Goal: Communication & Community: Answer question/provide support

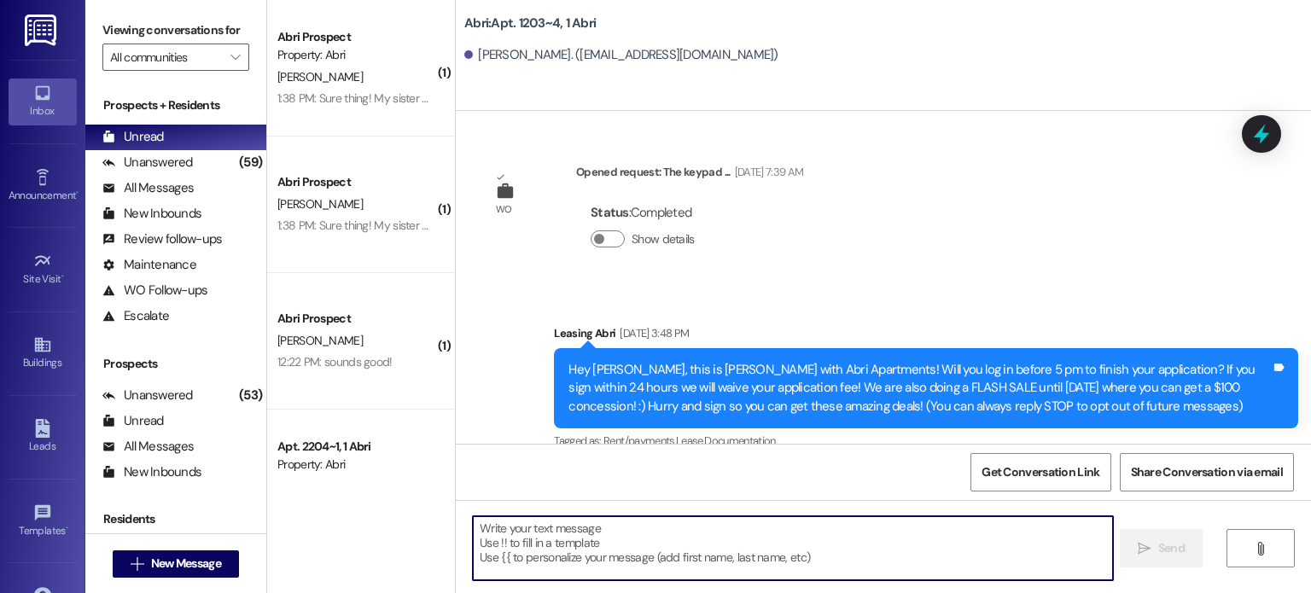
scroll to position [26798, 0]
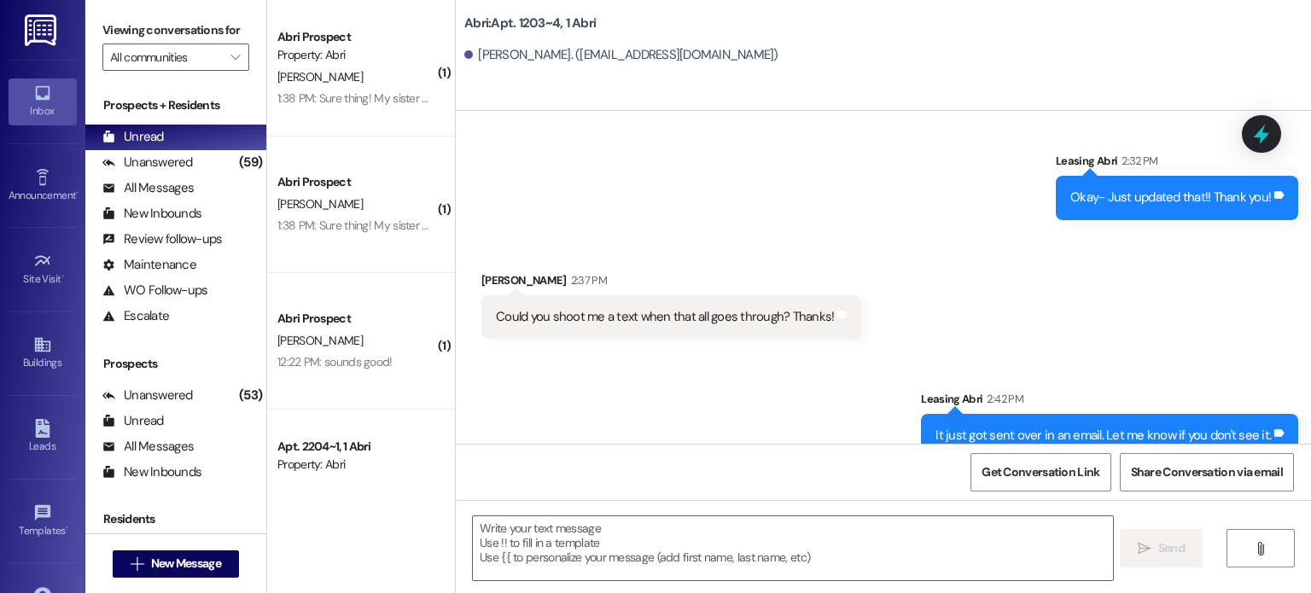
click at [222, 557] on button " New Message" at bounding box center [176, 564] width 126 height 27
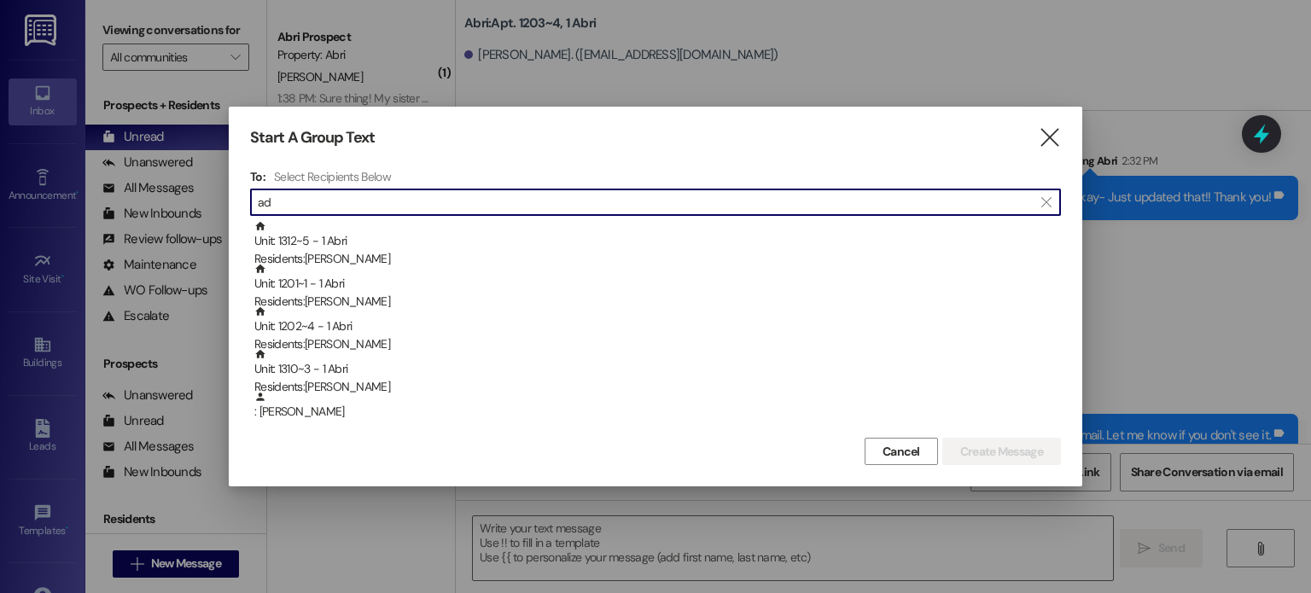
type input "a"
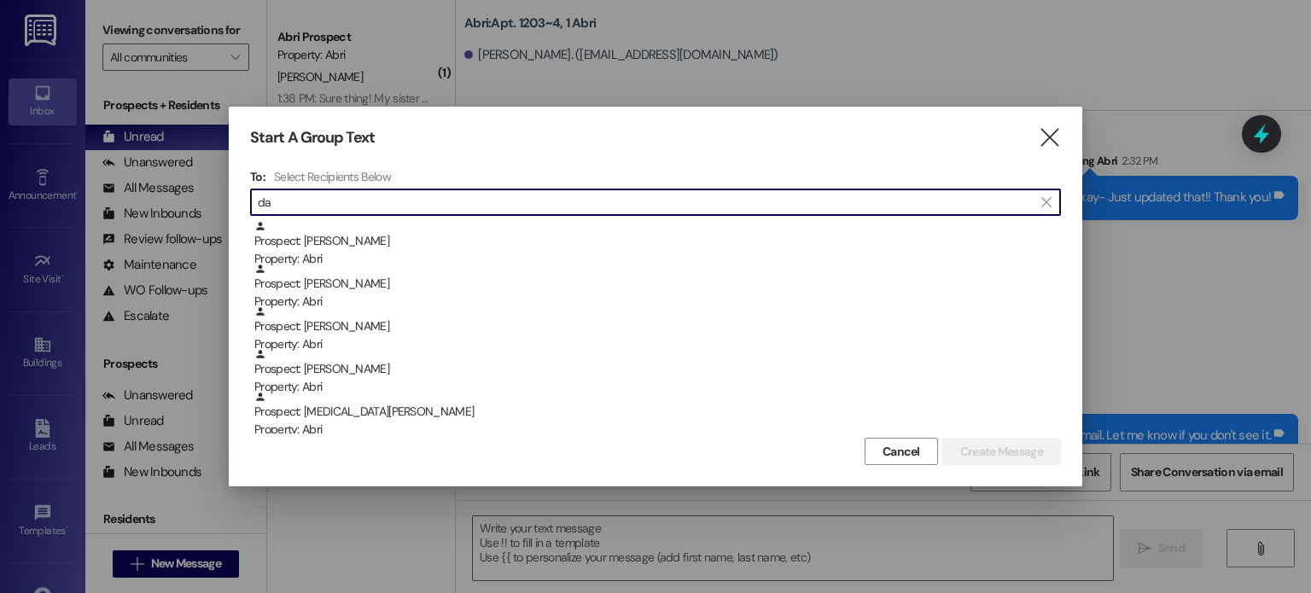
type input "d"
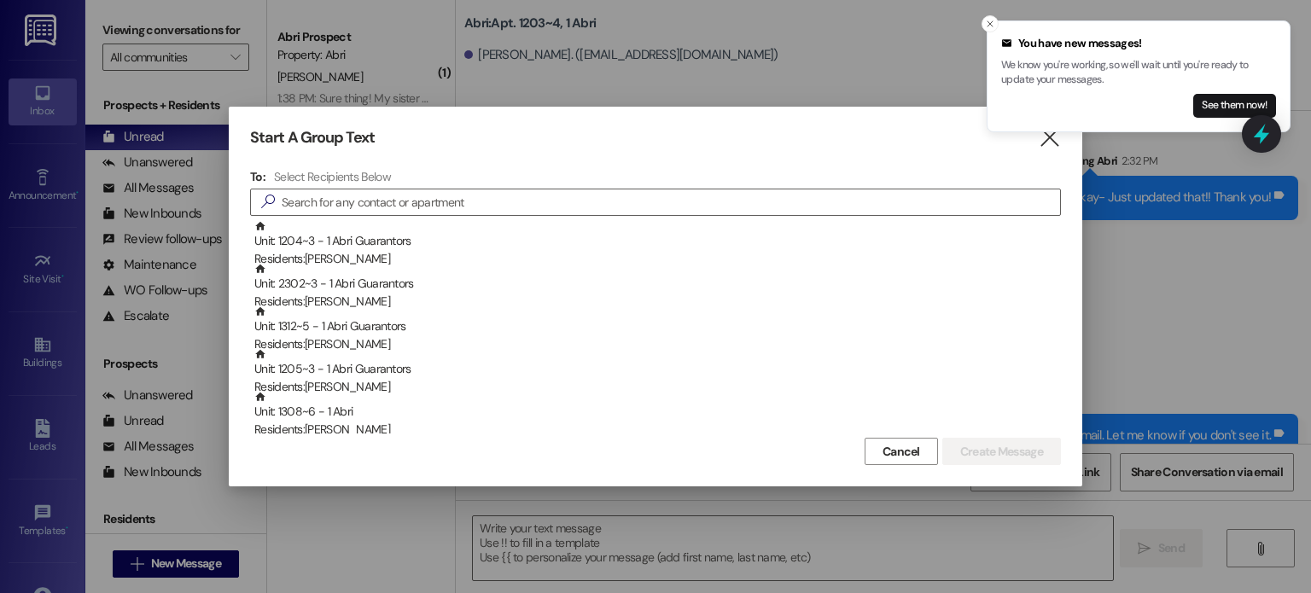
click at [1049, 149] on div "Start A Group Text  To: Select Recipients Below  Unit: 1204~3 - 1 Abri Guaran…" at bounding box center [656, 297] width 854 height 380
click at [1049, 147] on icon "" at bounding box center [1049, 138] width 23 height 18
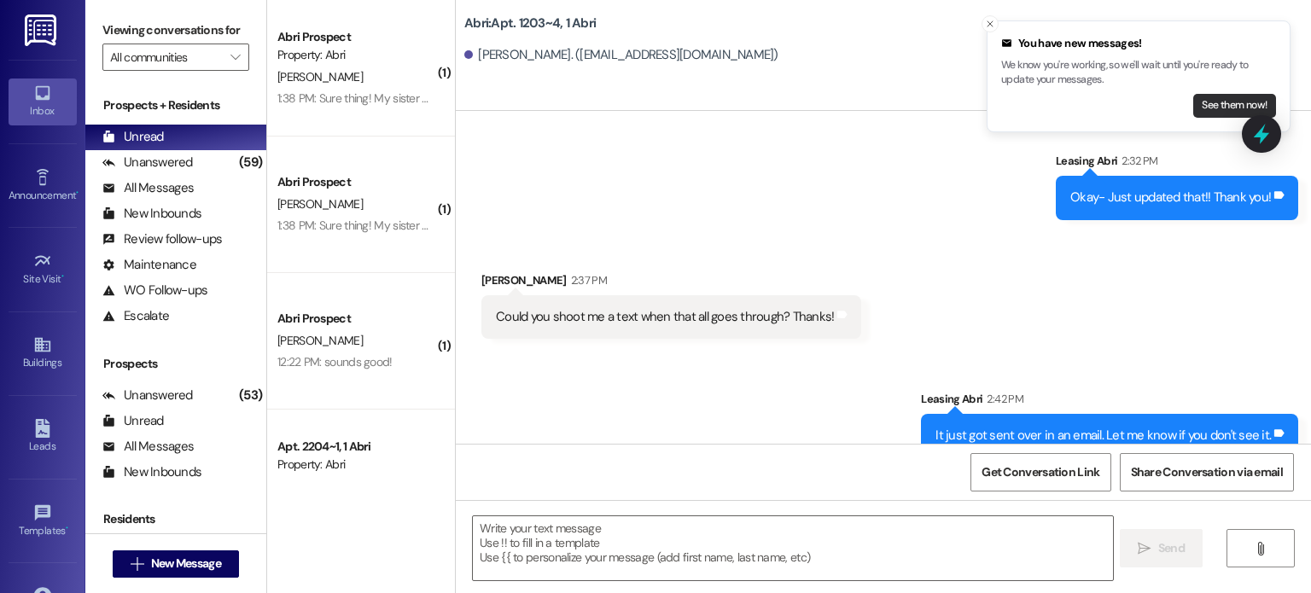
click at [1199, 98] on button "See them now!" at bounding box center [1234, 106] width 83 height 24
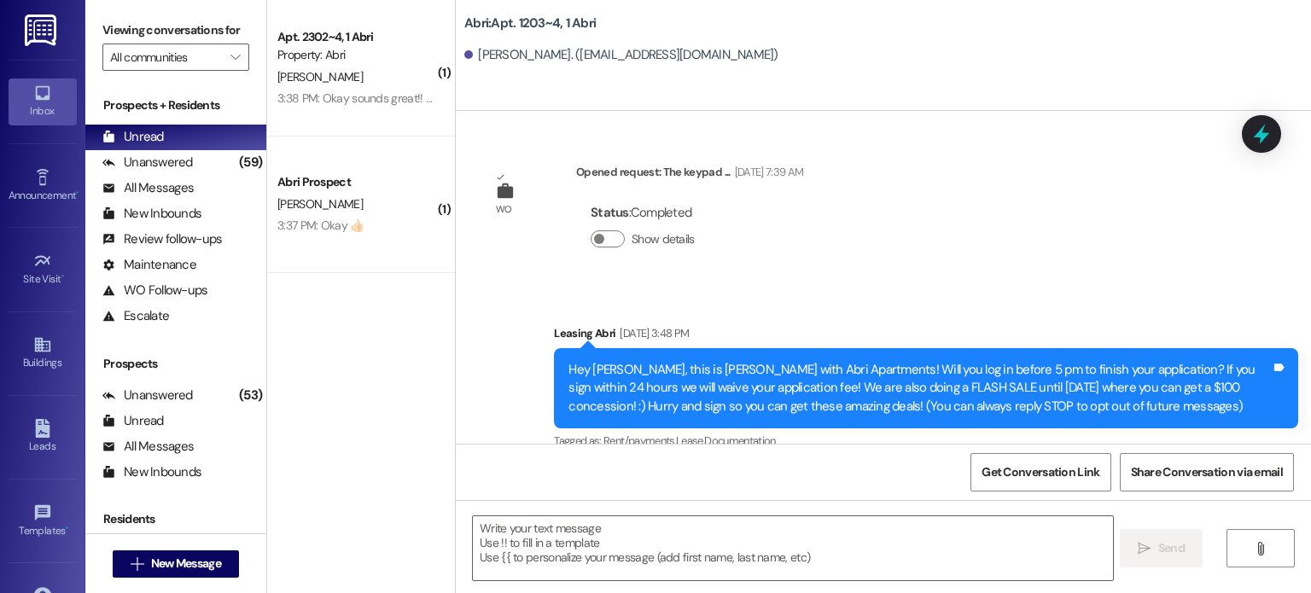
scroll to position [26845, 0]
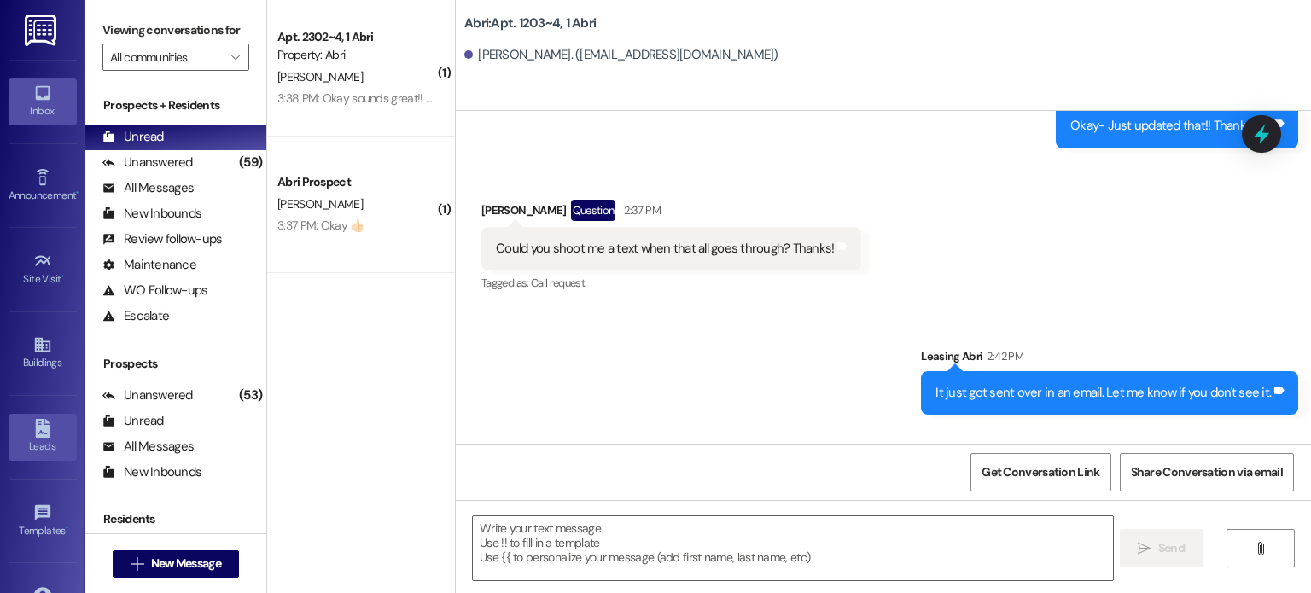
click at [50, 422] on link "Leads" at bounding box center [43, 437] width 68 height 46
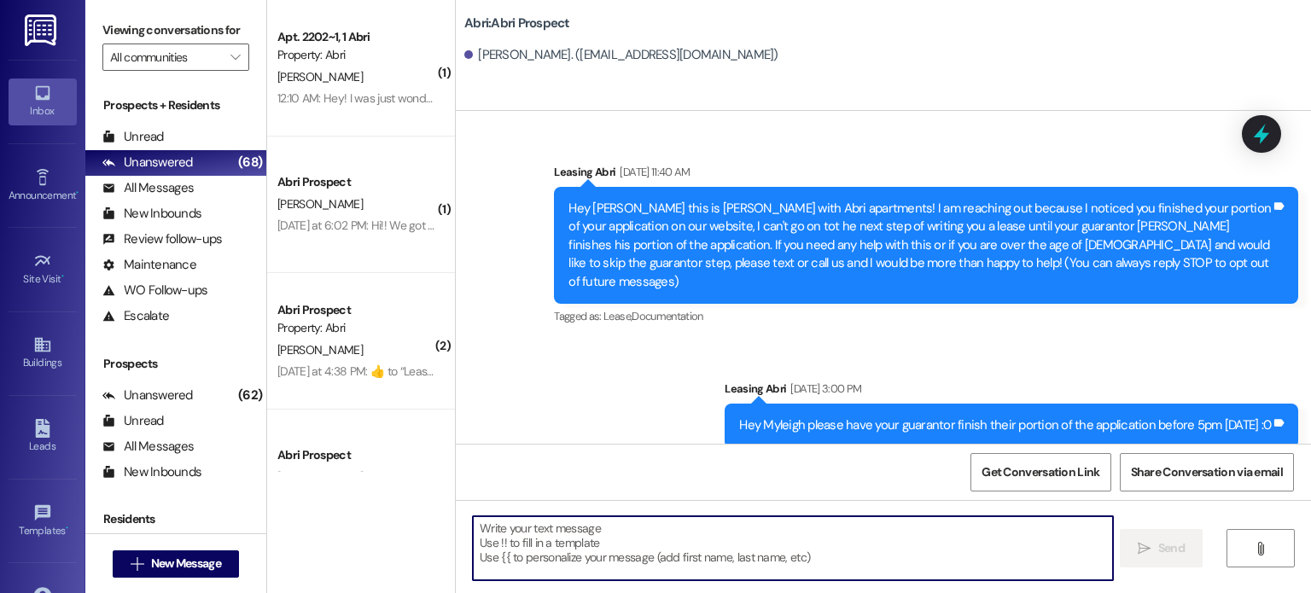
scroll to position [4256, 0]
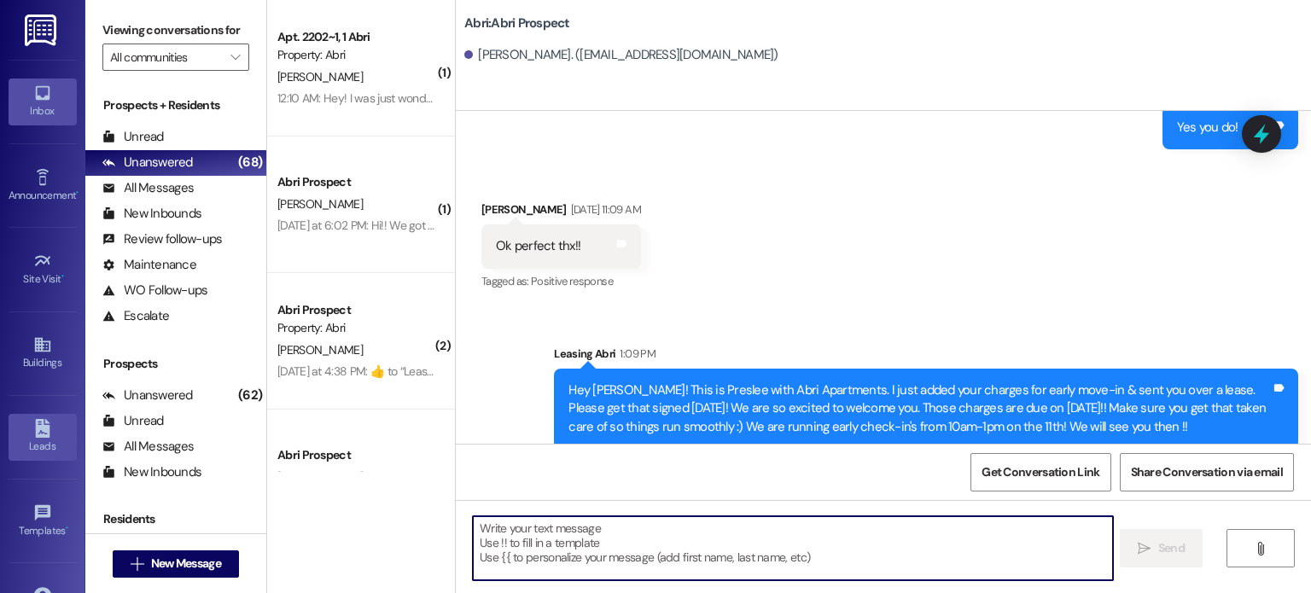
click at [50, 448] on div "Leads" at bounding box center [42, 446] width 85 height 17
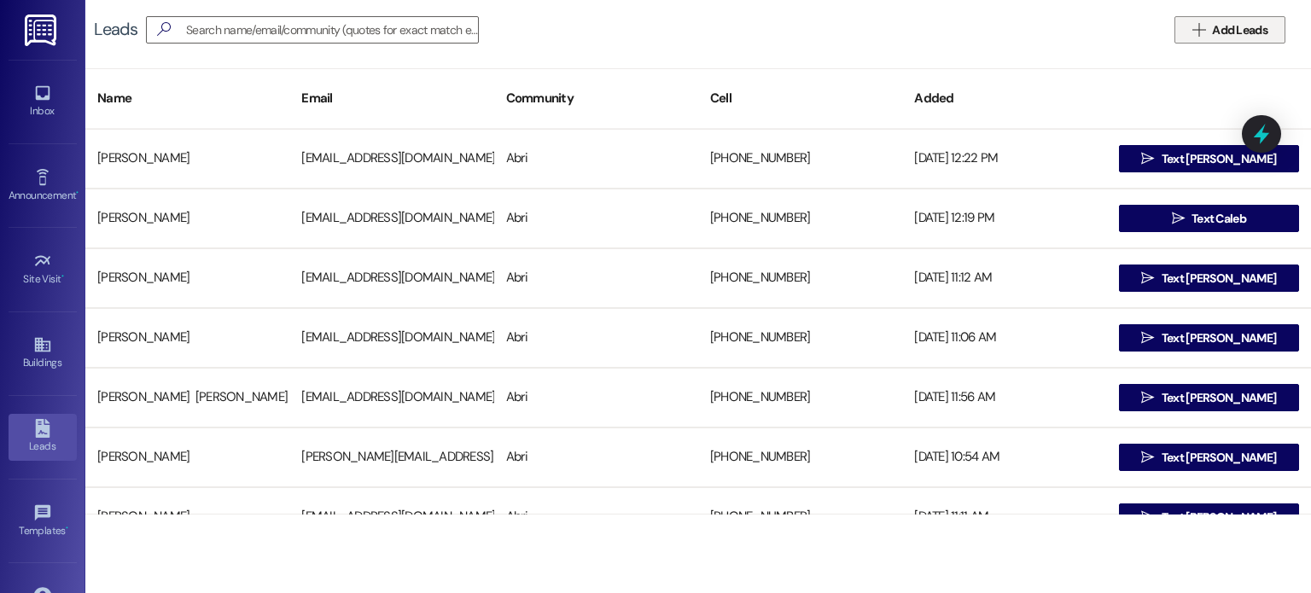
click at [1220, 21] on span "Add Leads" at bounding box center [1239, 30] width 55 height 18
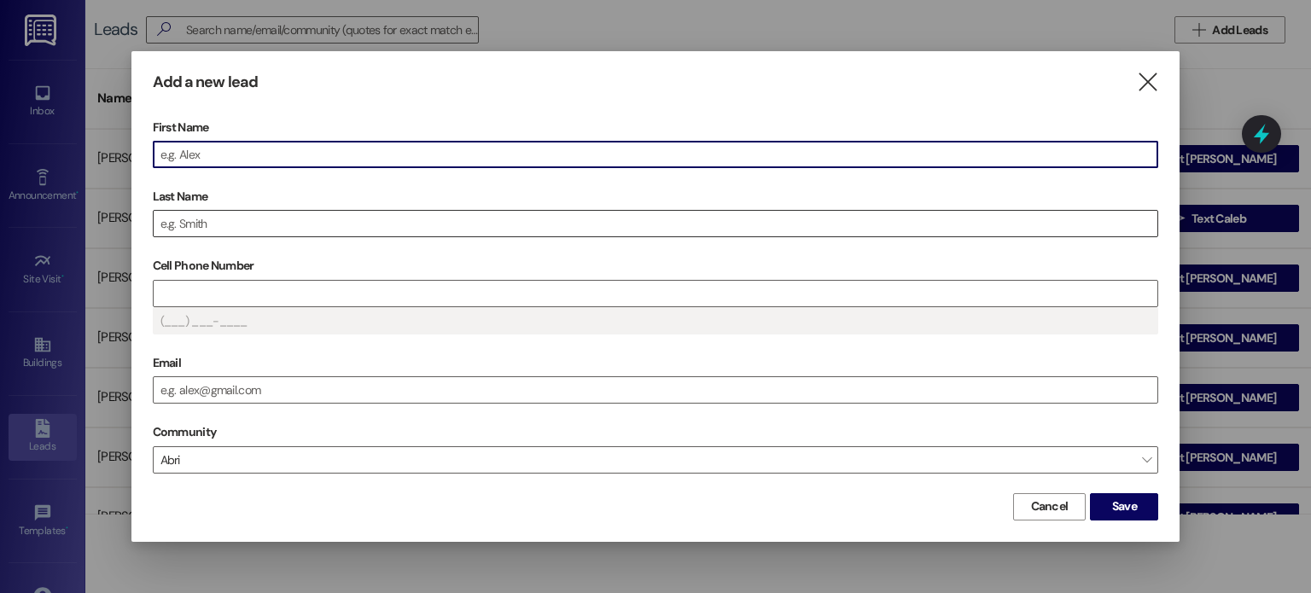
click at [308, 234] on input "Last Name" at bounding box center [656, 224] width 1005 height 26
click at [270, 160] on input "First Name" at bounding box center [656, 155] width 1005 height 26
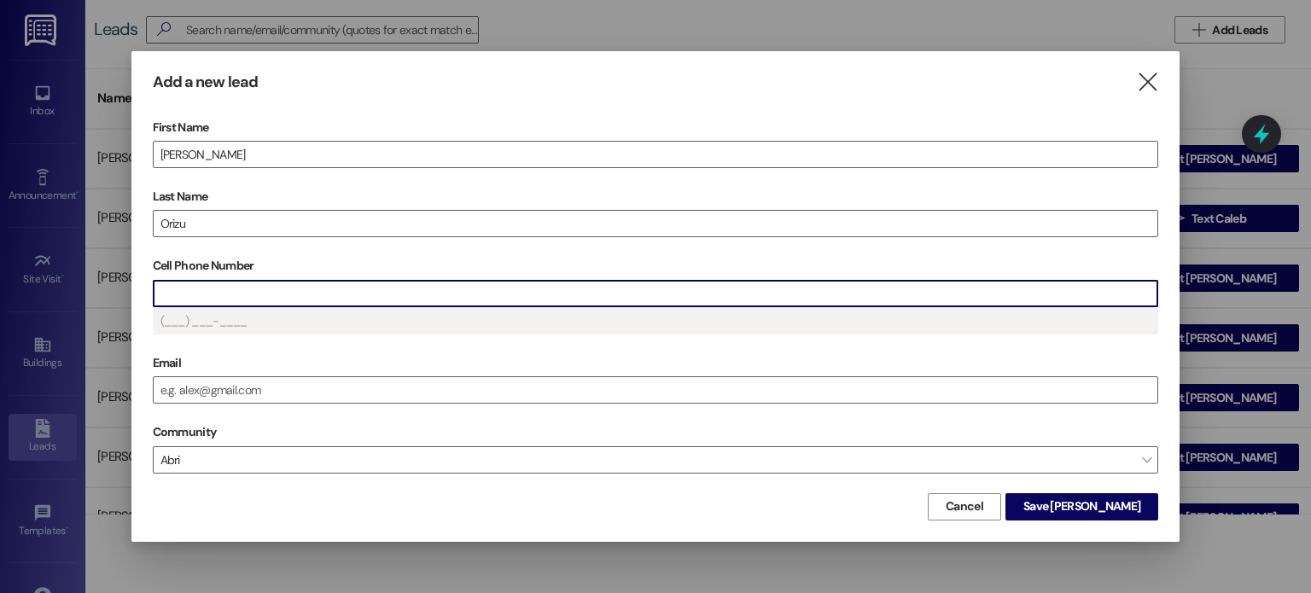
click at [283, 291] on input "Cell Phone Number" at bounding box center [656, 294] width 1005 height 26
click at [297, 396] on input "Email" at bounding box center [656, 390] width 1005 height 26
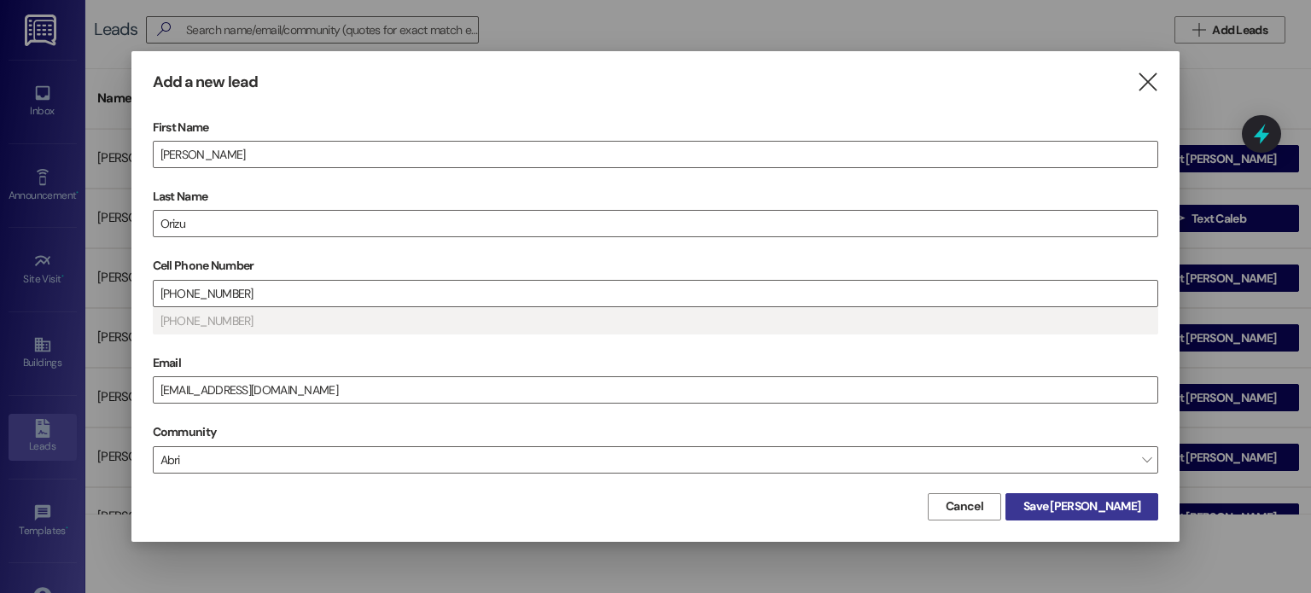
click at [1122, 498] on span "Save David" at bounding box center [1081, 507] width 117 height 18
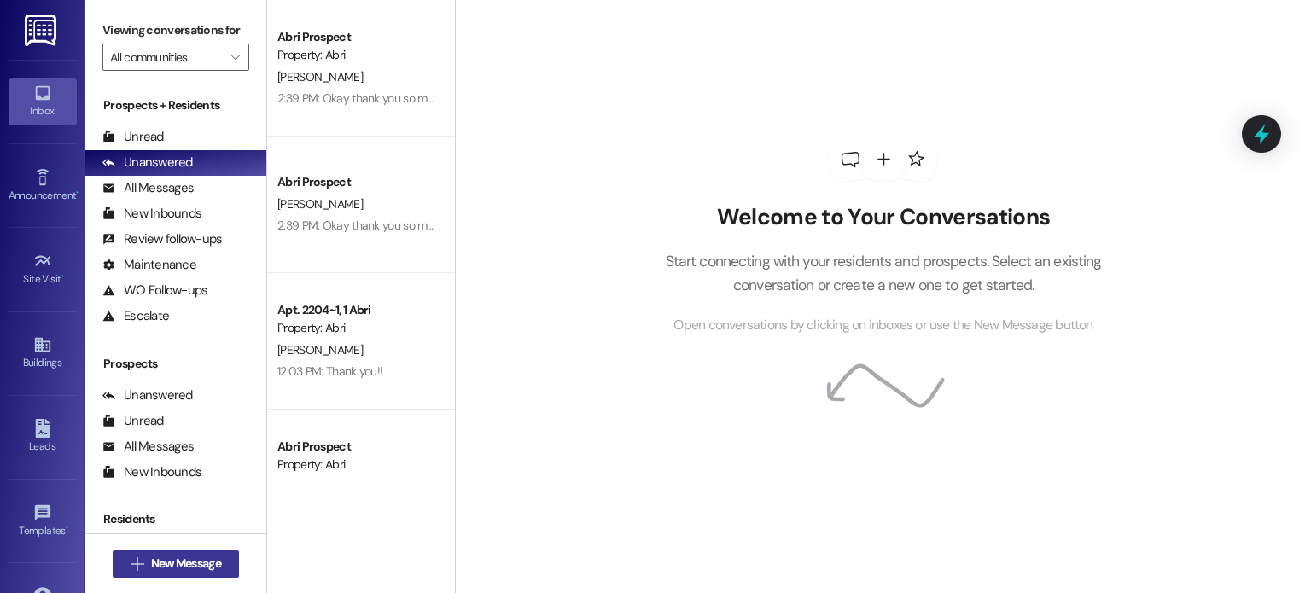
click at [175, 568] on span "New Message" at bounding box center [186, 564] width 70 height 18
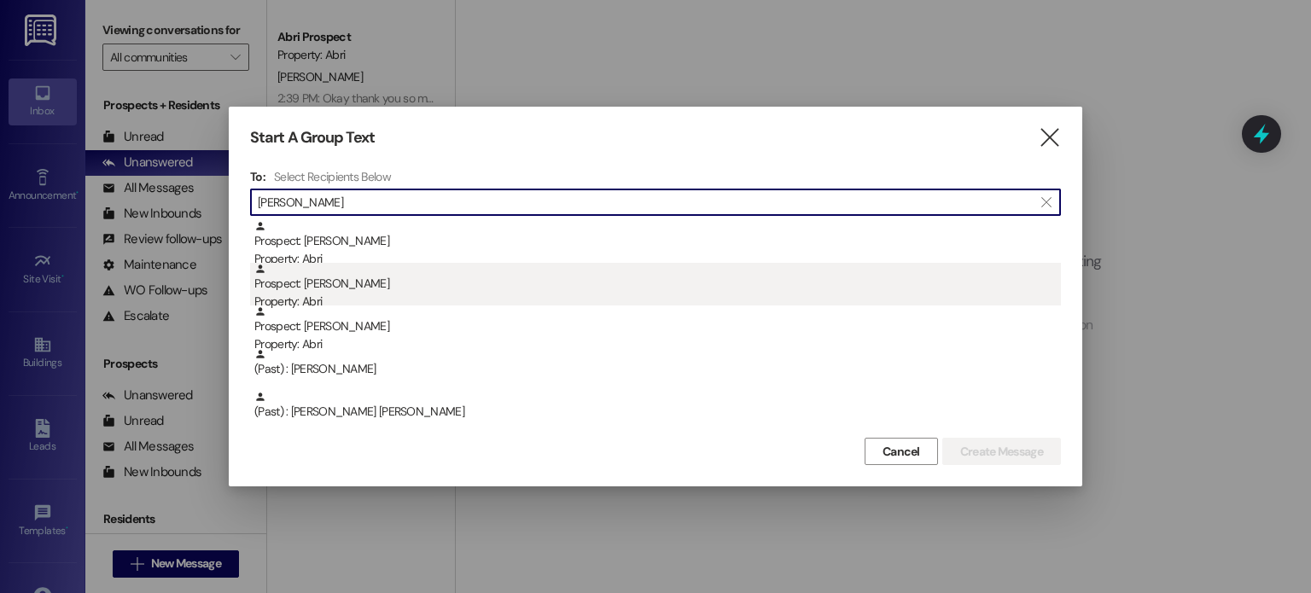
type input "david"
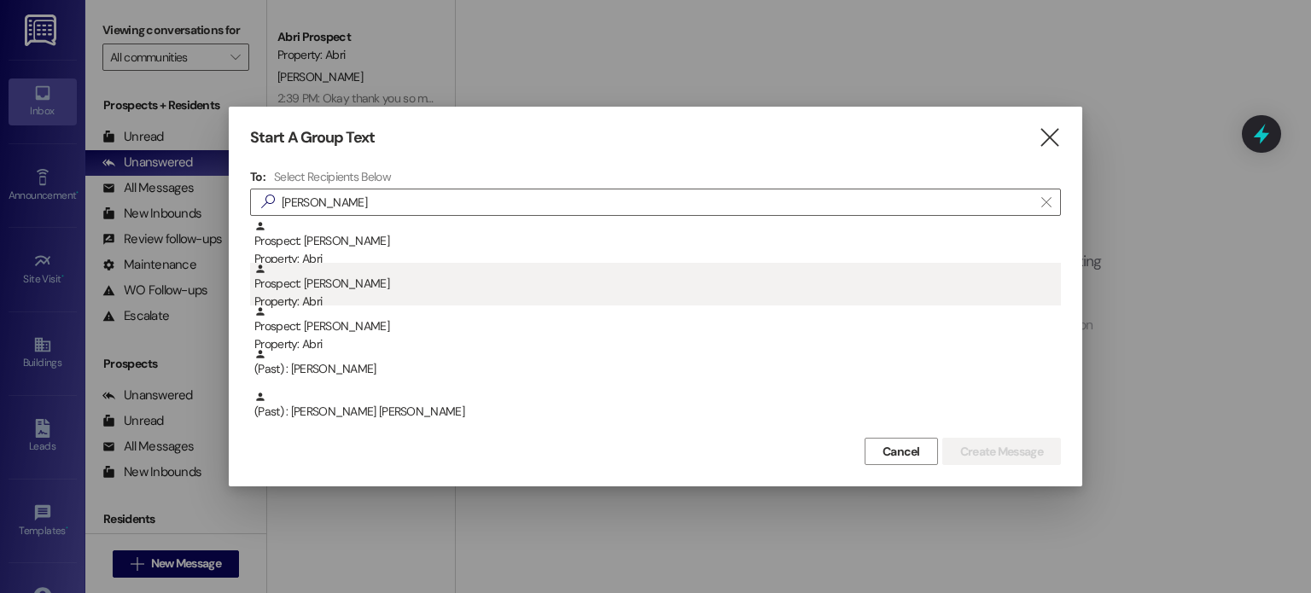
click at [288, 285] on div "Prospect: David Orizu Property: Abri" at bounding box center [657, 287] width 807 height 49
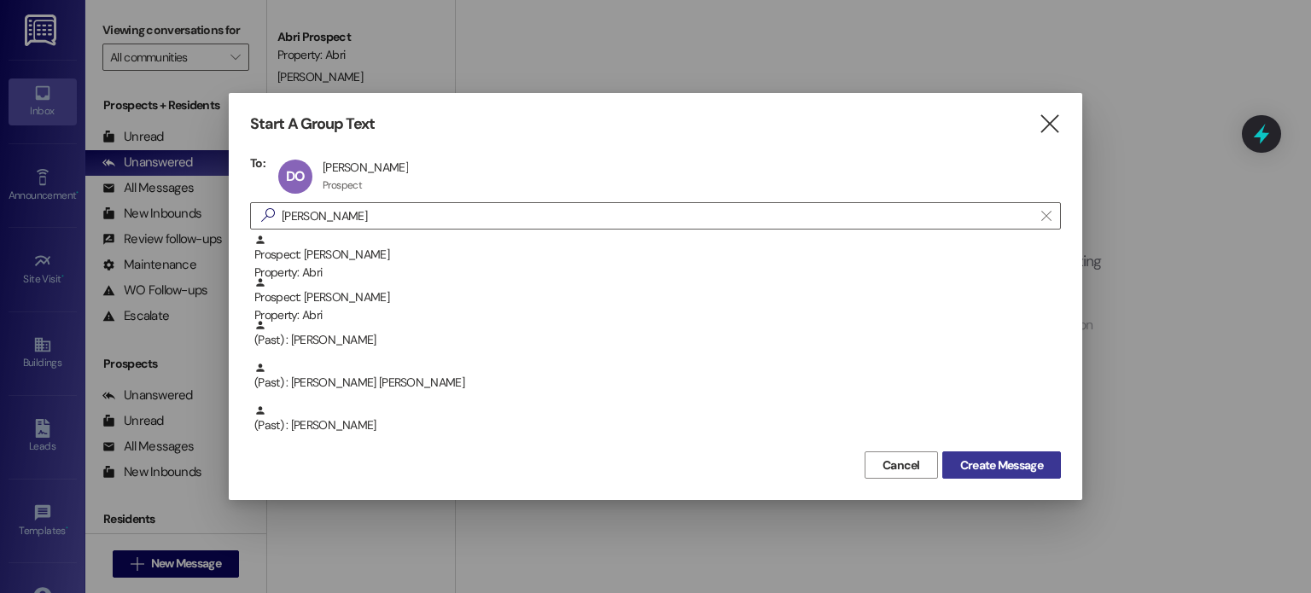
click at [994, 458] on span "Create Message" at bounding box center [1001, 466] width 83 height 18
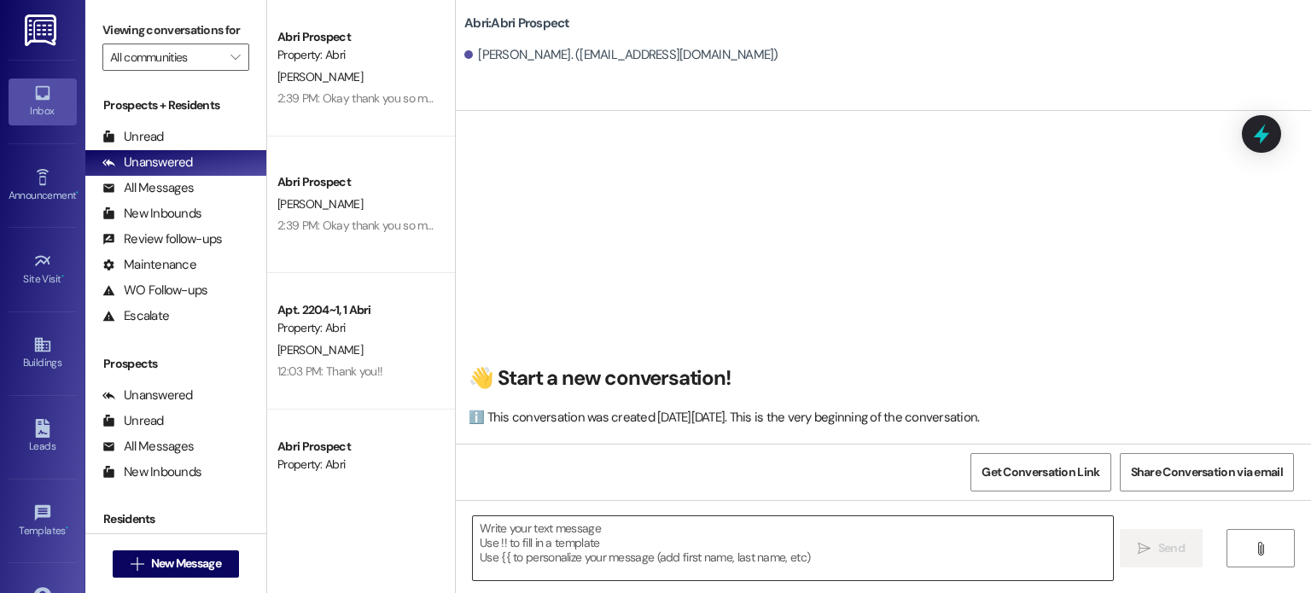
click at [558, 548] on textarea at bounding box center [792, 548] width 639 height 64
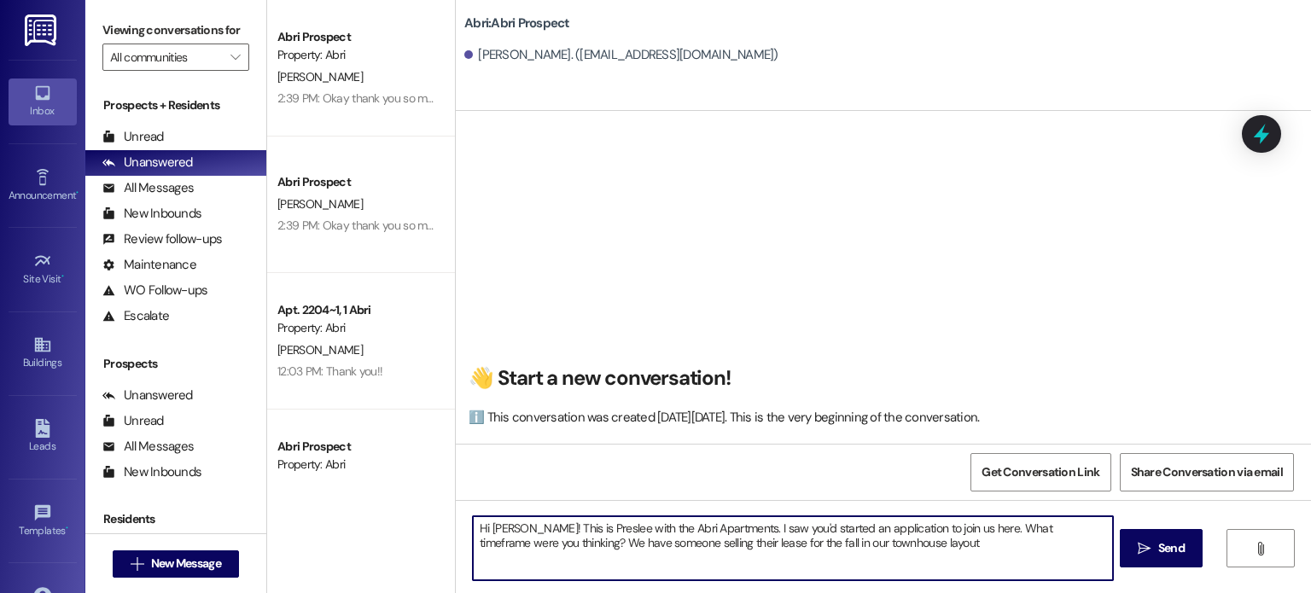
type textarea "Hi David! This is Preslee with the Abri Apartments. I saw you'd started an appl…"
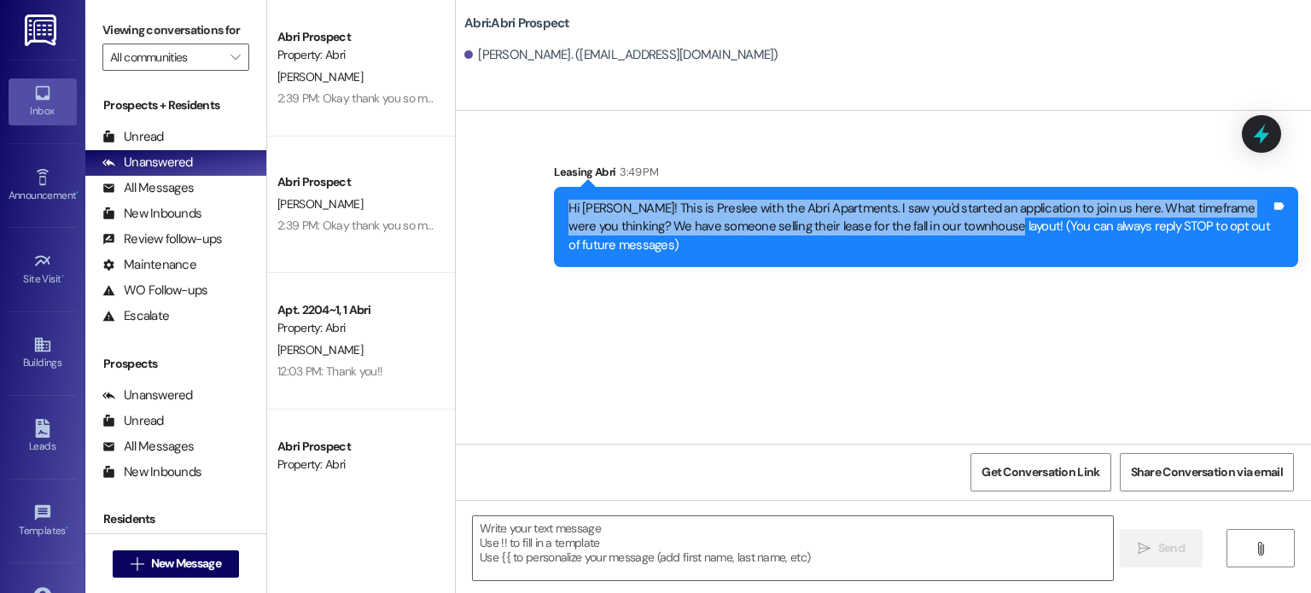
drag, startPoint x: 560, startPoint y: 207, endPoint x: 939, endPoint y: 241, distance: 380.5
click at [939, 241] on div "Hi David! This is Preslee with the Abri Apartments. I saw you'd started an appl…" at bounding box center [926, 227] width 744 height 80
copy div "Hi David! This is Preslee with the Abri Apartments. I saw you'd started an appl…"
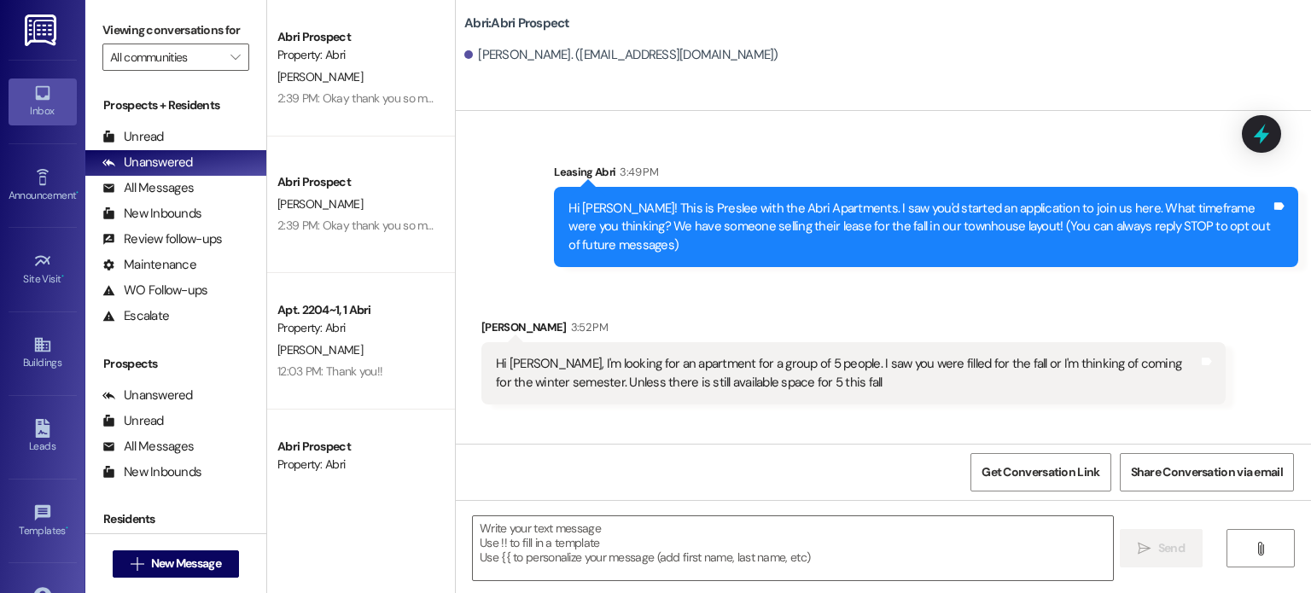
click at [735, 312] on div "Received via SMS David Orizu 3:52 PM Hi Preslee, I'm looking for an apartment f…" at bounding box center [854, 362] width 770 height 112
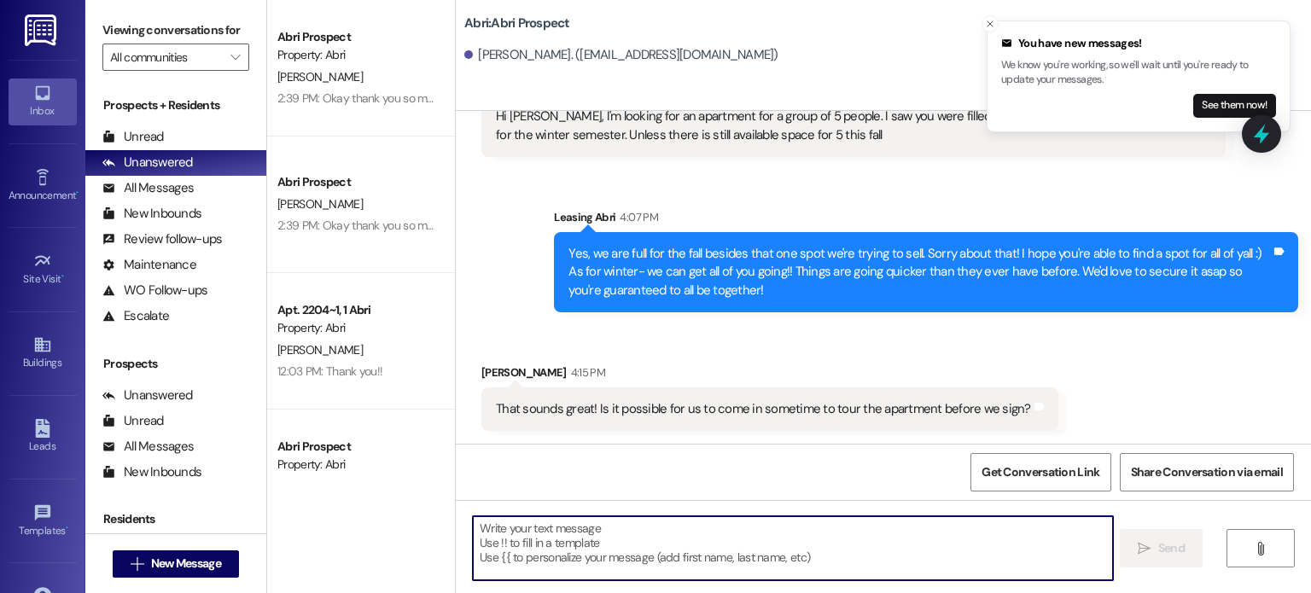
click at [650, 535] on textarea at bounding box center [792, 548] width 639 height 64
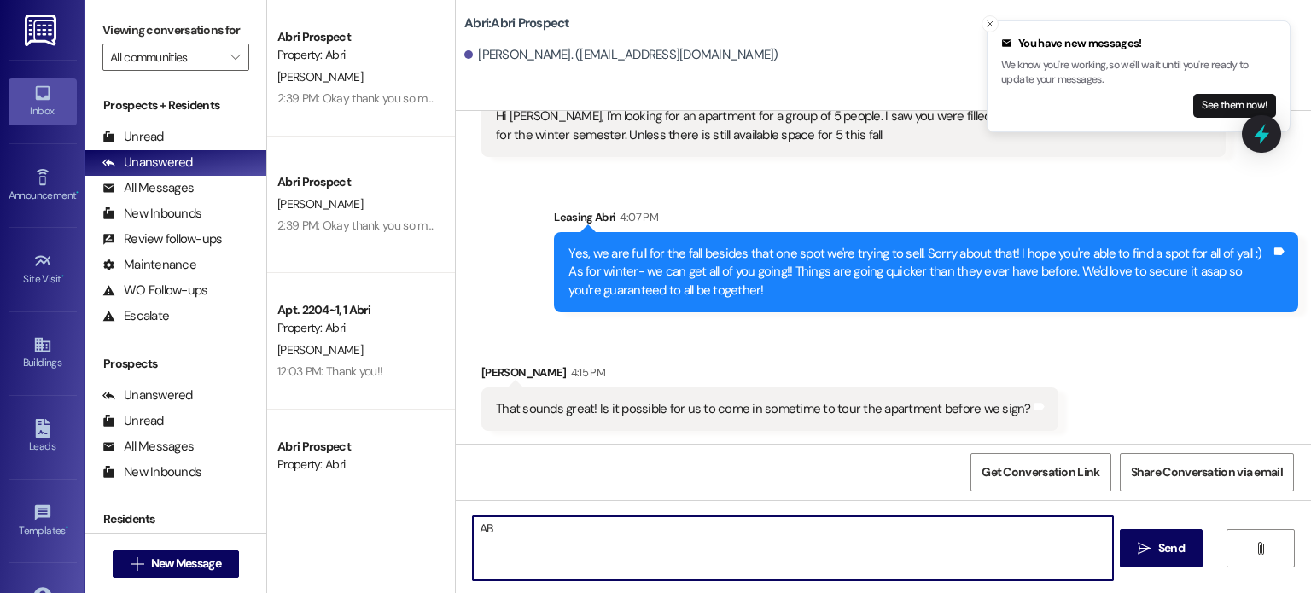
type textarea "A"
type textarea "Totally! Things are getting crazy for fall- it would have to be before then. Wh…"
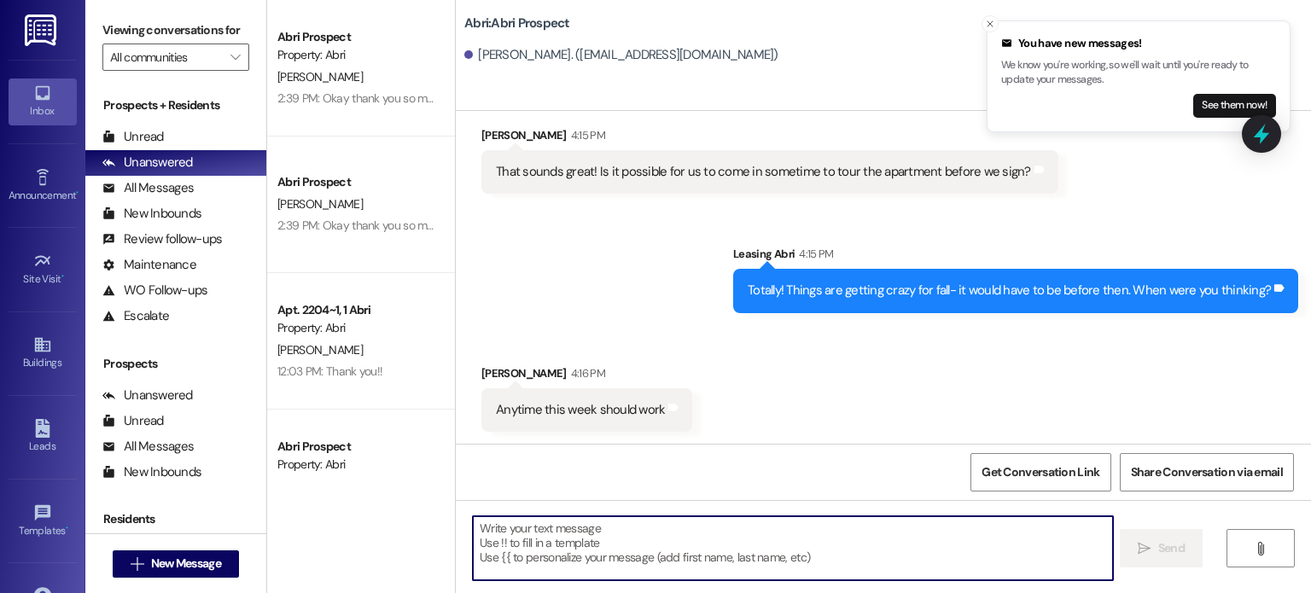
scroll to position [486, 0]
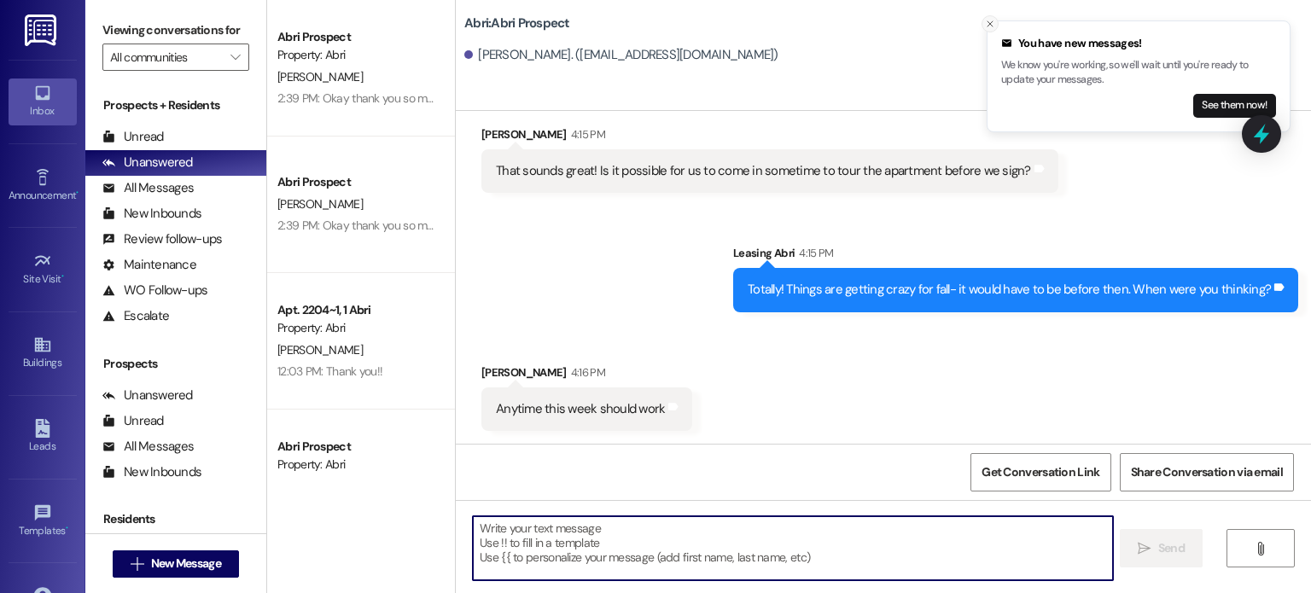
click at [993, 23] on icon "Close toast" at bounding box center [990, 24] width 10 height 10
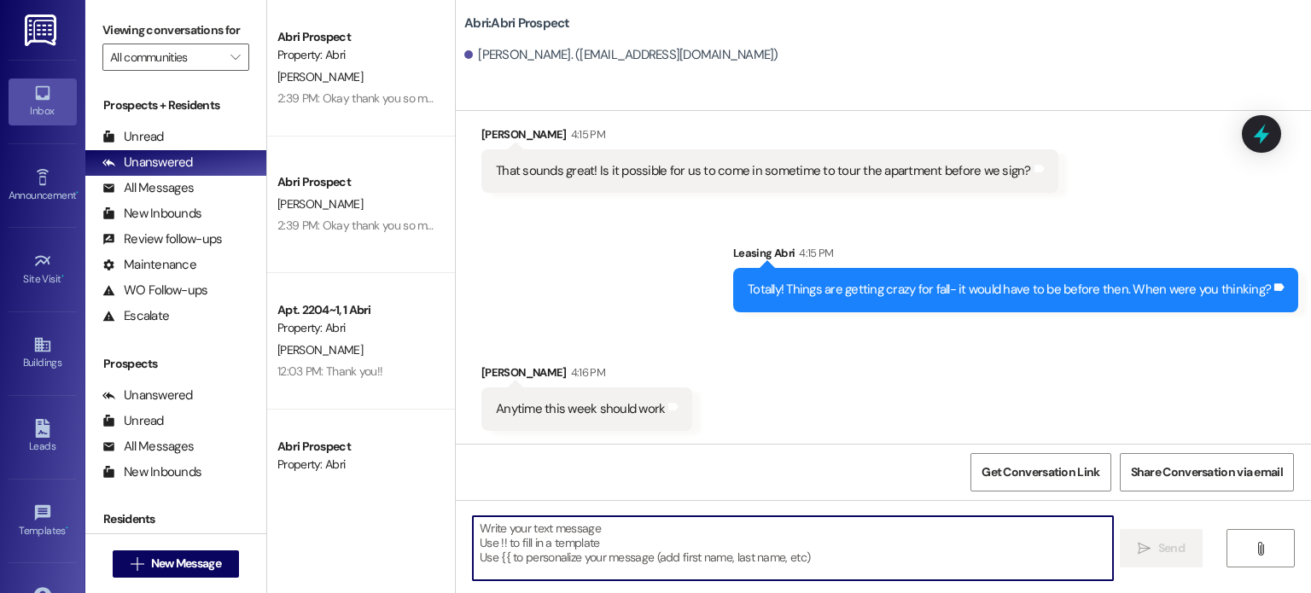
click at [553, 545] on textarea at bounding box center [792, 548] width 639 height 64
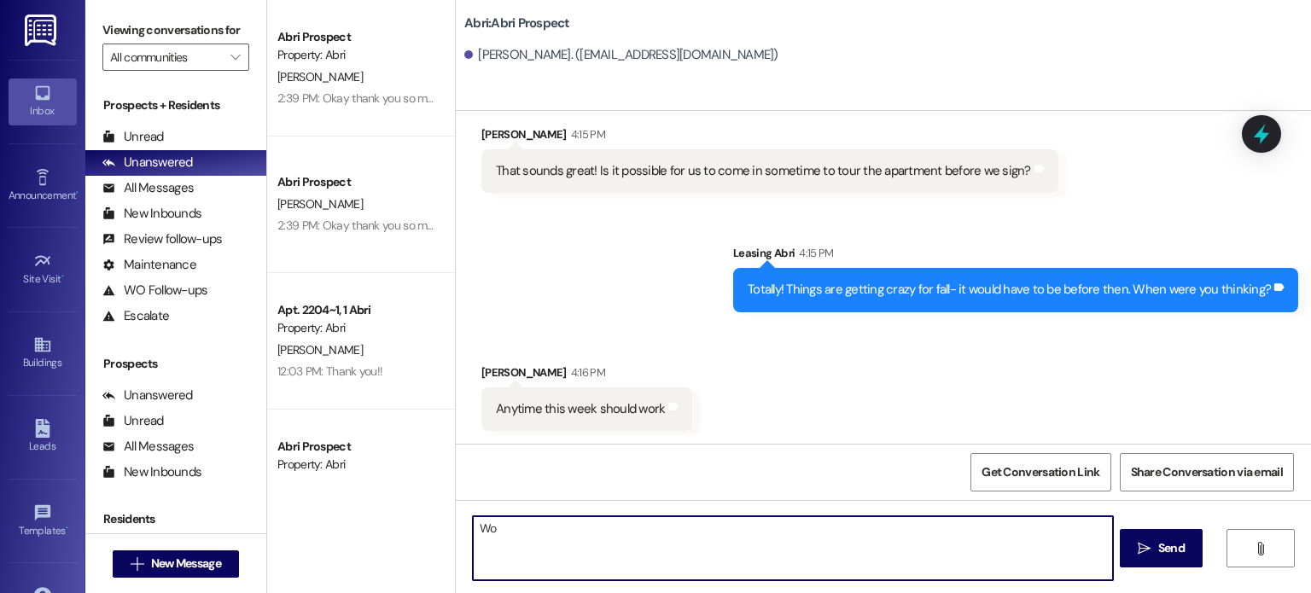
type textarea "W"
click at [736, 533] on textarea "Perfect! How does [DATE] at 10am work for you?" at bounding box center [792, 548] width 639 height 64
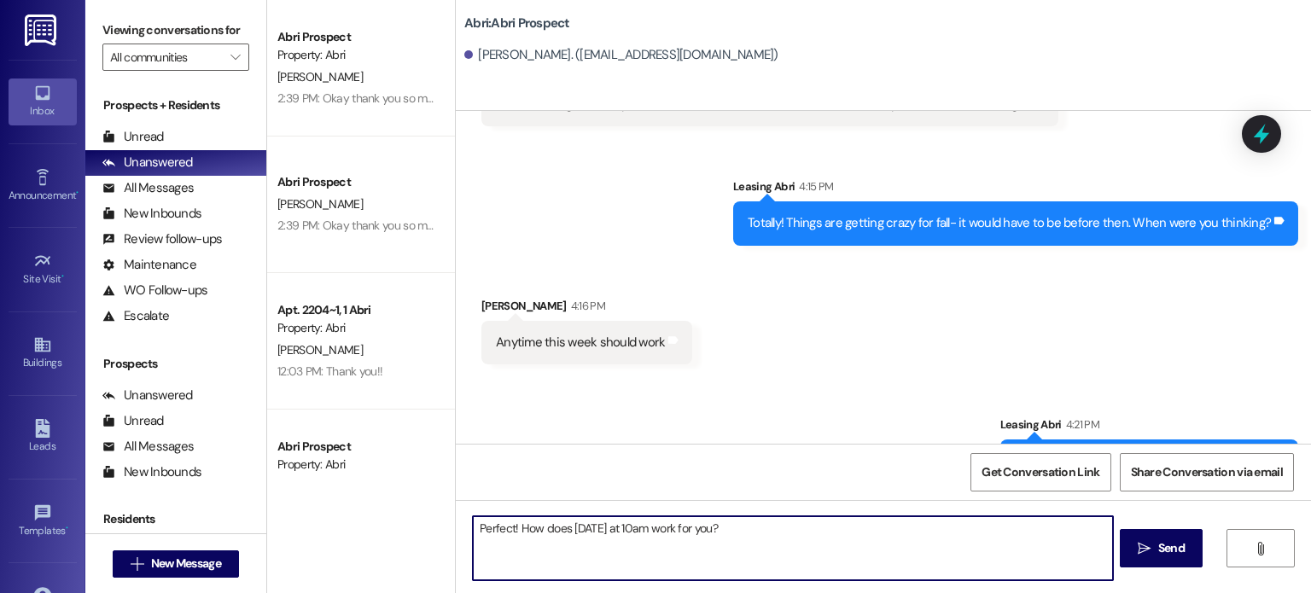
scroll to position [604, 0]
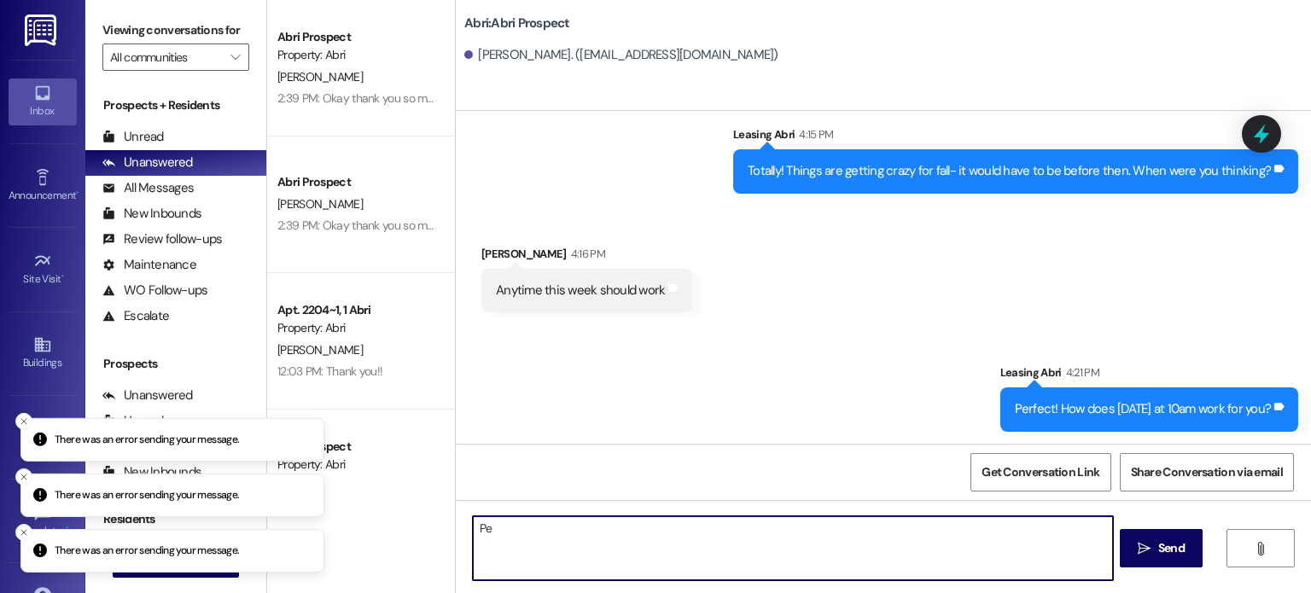
type textarea "P"
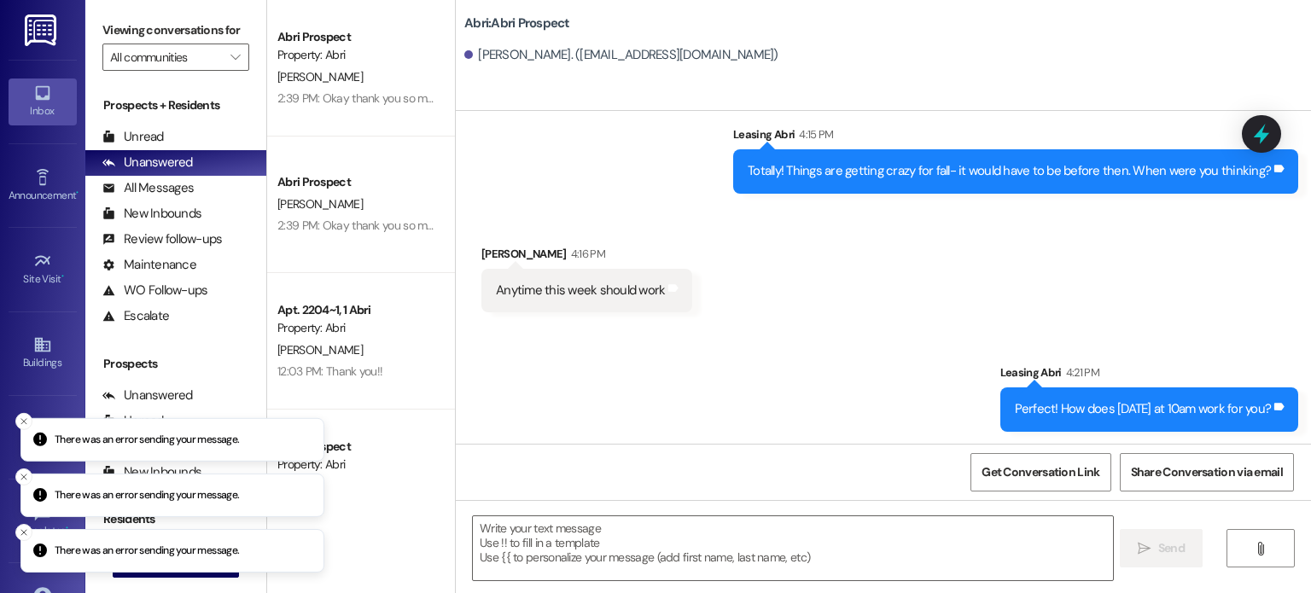
click at [689, 409] on div "Sent via SMS Leasing Abri 4:21 PM Perfect! How does tomorrow at 10am work for y…" at bounding box center [883, 384] width 855 height 119
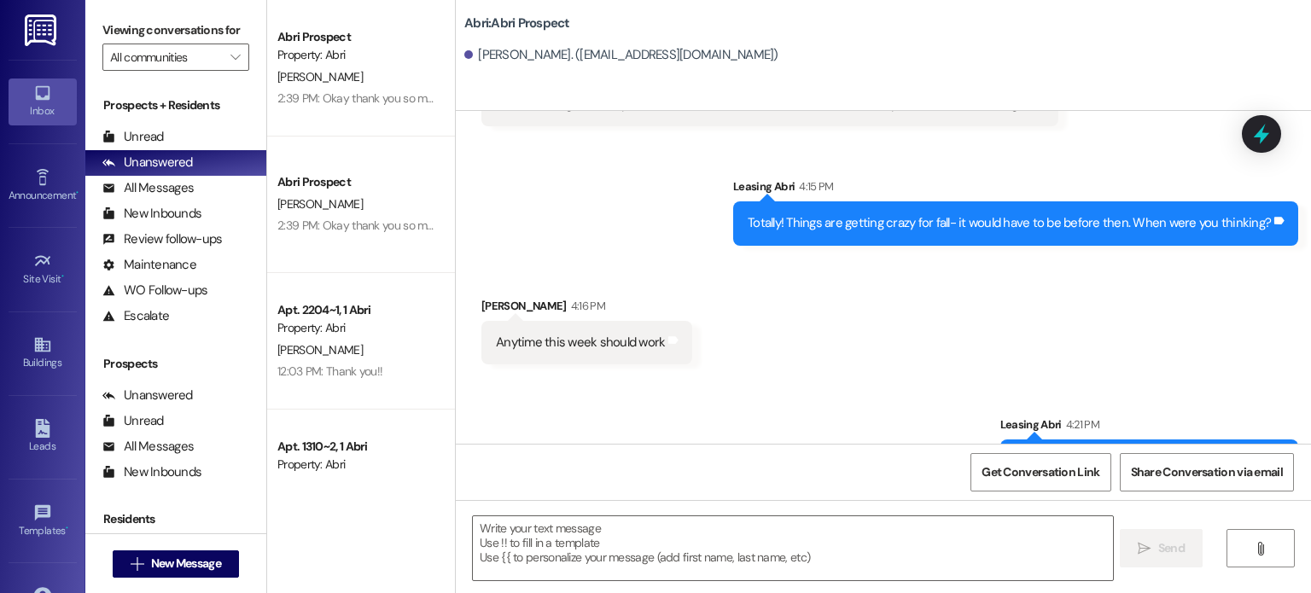
scroll to position [656, 0]
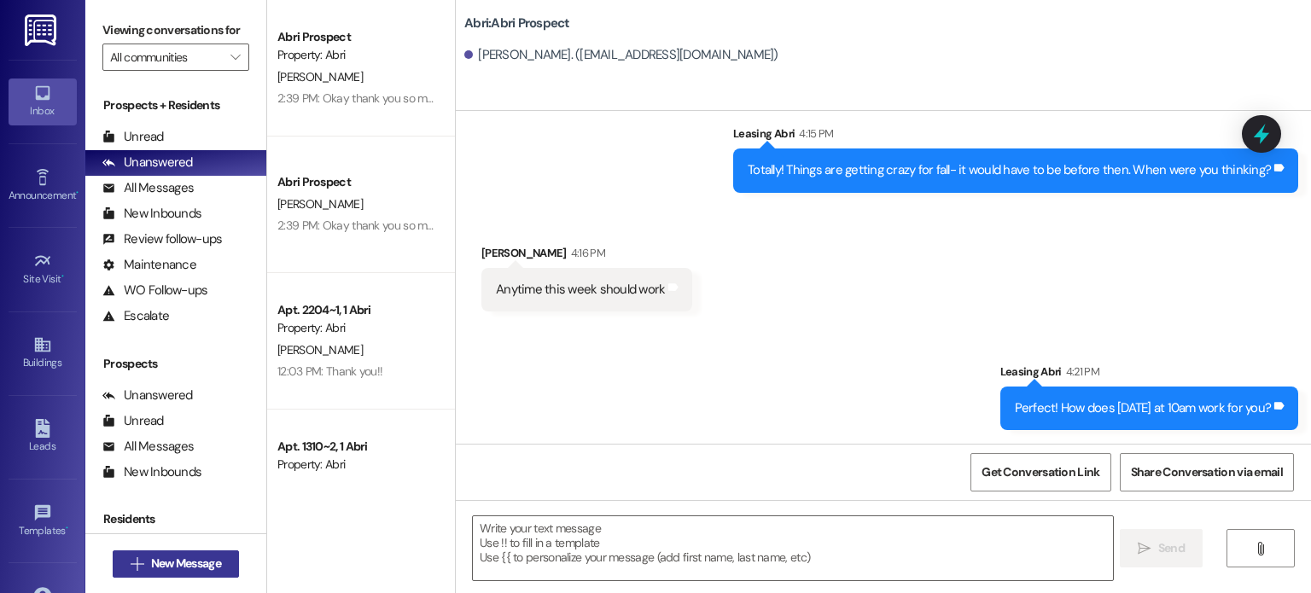
click at [160, 555] on span "New Message" at bounding box center [186, 564] width 70 height 18
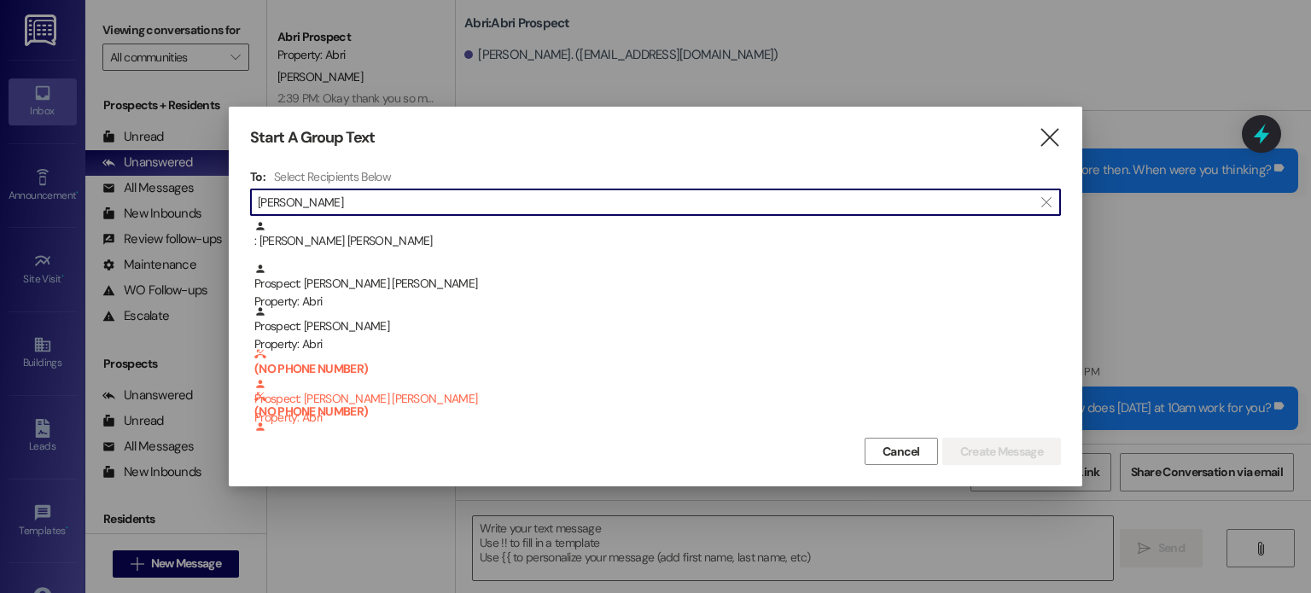
type input "[PERSON_NAME]"
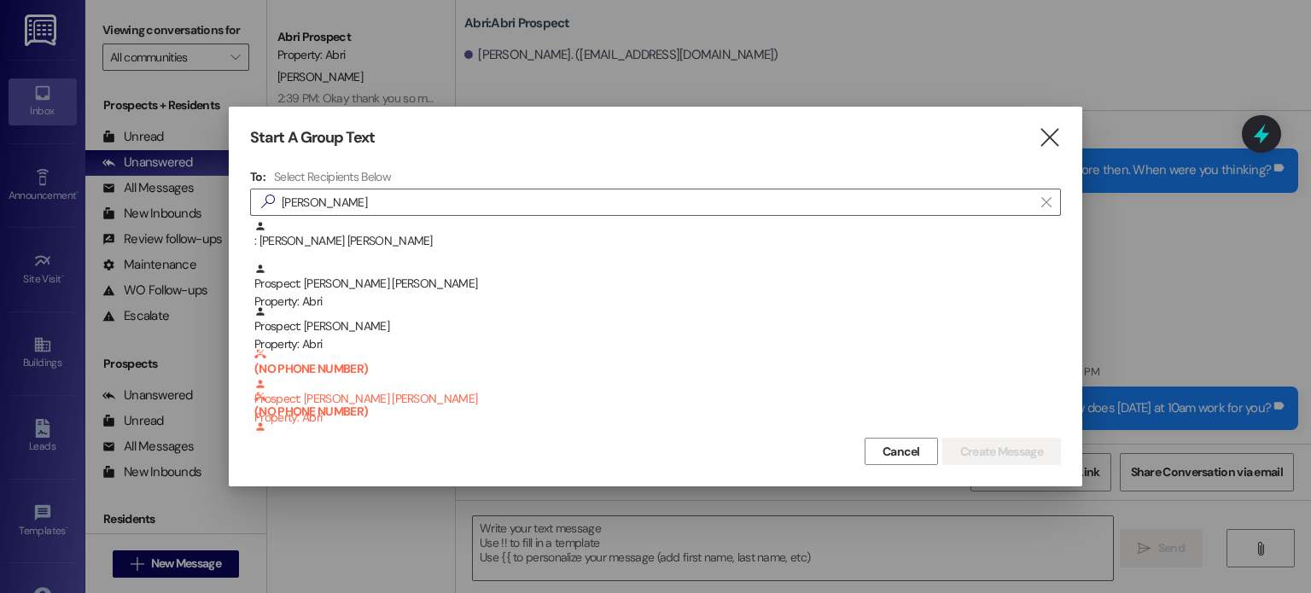
click at [341, 258] on div ": [PERSON_NAME] [PERSON_NAME]" at bounding box center [655, 241] width 811 height 43
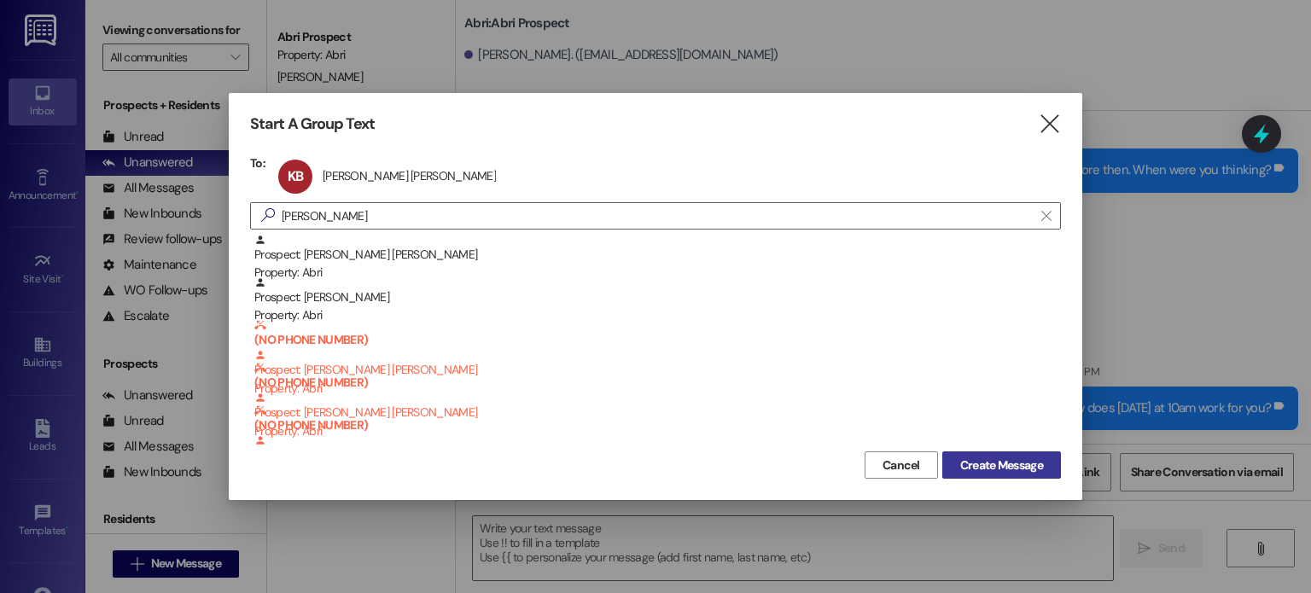
click at [1027, 457] on span "Create Message" at bounding box center [1001, 466] width 83 height 18
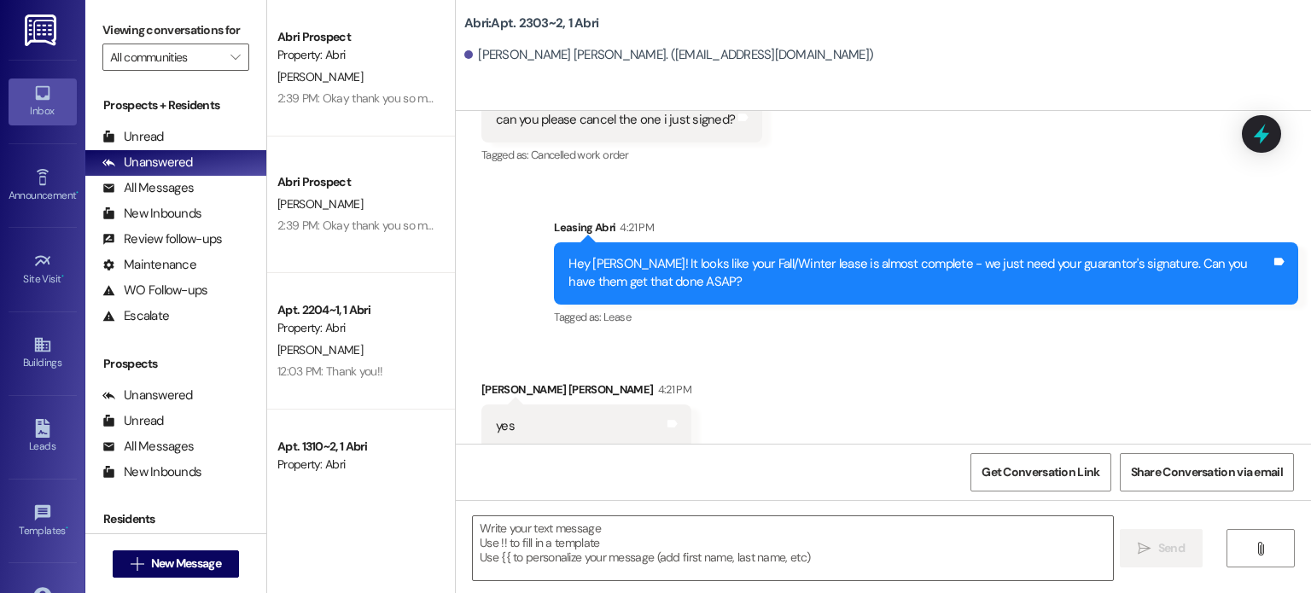
scroll to position [19887, 0]
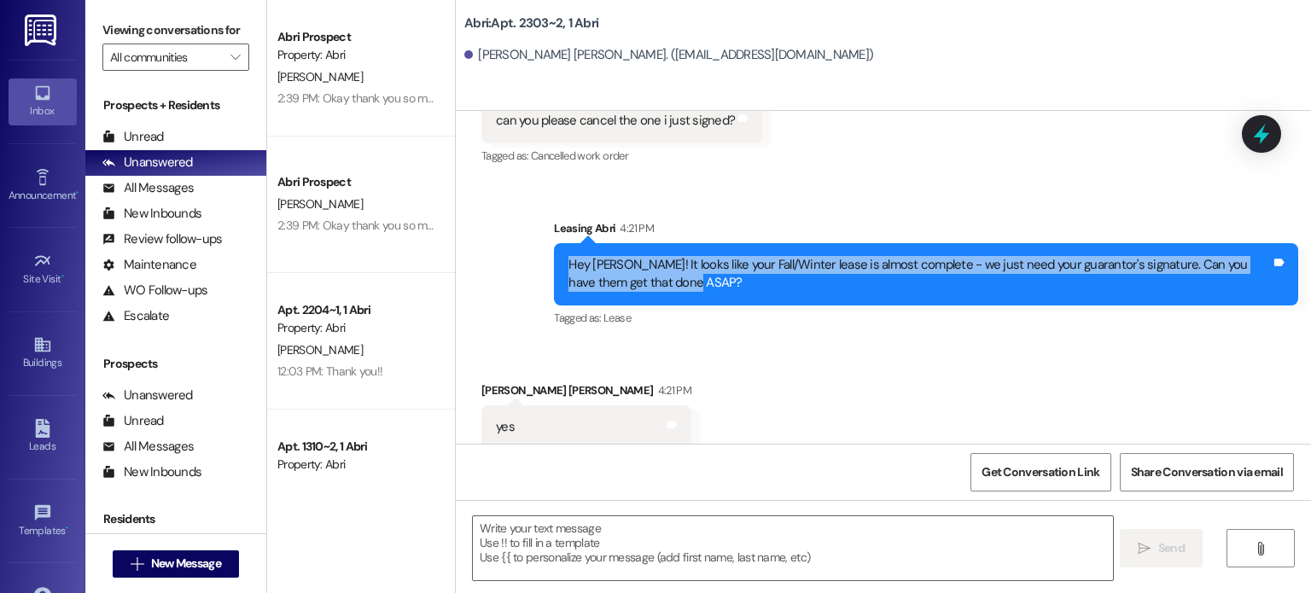
drag, startPoint x: 559, startPoint y: 209, endPoint x: 695, endPoint y: 248, distance: 141.3
click at [695, 248] on div "Hey [PERSON_NAME]! It looks like your Fall/Winter lease is almost complete - we…" at bounding box center [926, 274] width 744 height 62
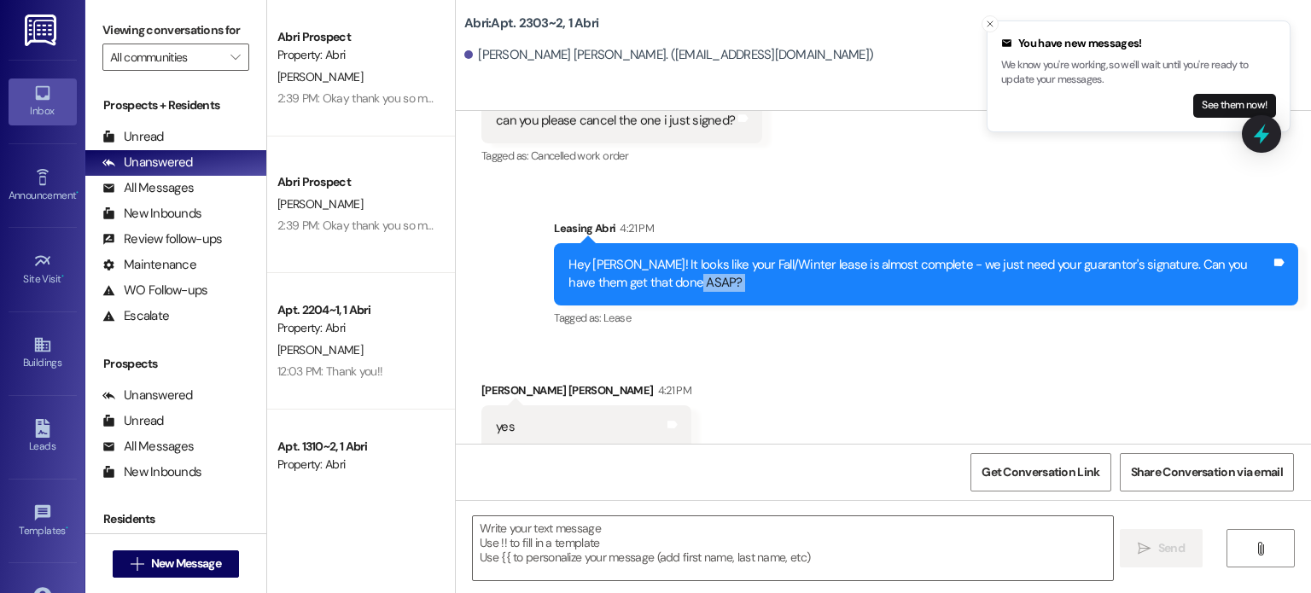
scroll to position [19971, 0]
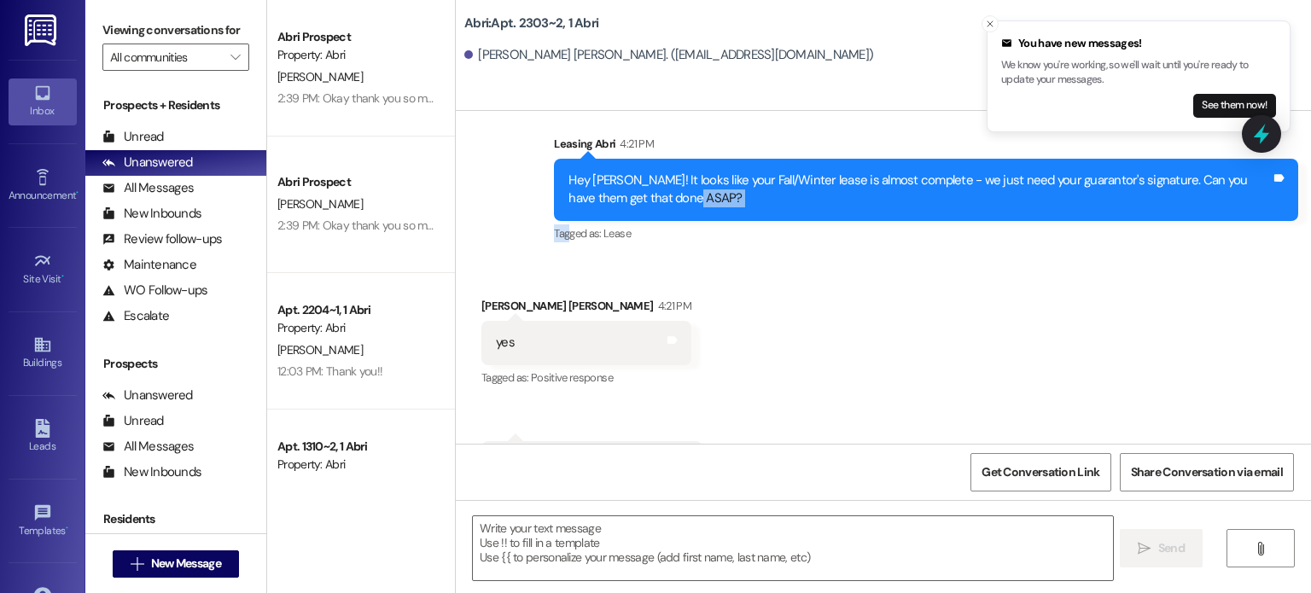
drag, startPoint x: 679, startPoint y: 237, endPoint x: 561, endPoint y: 172, distance: 134.5
click at [561, 172] on div "Leasing Abri 4:21 PM Hey [PERSON_NAME]! It looks like your Fall/Winter lease is…" at bounding box center [926, 190] width 744 height 111
click at [604, 226] on span "Lease" at bounding box center [616, 233] width 27 height 15
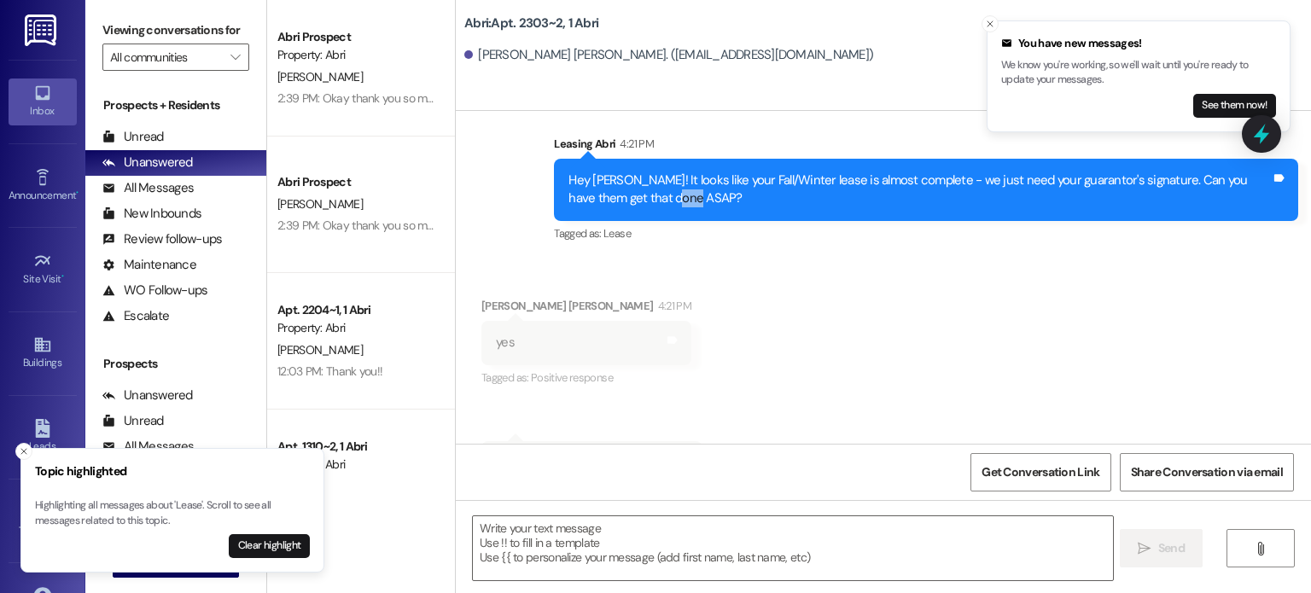
drag, startPoint x: 660, startPoint y: 152, endPoint x: 627, endPoint y: 139, distance: 34.9
click at [627, 172] on div "Hey [PERSON_NAME]! It looks like your Fall/Winter lease is almost complete - we…" at bounding box center [919, 190] width 702 height 37
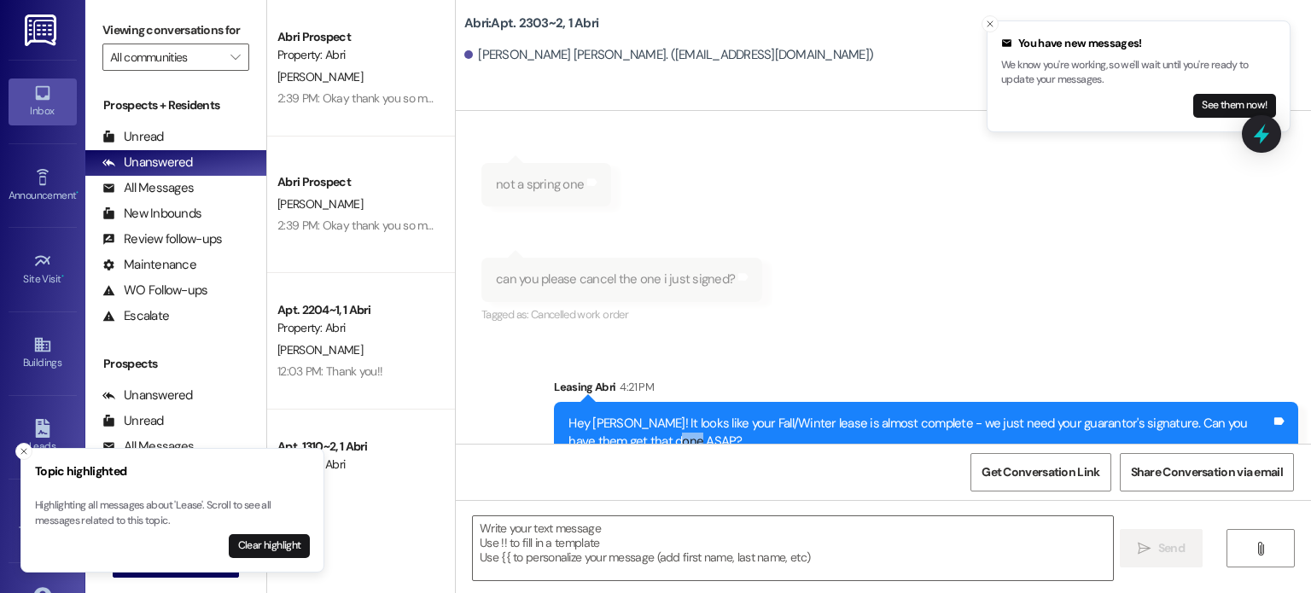
scroll to position [19715, 0]
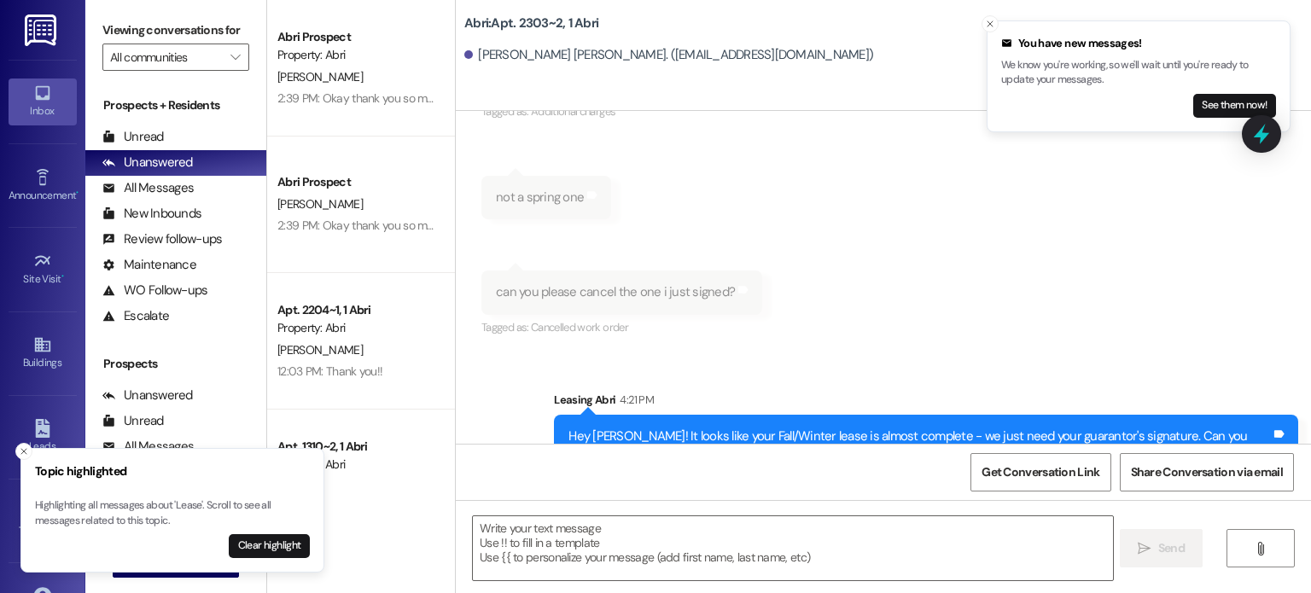
click at [673, 428] on div "Hey [PERSON_NAME]! It looks like your Fall/Winter lease is almost complete - we…" at bounding box center [919, 446] width 702 height 37
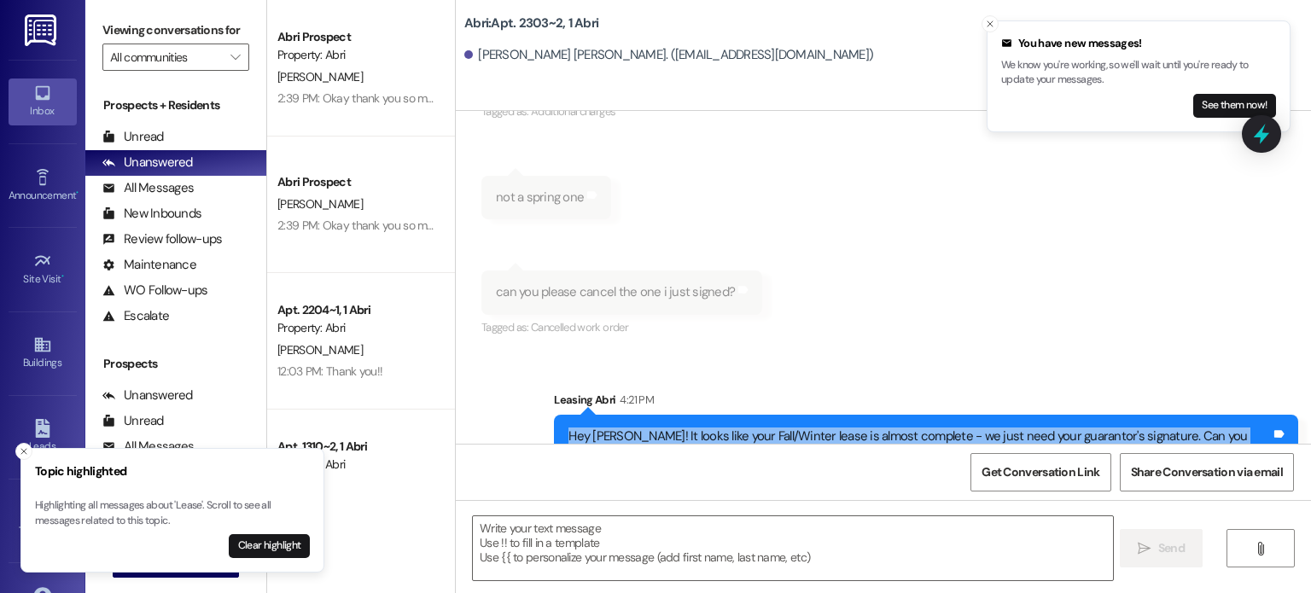
drag, startPoint x: 669, startPoint y: 400, endPoint x: 552, endPoint y: 374, distance: 119.9
click at [554, 415] on div "Hey [PERSON_NAME]! It looks like your Fall/Winter lease is almost complete - we…" at bounding box center [926, 446] width 744 height 62
copy div "Hey [PERSON_NAME]! It looks like your Fall/Winter lease is almost complete - we…"
click at [671, 428] on div "Hey [PERSON_NAME]! It looks like your Fall/Winter lease is almost complete - we…" at bounding box center [919, 446] width 702 height 37
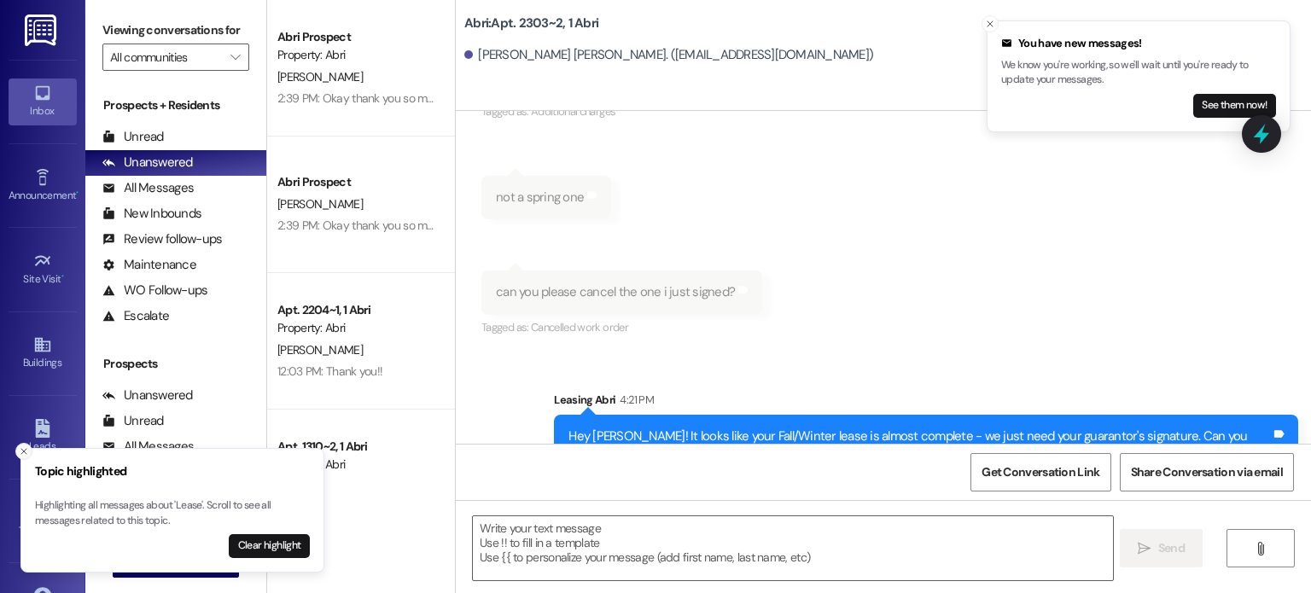
click at [22, 454] on icon "Close toast" at bounding box center [24, 451] width 10 height 10
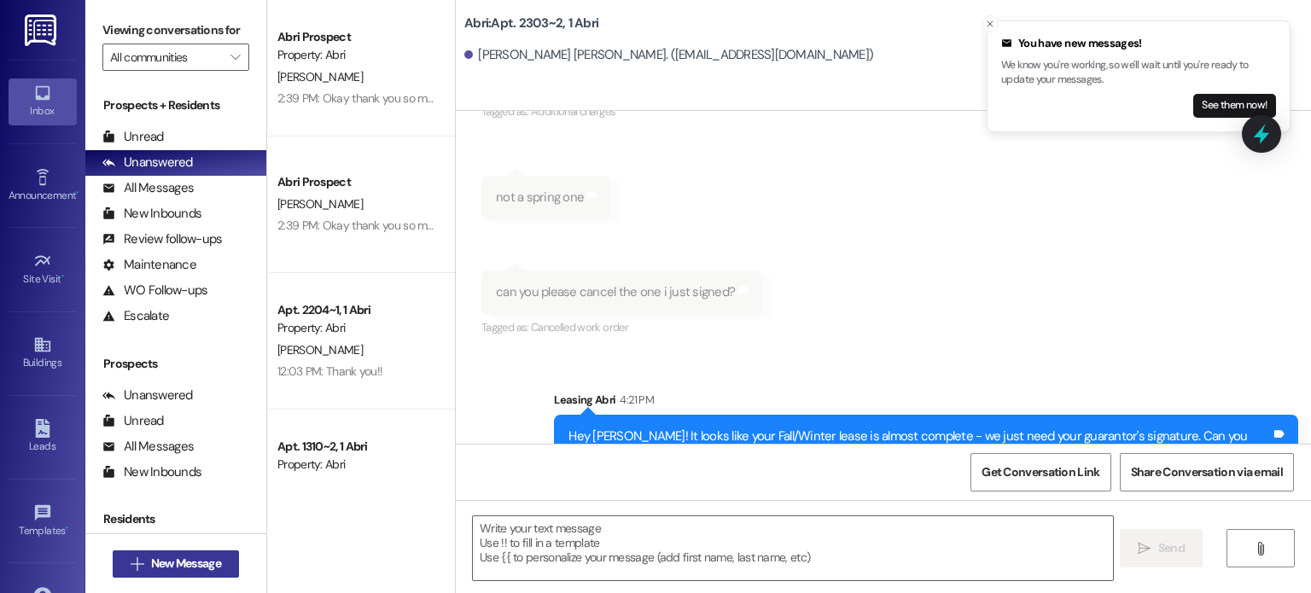
click at [179, 553] on button " New Message" at bounding box center [176, 564] width 126 height 27
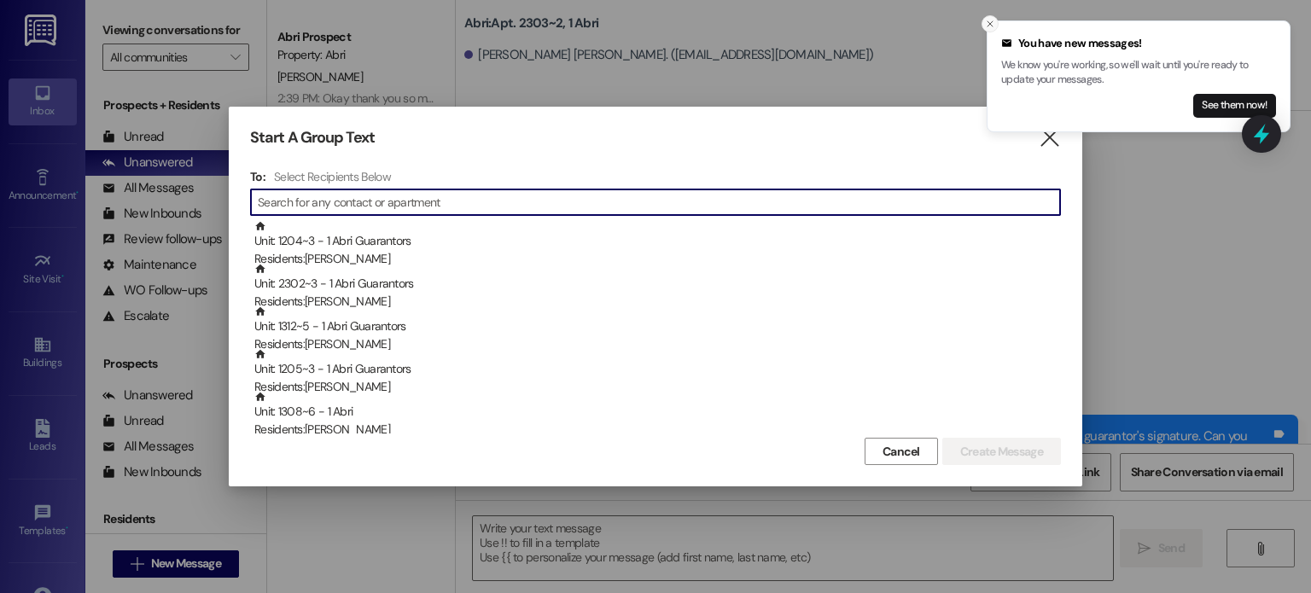
click at [994, 29] on button "Close toast" at bounding box center [990, 23] width 17 height 17
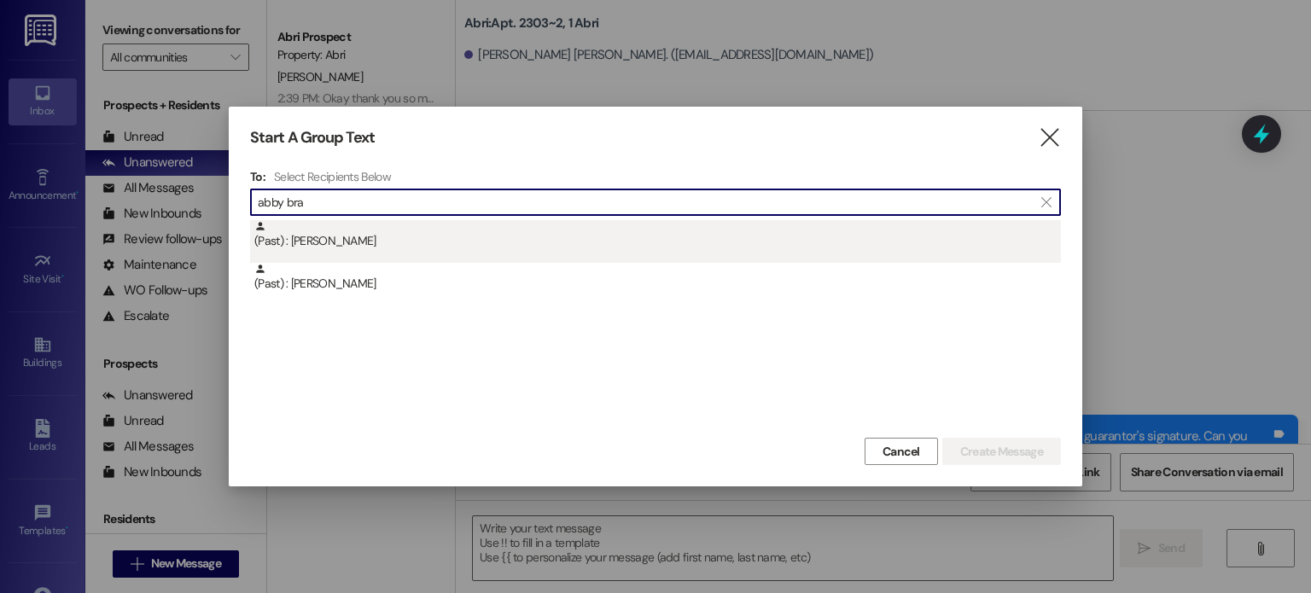
type input "abby bra"
click at [728, 225] on div "(Past) : [PERSON_NAME]" at bounding box center [657, 235] width 807 height 30
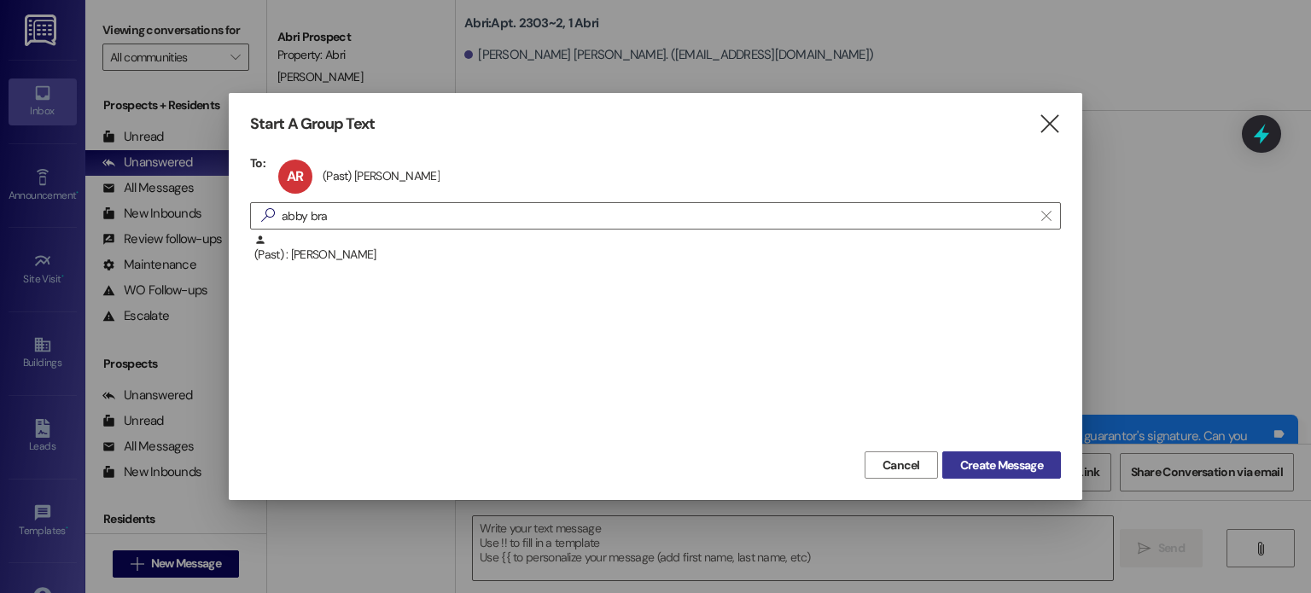
click at [981, 466] on span "Create Message" at bounding box center [1001, 466] width 83 height 18
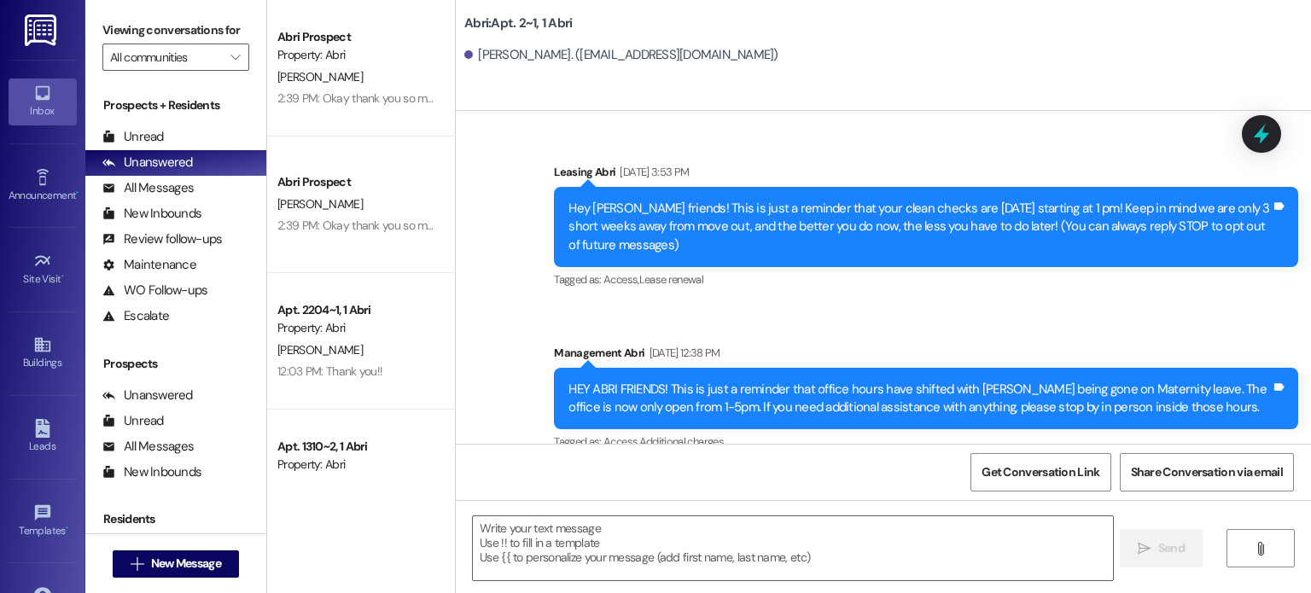
scroll to position [86154, 0]
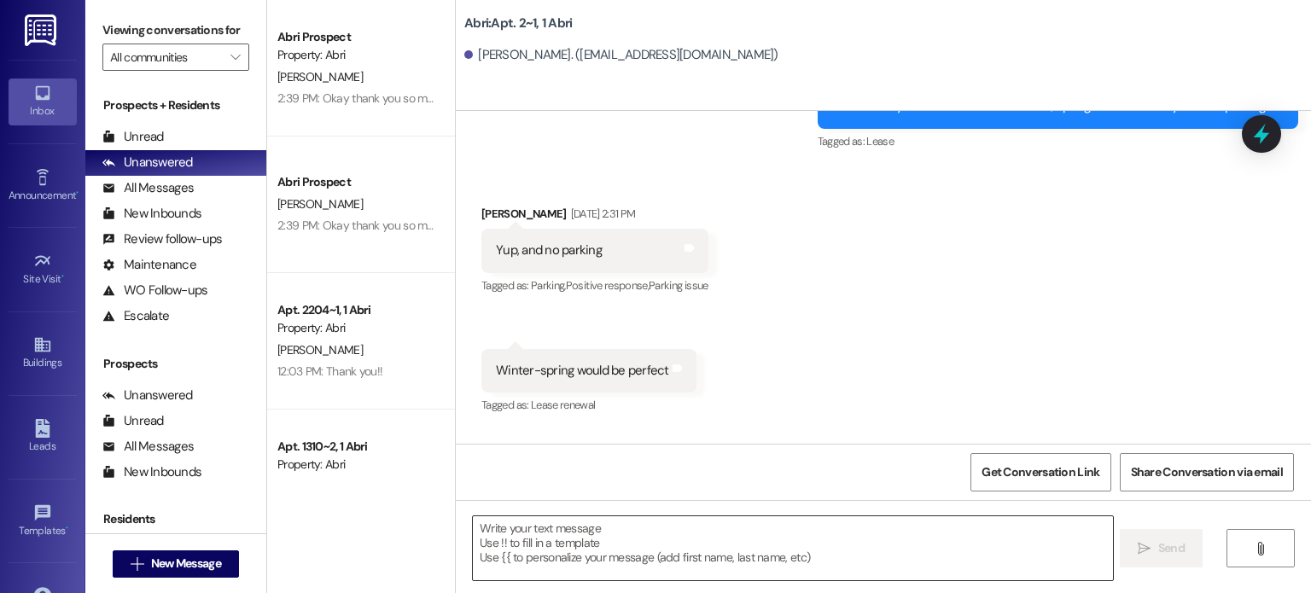
click at [563, 539] on textarea at bounding box center [792, 548] width 639 height 64
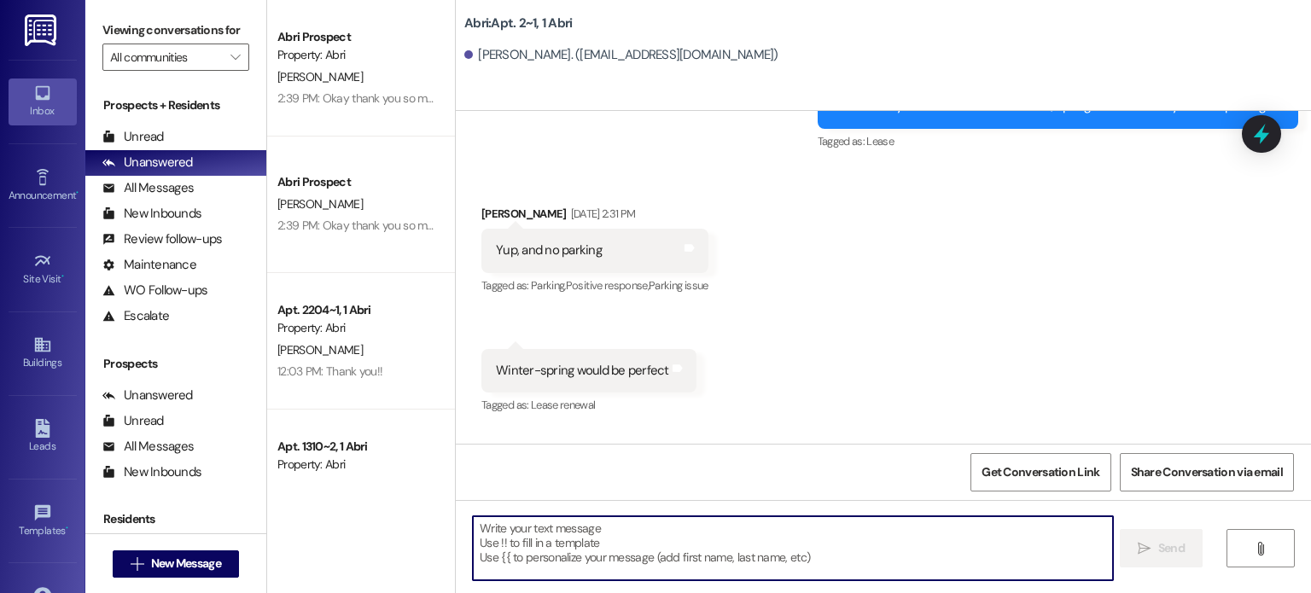
paste textarea "Hey [PERSON_NAME]! It looks like your Fall/Winter lease is almost complete - we…"
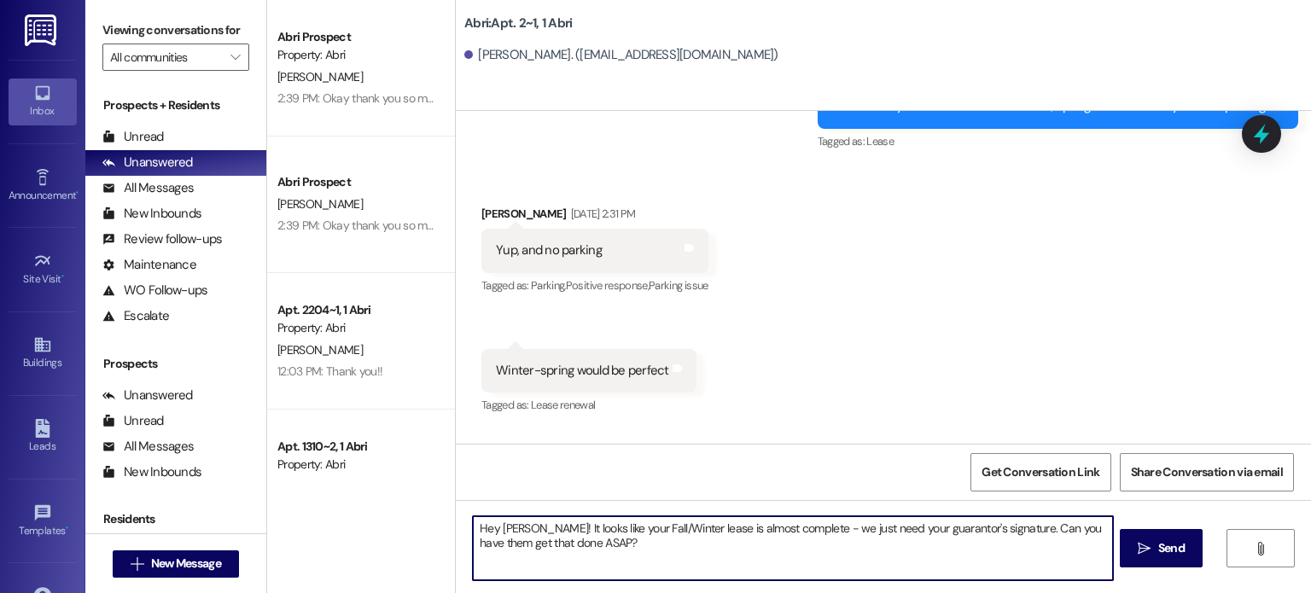
click at [553, 535] on textarea "Hey [PERSON_NAME]! It looks like your Fall/Winter lease is almost complete - we…" at bounding box center [792, 548] width 639 height 64
click at [533, 538] on textarea "Hey [PERSON_NAME]! It looks like your Fall/Winter lease is almost complete - we…" at bounding box center [792, 548] width 639 height 64
click at [532, 530] on textarea "Hey [PERSON_NAME]! It looks like your Fall/Winter lease is almost complete - we…" at bounding box center [792, 548] width 639 height 64
drag, startPoint x: 883, startPoint y: 526, endPoint x: 936, endPoint y: 531, distance: 54.0
click at [936, 531] on textarea "Hey [PERSON_NAME]! It looks like your Fall/Winter lease is almost complete - we…" at bounding box center [792, 548] width 639 height 64
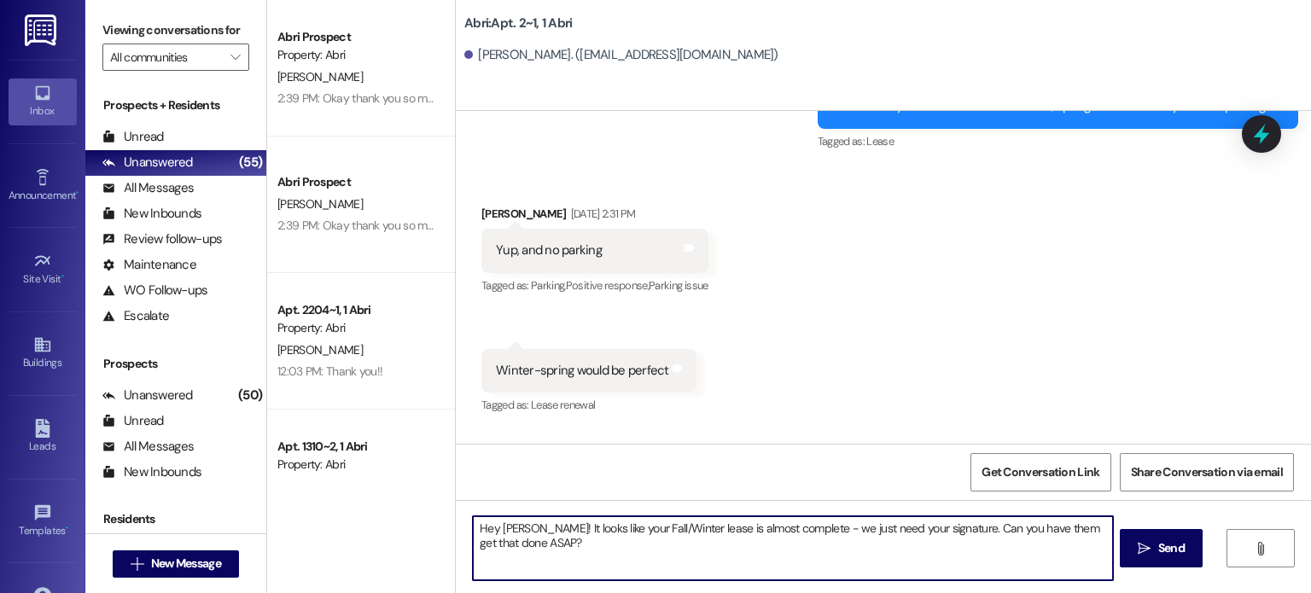
drag, startPoint x: 976, startPoint y: 527, endPoint x: 1028, endPoint y: 535, distance: 51.8
click at [1028, 535] on textarea "Hey [PERSON_NAME]! It looks like your Fall/Winter lease is almost complete - we…" at bounding box center [792, 548] width 639 height 64
type textarea "Hey [PERSON_NAME]! It looks like your Fall/Winter lease is almost complete - we…"
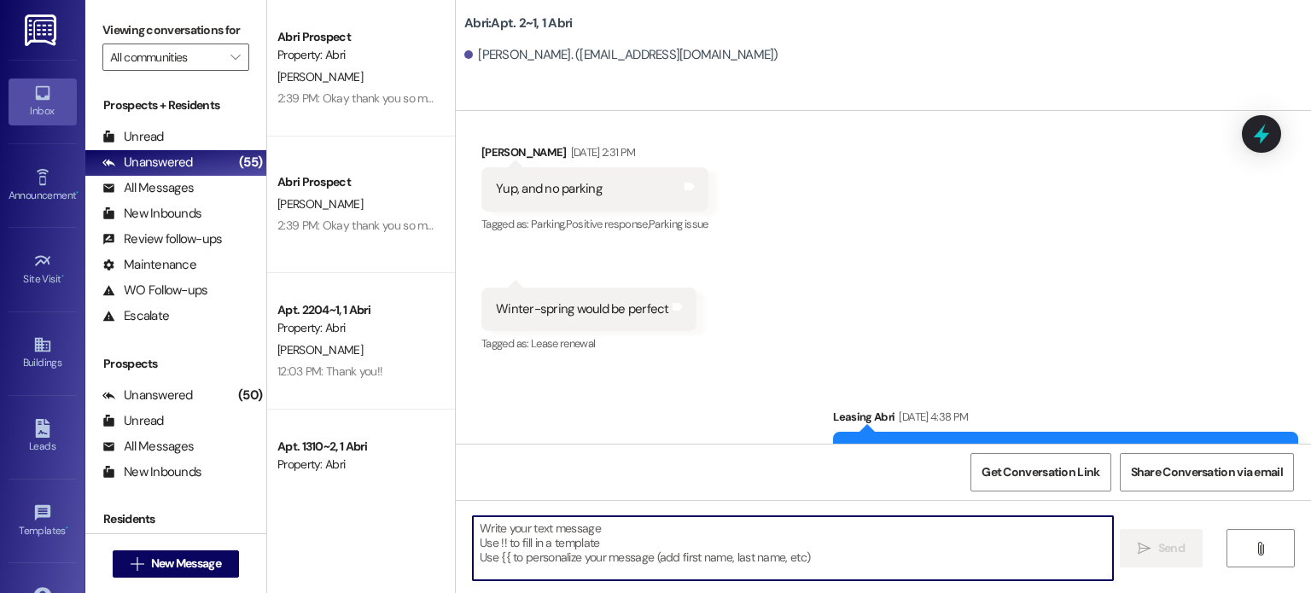
scroll to position [86273, 0]
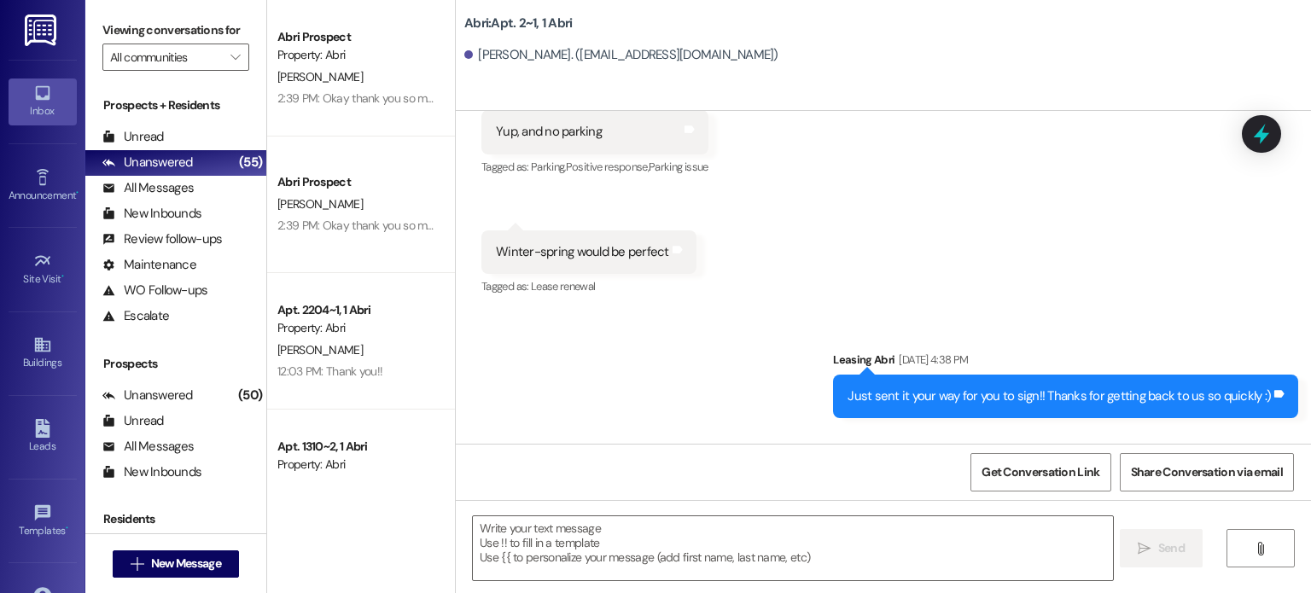
drag, startPoint x: 615, startPoint y: 405, endPoint x: 689, endPoint y: 399, distance: 74.5
click at [1091, 506] on div "Hey [PERSON_NAME]! It looks like your Fall/Winter lease is almost complete - we…" at bounding box center [919, 524] width 702 height 37
click at [618, 506] on div "Hey [PERSON_NAME]! It looks like your Fall/Winter lease is almost complete - we…" at bounding box center [919, 524] width 702 height 37
drag, startPoint x: 613, startPoint y: 411, endPoint x: 1269, endPoint y: 412, distance: 656.4
click at [1269, 493] on div "Hey [PERSON_NAME]! It looks like your Fall/Winter lease is almost complete - we…" at bounding box center [926, 524] width 744 height 62
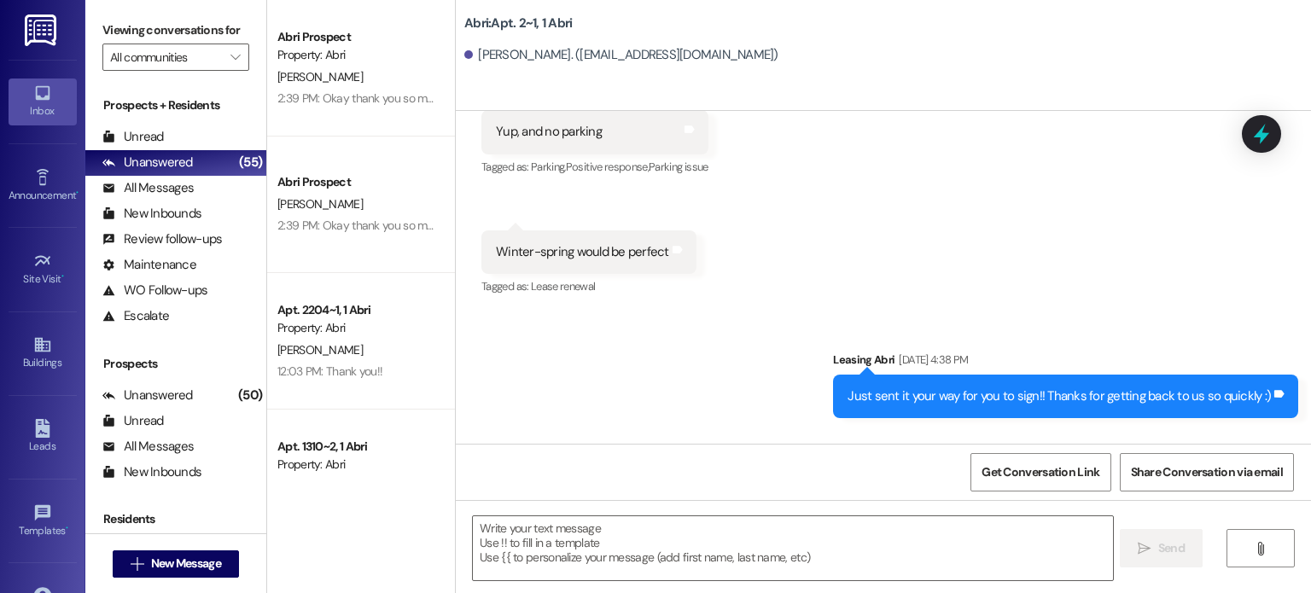
copy div "Hey [PERSON_NAME]! It looks like your Fall/Winter lease is almost complete - we…"
click at [866, 493] on div "Hey [PERSON_NAME]! It looks like your Fall/Winter lease is almost complete - we…" at bounding box center [926, 524] width 744 height 62
click at [184, 556] on span "New Message" at bounding box center [186, 564] width 70 height 18
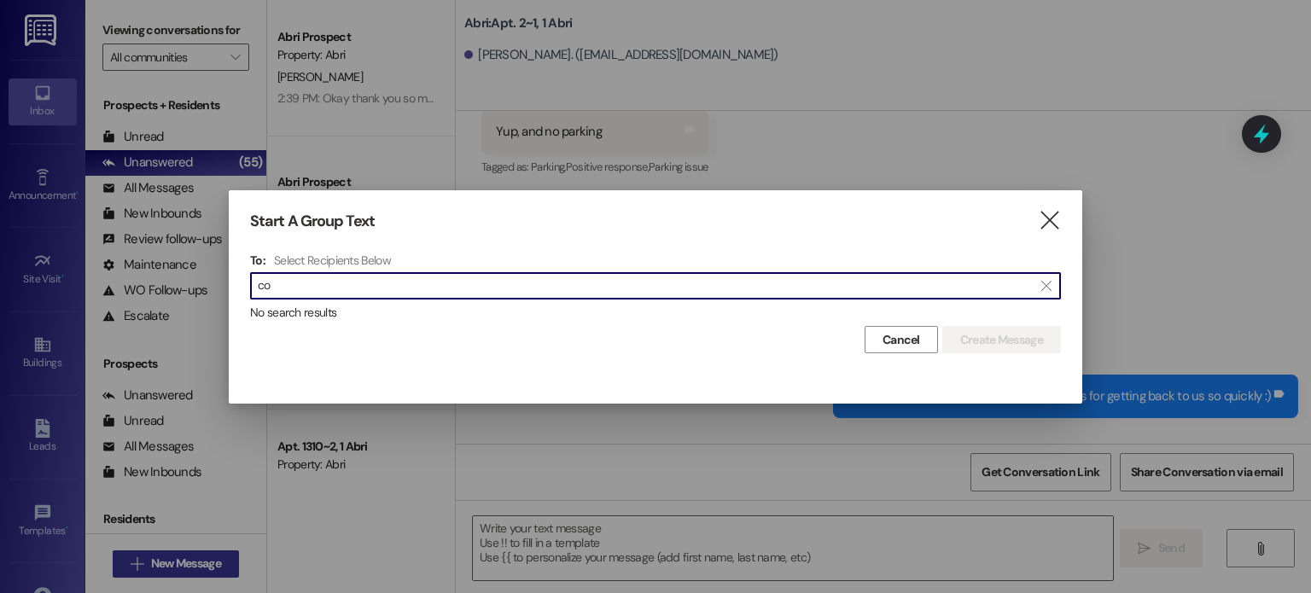
type input "c"
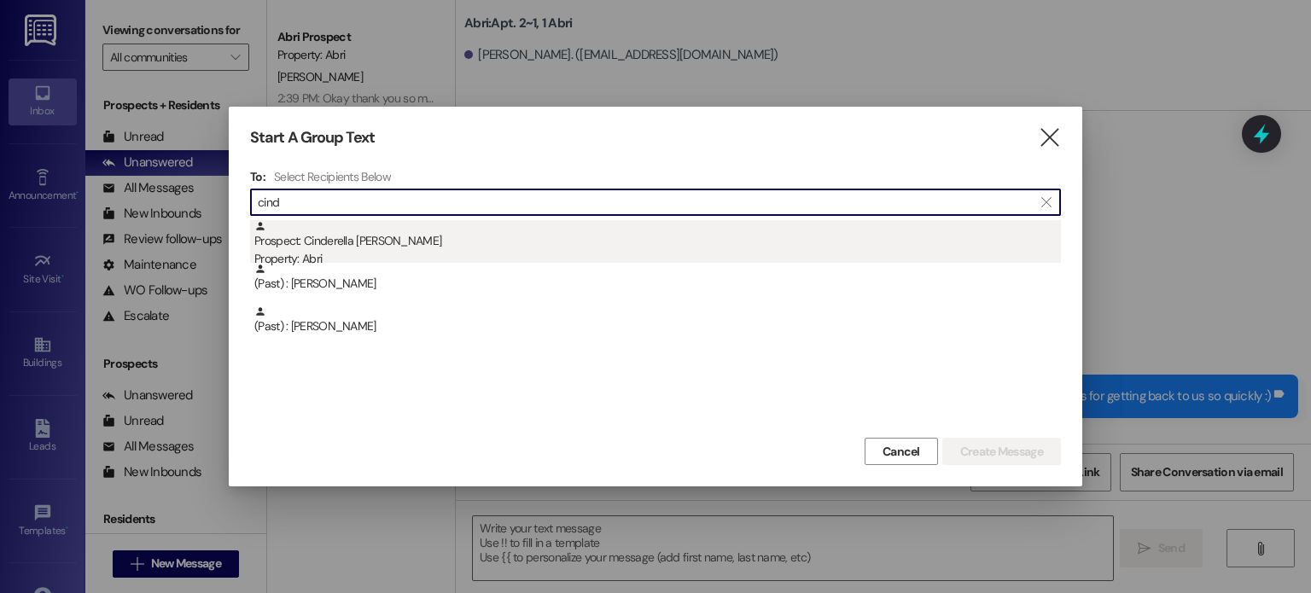
type input "cind"
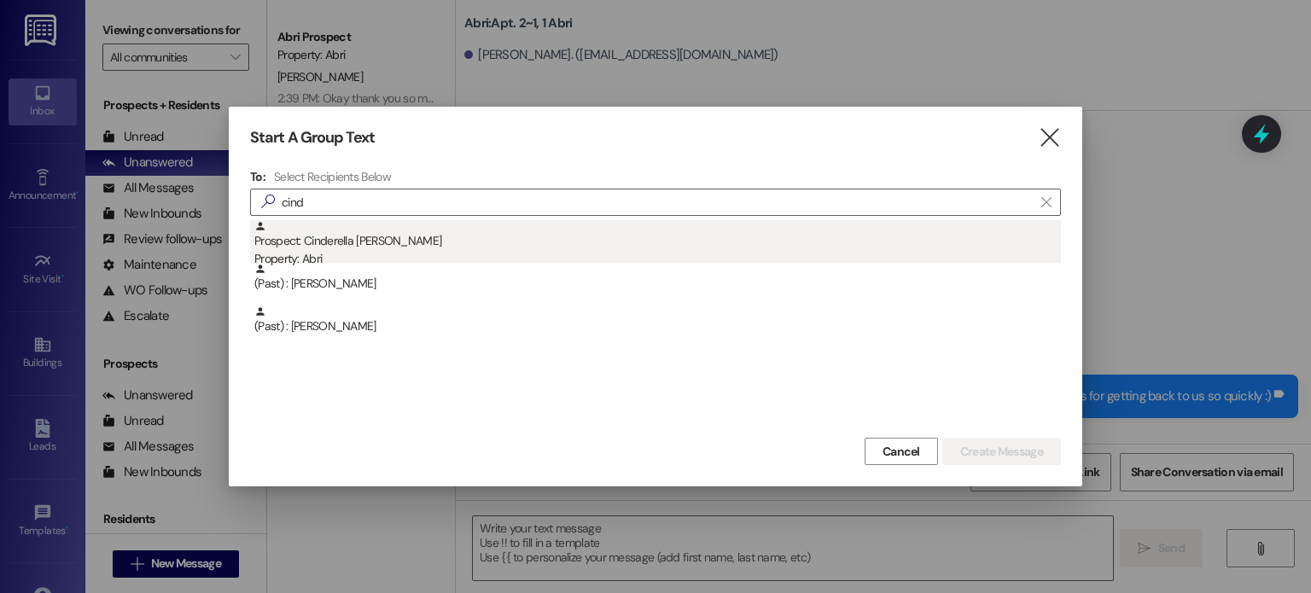
click at [300, 259] on div "Property: Abri" at bounding box center [657, 259] width 807 height 18
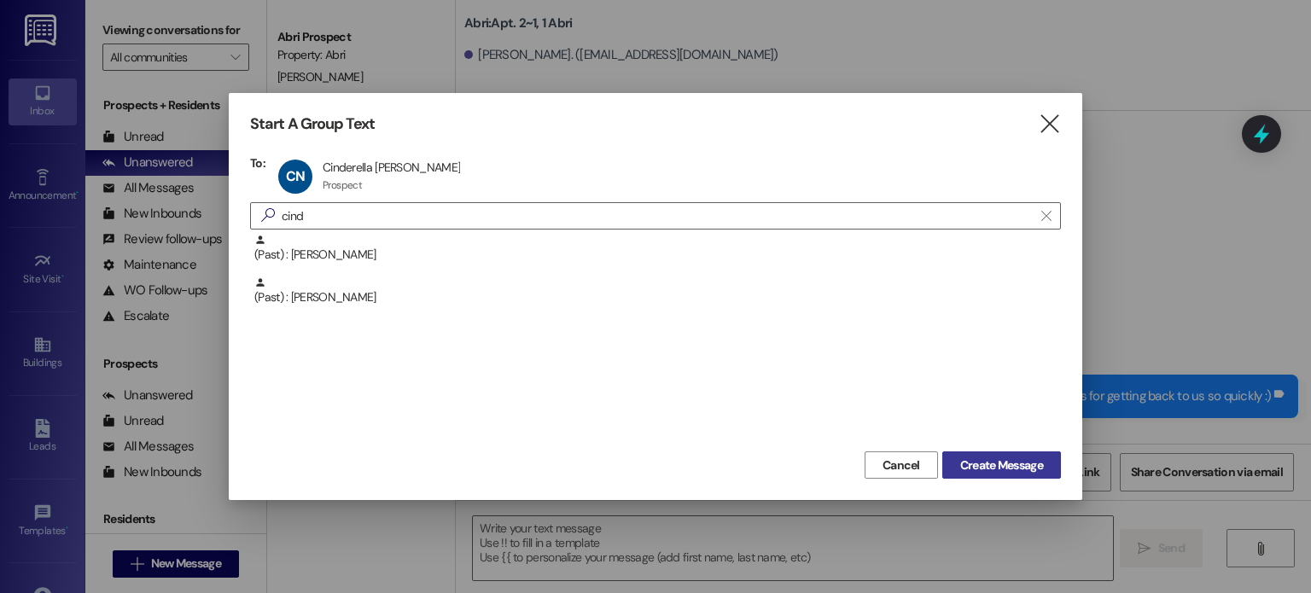
click at [1017, 464] on span "Create Message" at bounding box center [1001, 466] width 83 height 18
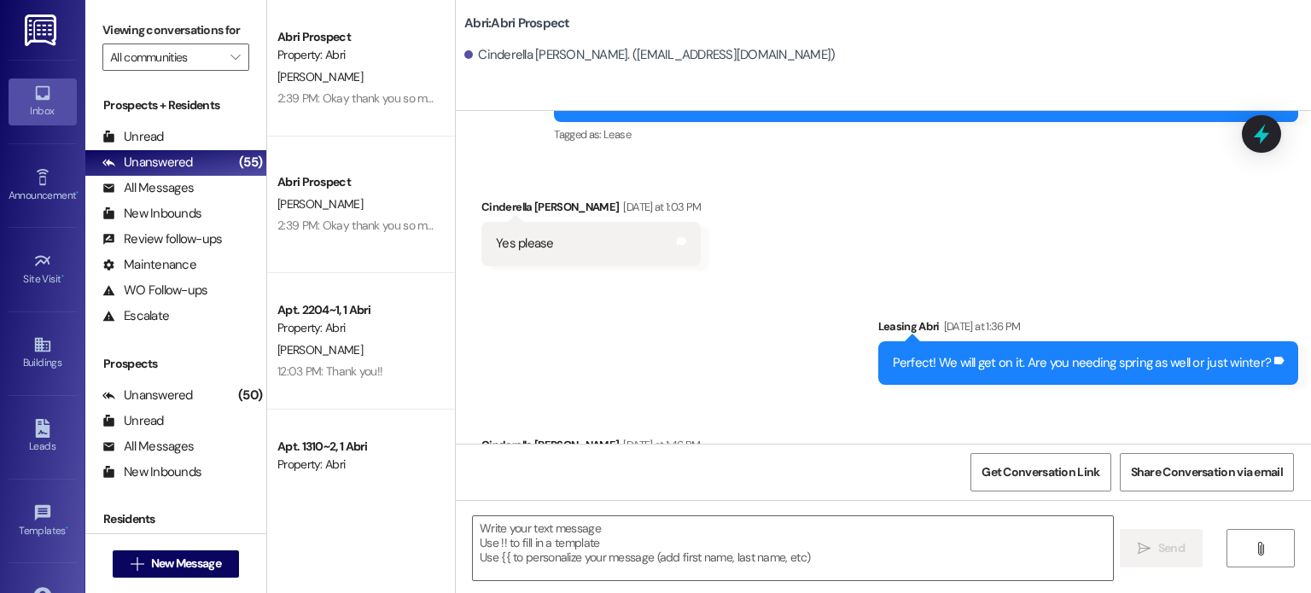
scroll to position [8766, 0]
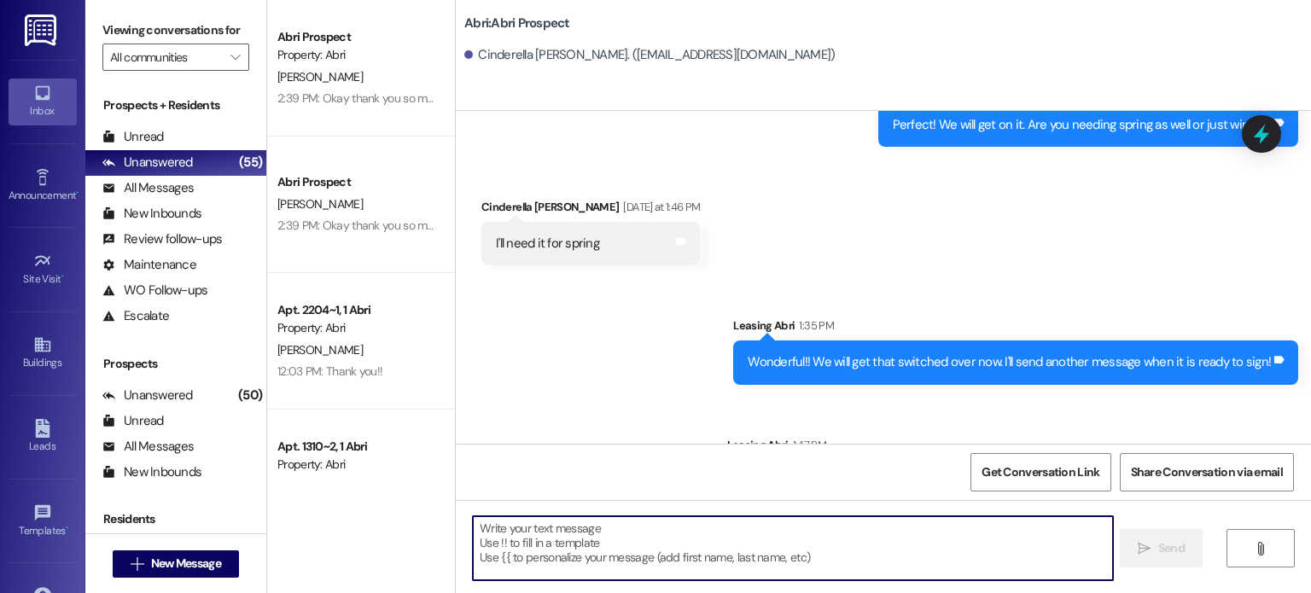
click at [615, 533] on textarea at bounding box center [792, 548] width 639 height 64
paste textarea "Hey [PERSON_NAME]! It looks like your Fall/Winter lease is almost complete - we…"
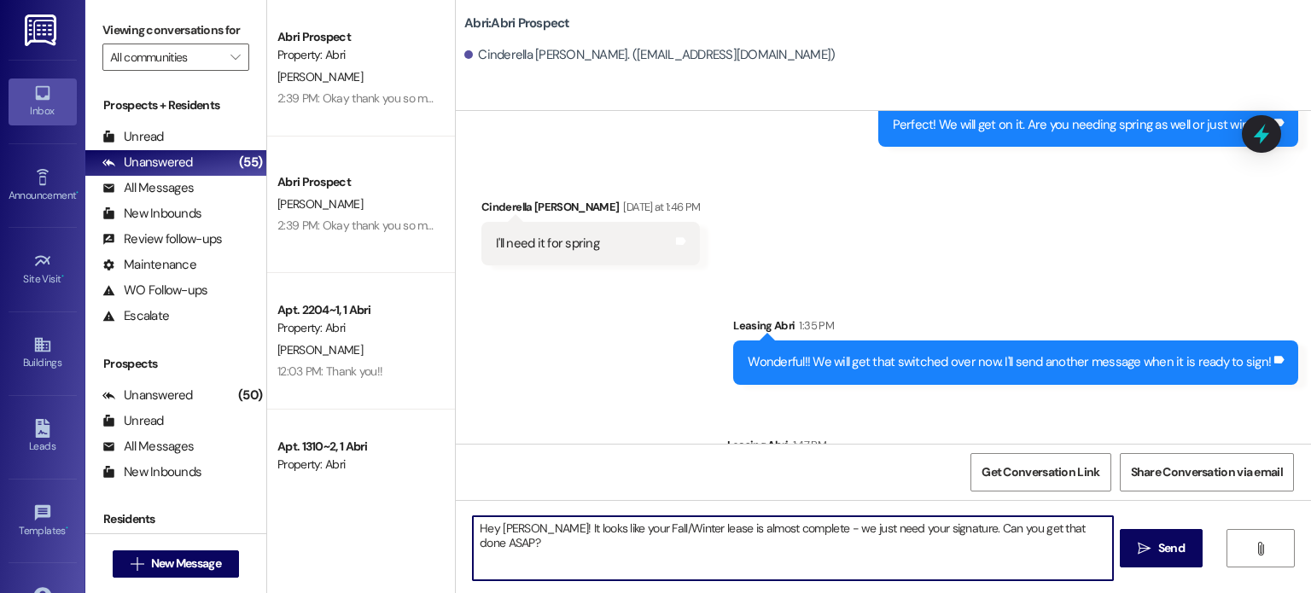
click at [519, 533] on textarea "Hey [PERSON_NAME]! It looks like your Fall/Winter lease is almost complete - we…" at bounding box center [792, 548] width 639 height 64
click at [1099, 525] on textarea "Hey [PERSON_NAME]! It looks like your Fall/Winter lease is almost complete - we…" at bounding box center [792, 548] width 639 height 64
click at [678, 525] on textarea "Hey [PERSON_NAME]! It looks like your Fall/Winter lease is almost complete - we…" at bounding box center [792, 548] width 639 height 64
type textarea "Hey [PERSON_NAME]! It looks like your Fall/Winter/Spring lease is almost comple…"
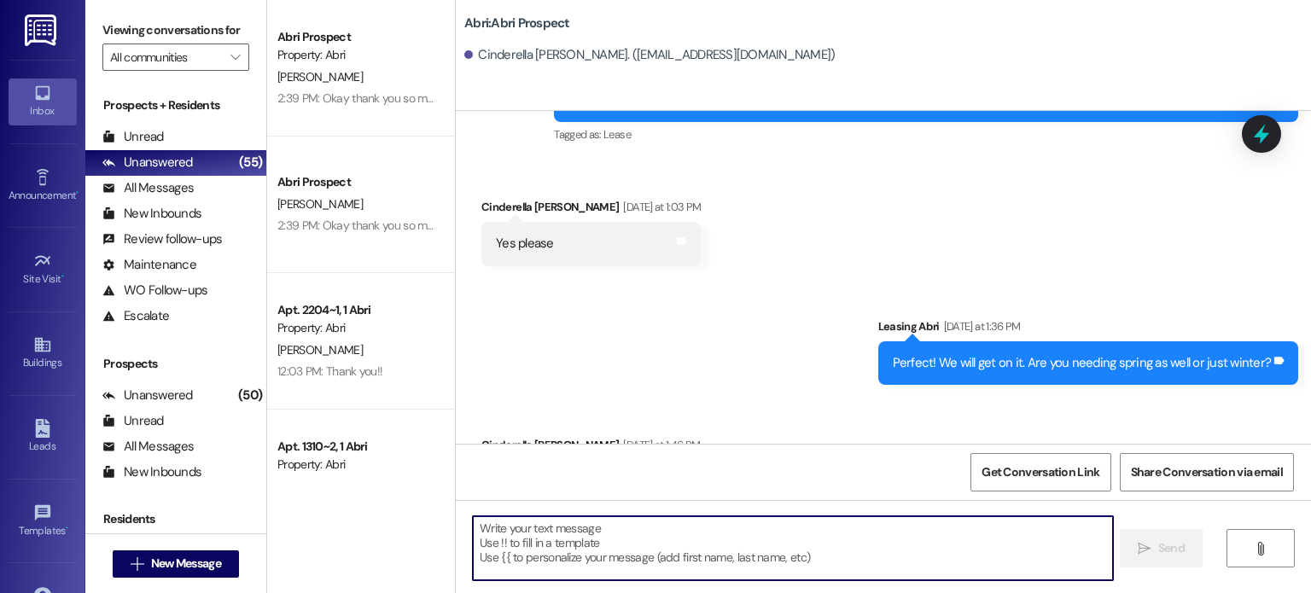
scroll to position [8903, 0]
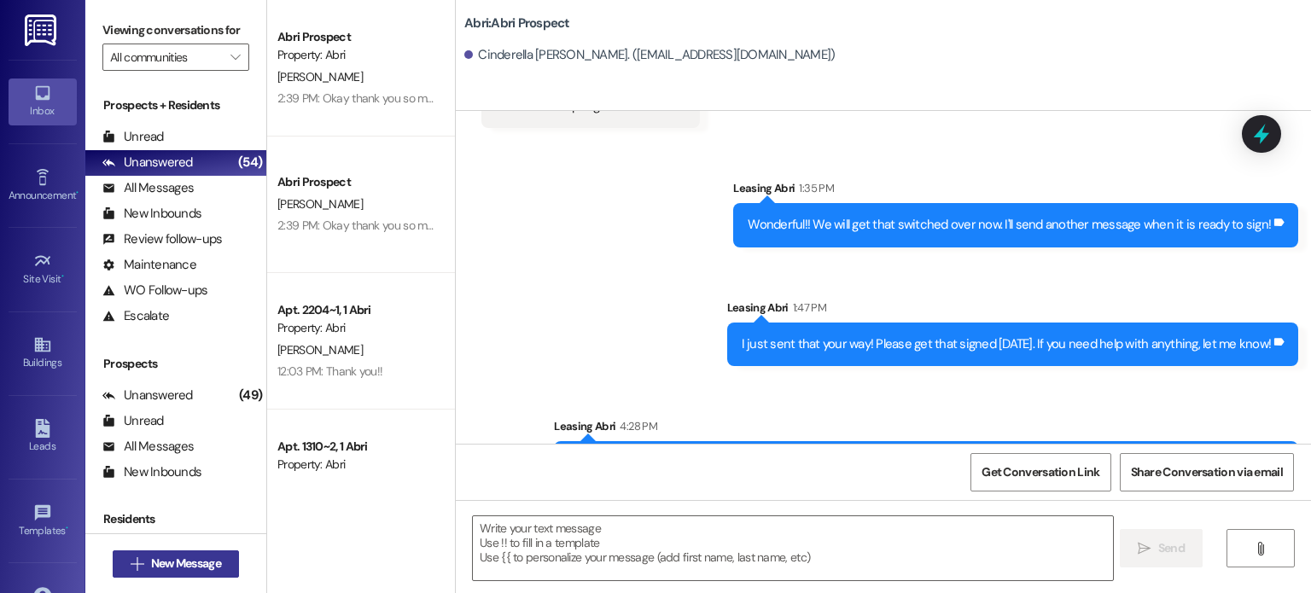
click at [224, 567] on button " New Message" at bounding box center [176, 564] width 126 height 27
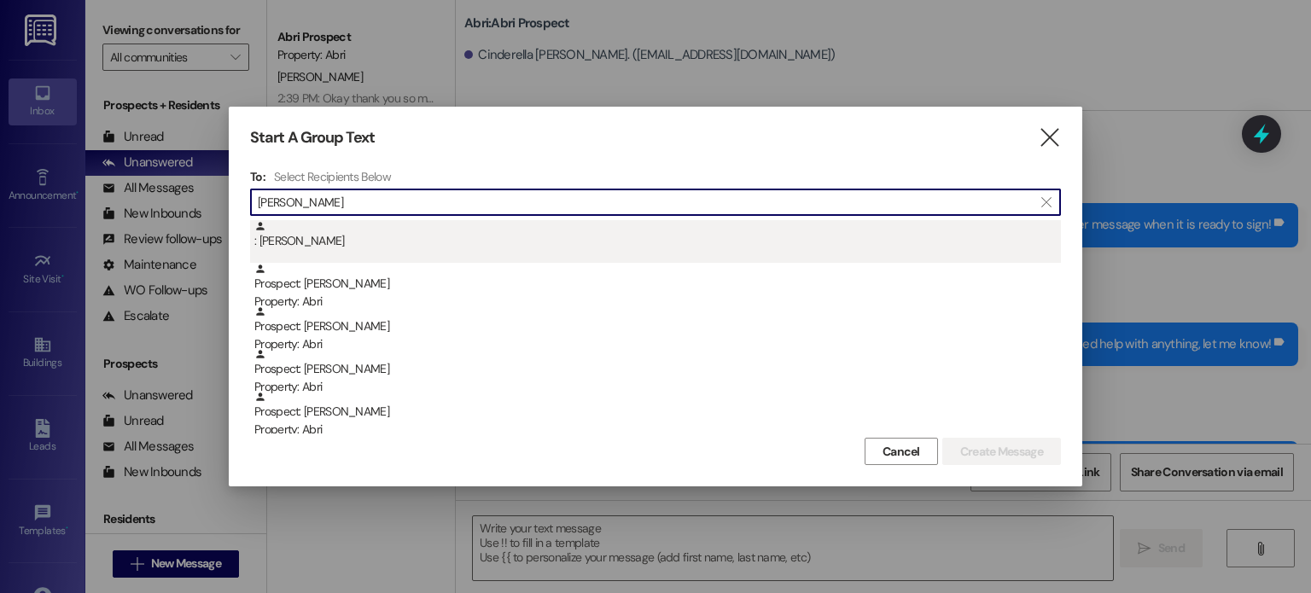
type input "[PERSON_NAME]"
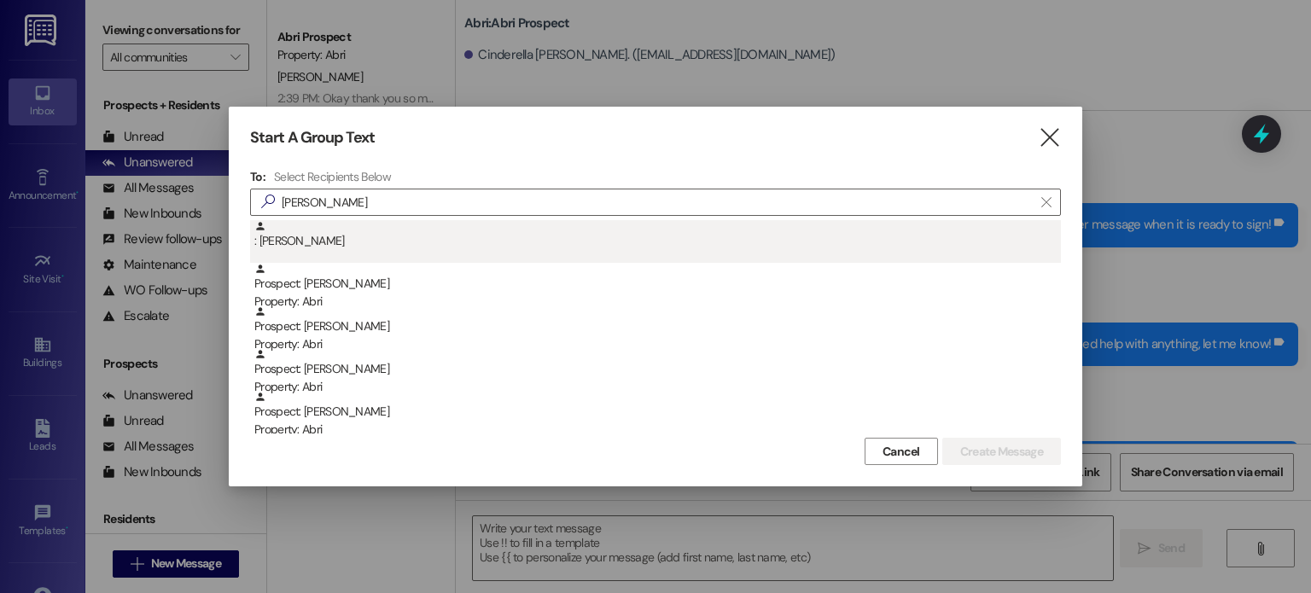
click at [293, 245] on div ": [PERSON_NAME]" at bounding box center [657, 235] width 807 height 30
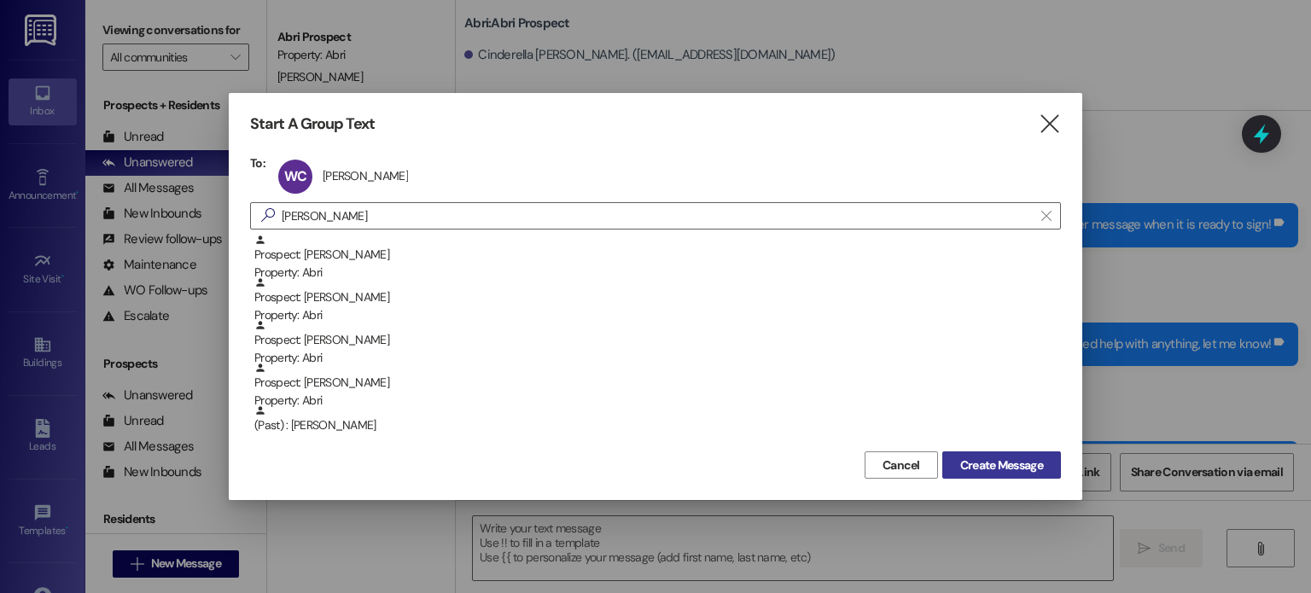
click at [964, 452] on button "Create Message" at bounding box center [1001, 465] width 119 height 27
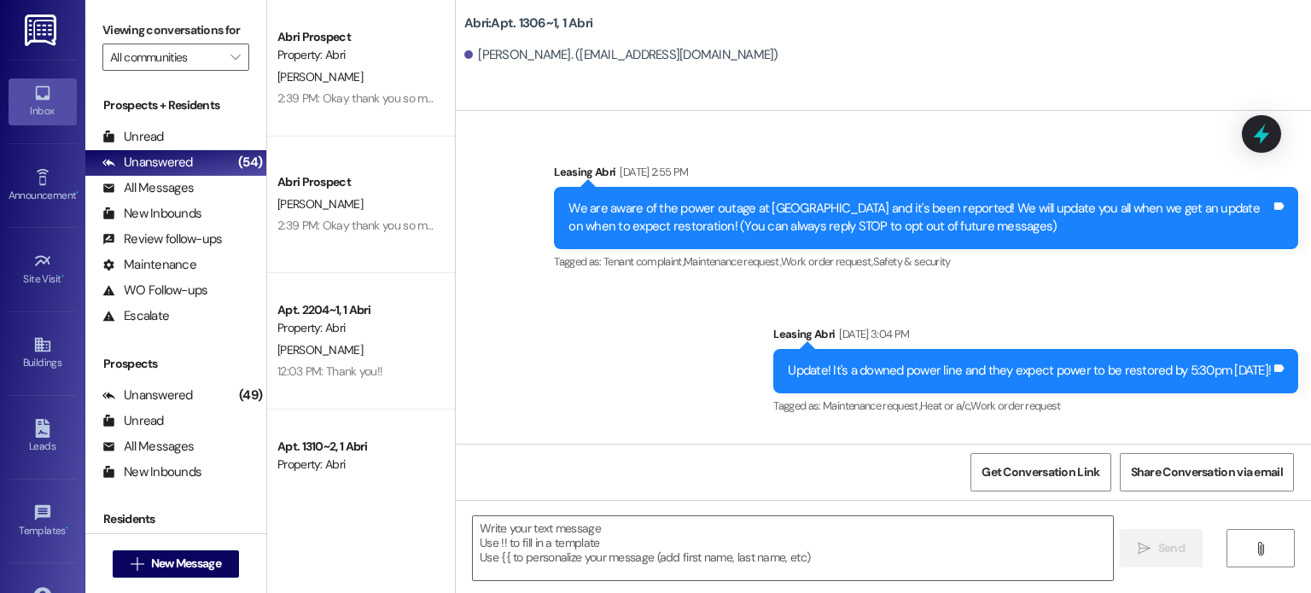
scroll to position [24799, 0]
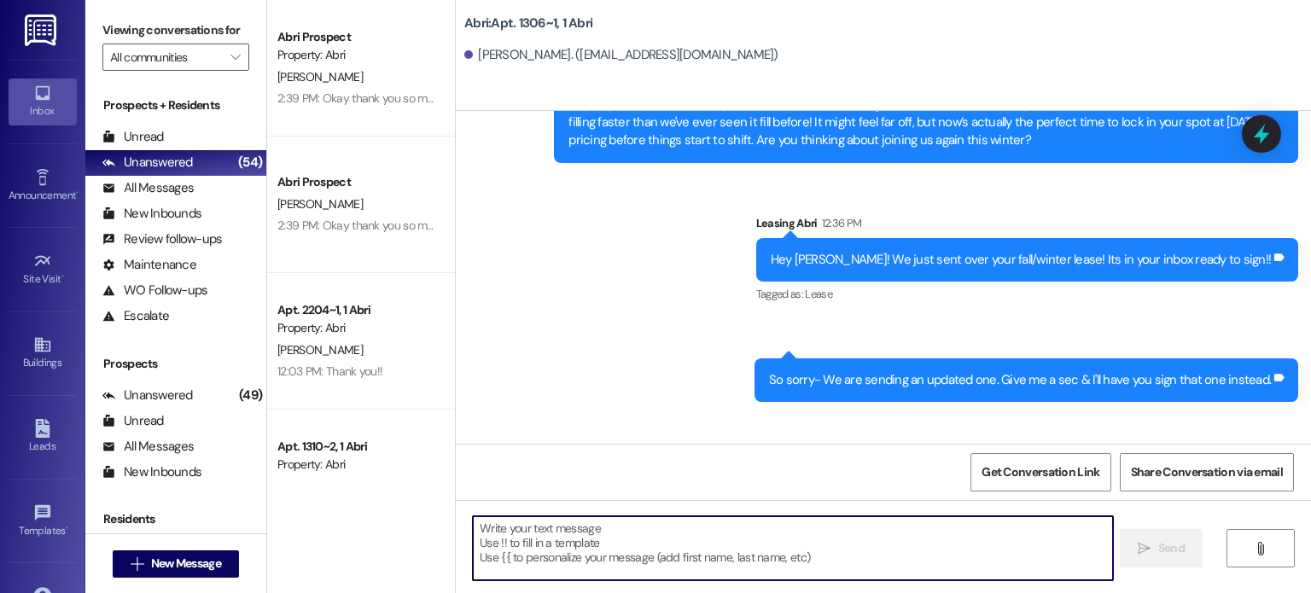
click at [582, 539] on textarea at bounding box center [792, 548] width 639 height 64
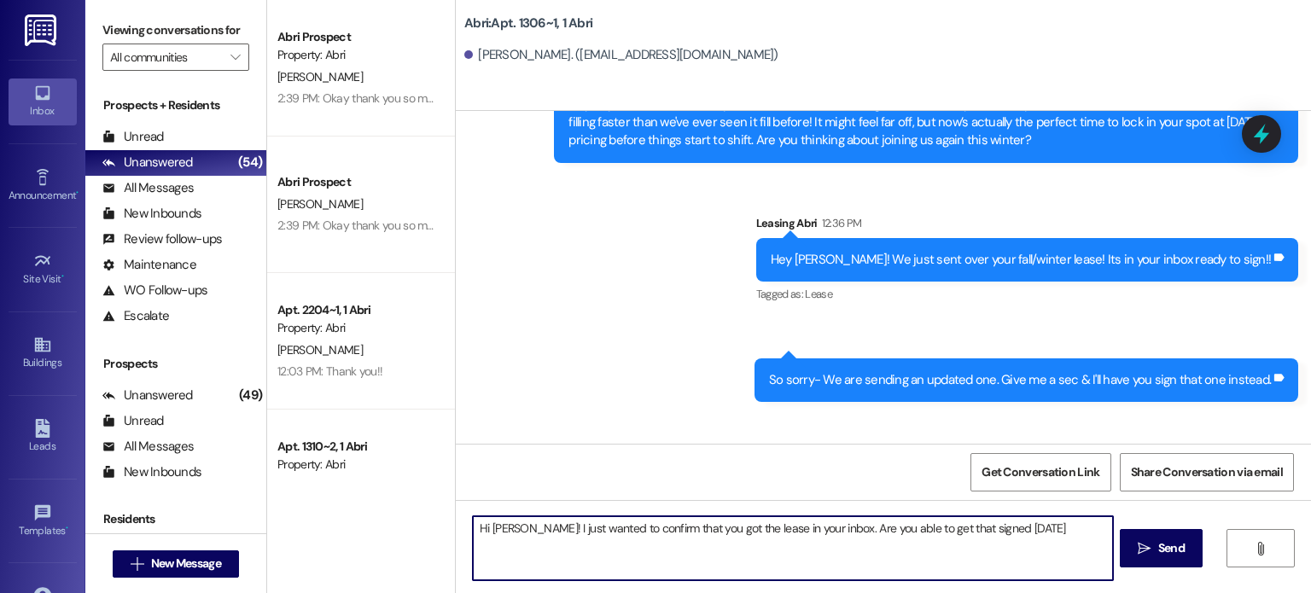
type textarea "Hi [PERSON_NAME]! I just wanted to confirm that you got the lease in your inbox…"
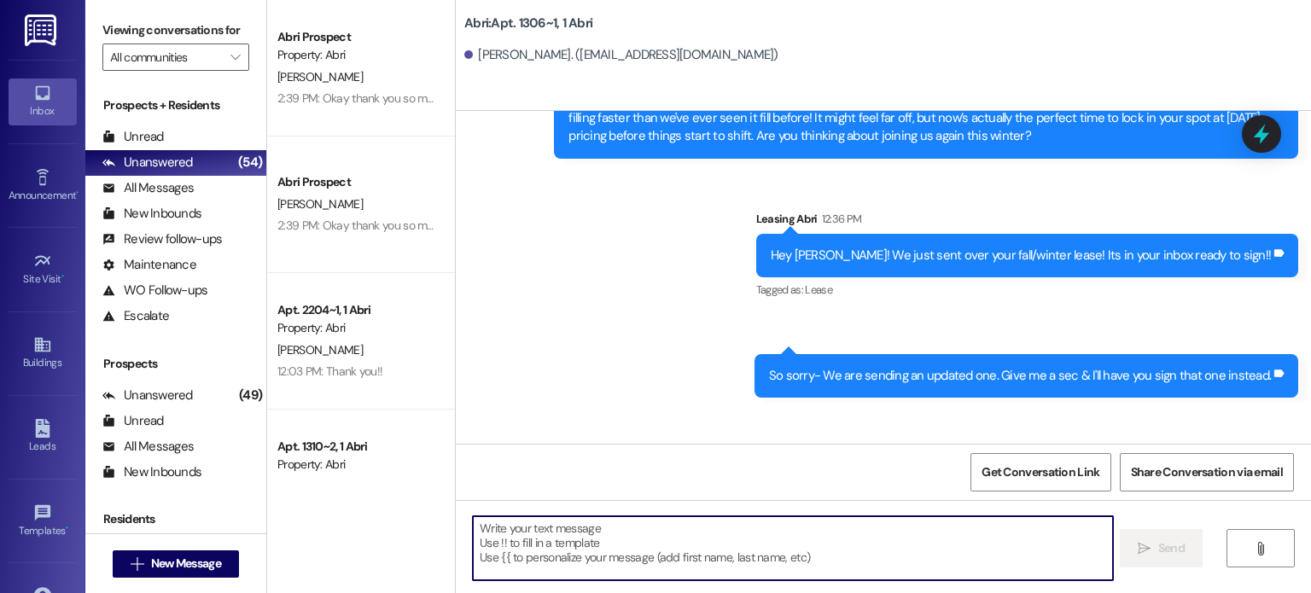
scroll to position [24917, 0]
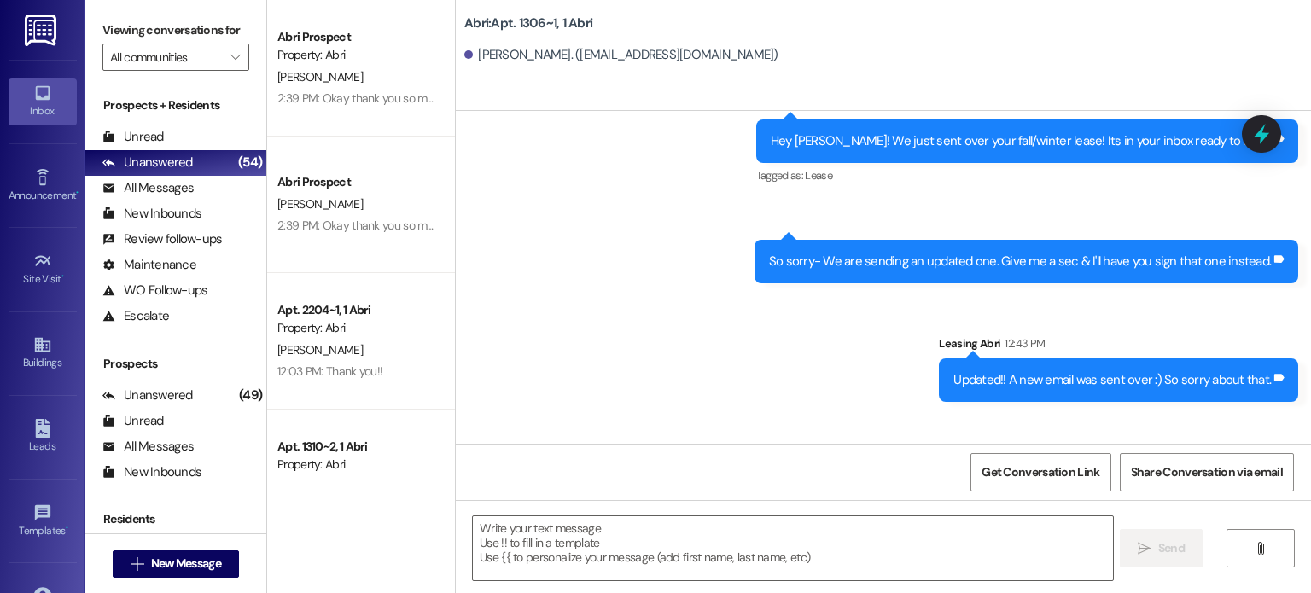
drag, startPoint x: 703, startPoint y: 413, endPoint x: 696, endPoint y: 394, distance: 20.3
click at [768, 440] on div "Sent via SMS Leasing Abri 4:31 PM Hi [PERSON_NAME]! I just wanted to confirm th…" at bounding box center [955, 486] width 712 height 93
click at [703, 490] on div "Hi [PERSON_NAME]! I just wanted to confirm that you got the lease in your inbox…" at bounding box center [948, 499] width 644 height 18
click at [161, 561] on span "New Message" at bounding box center [186, 564] width 70 height 18
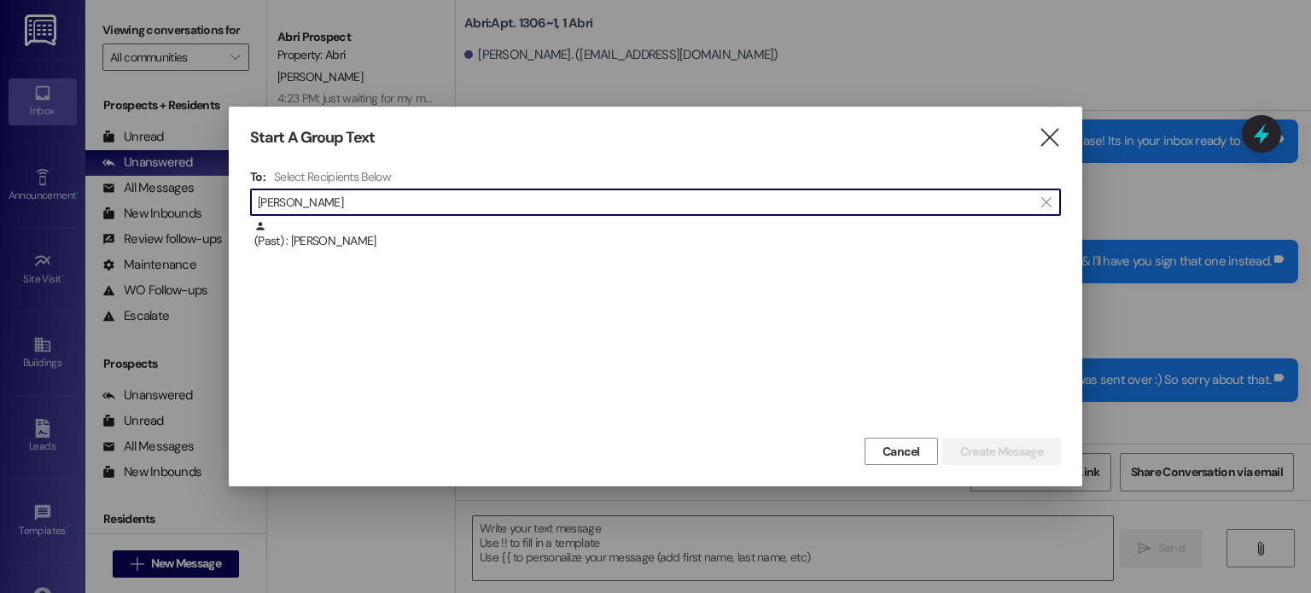
type input "[PERSON_NAME]"
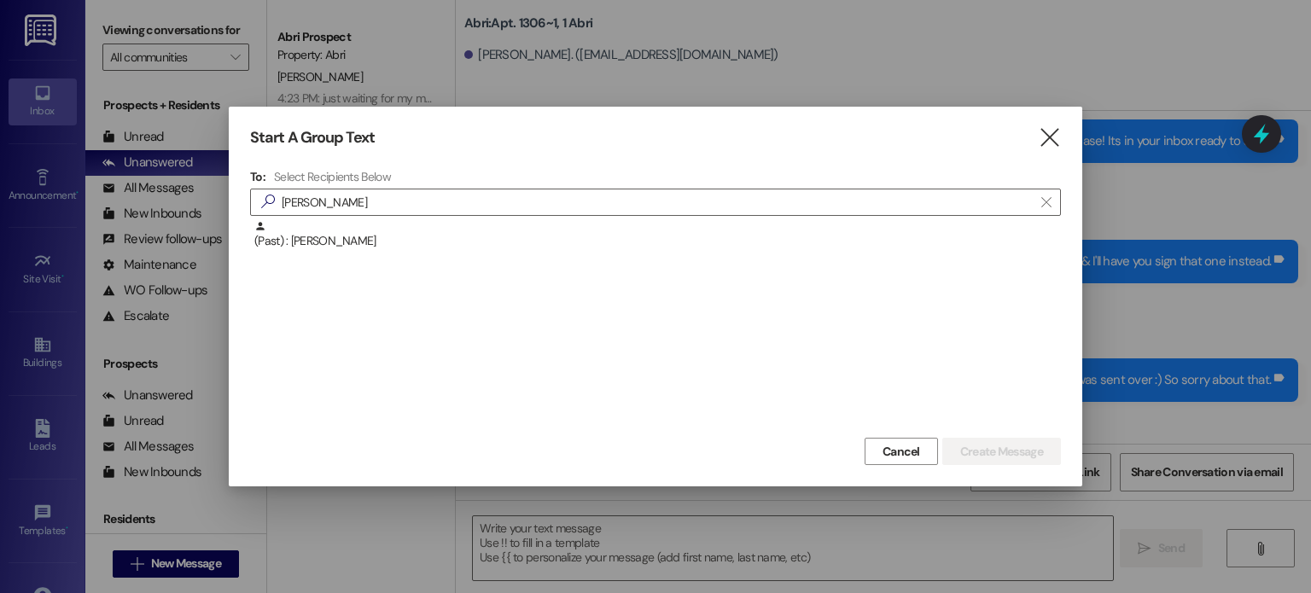
click at [343, 219] on div "To: Select Recipients Below  [PERSON_NAME]  (Past) : [PERSON_NAME]" at bounding box center [655, 301] width 811 height 265
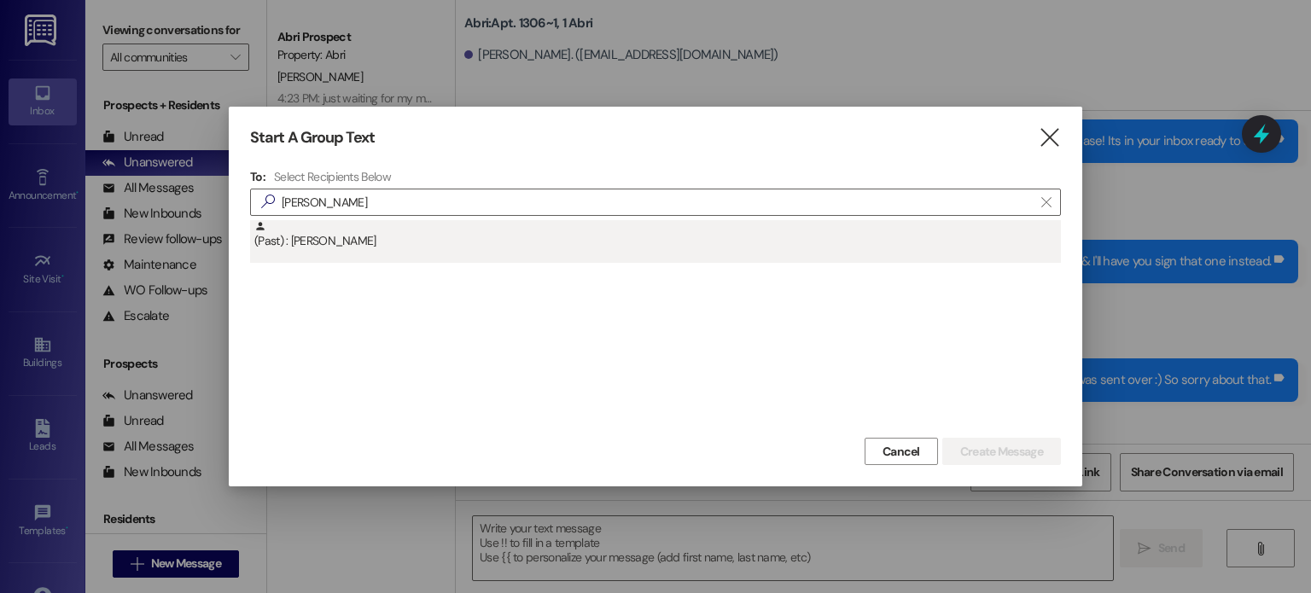
click at [353, 235] on div "(Past) : [PERSON_NAME]" at bounding box center [657, 235] width 807 height 30
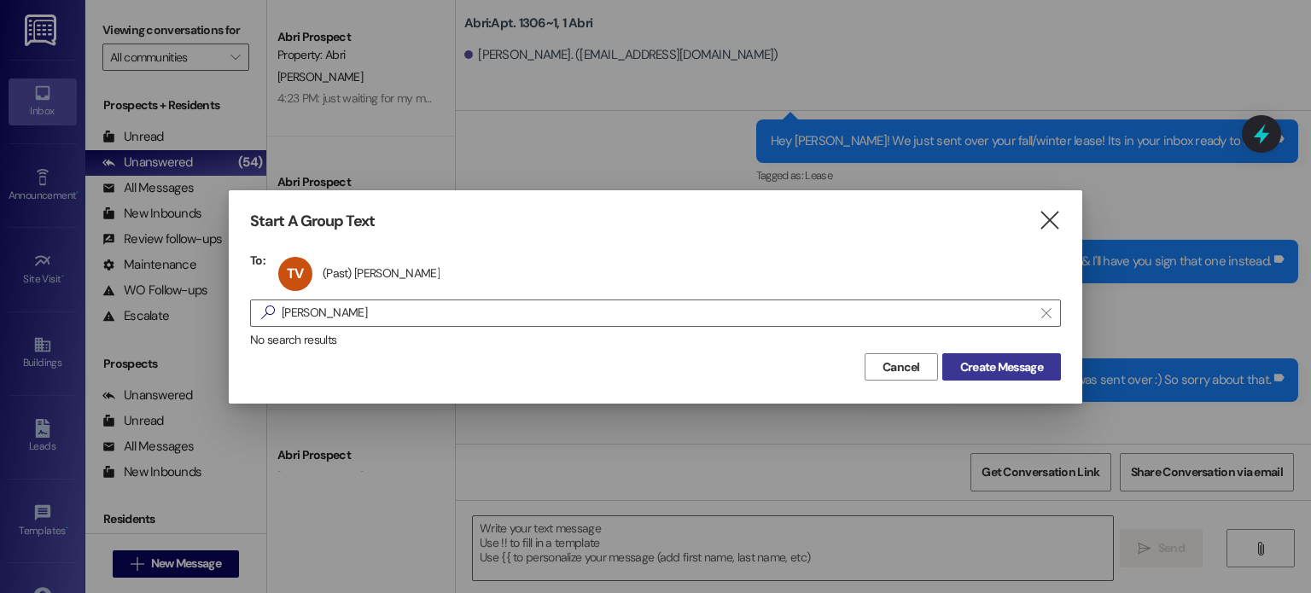
click at [985, 360] on span "Create Message" at bounding box center [1001, 367] width 83 height 18
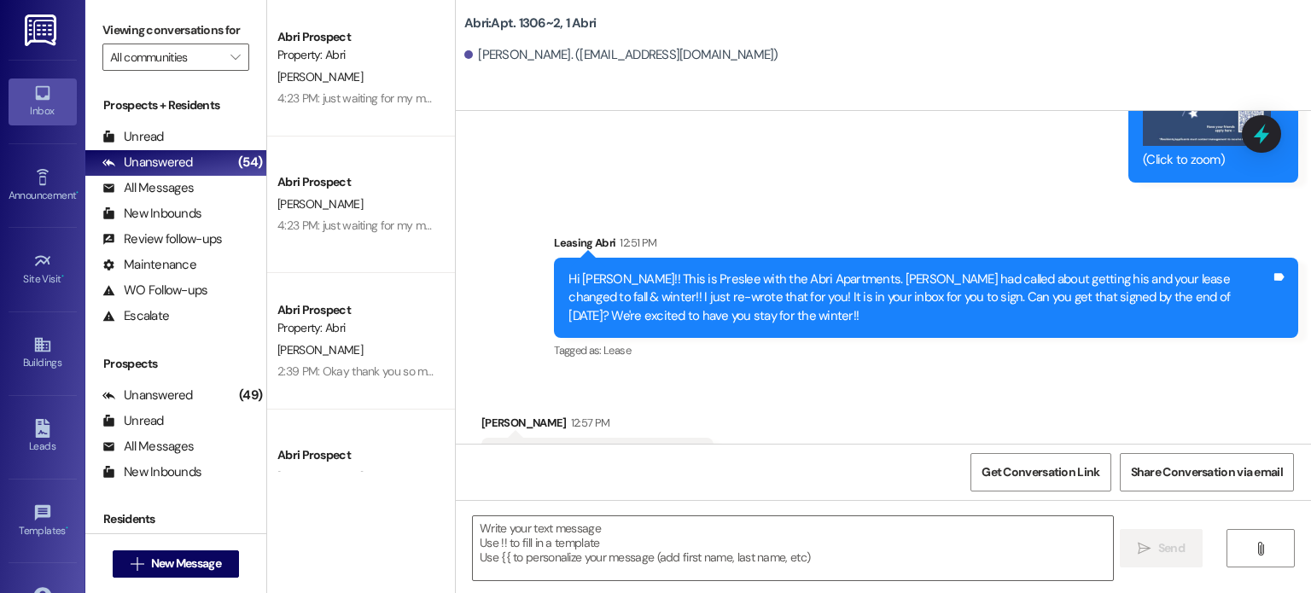
scroll to position [26226, 0]
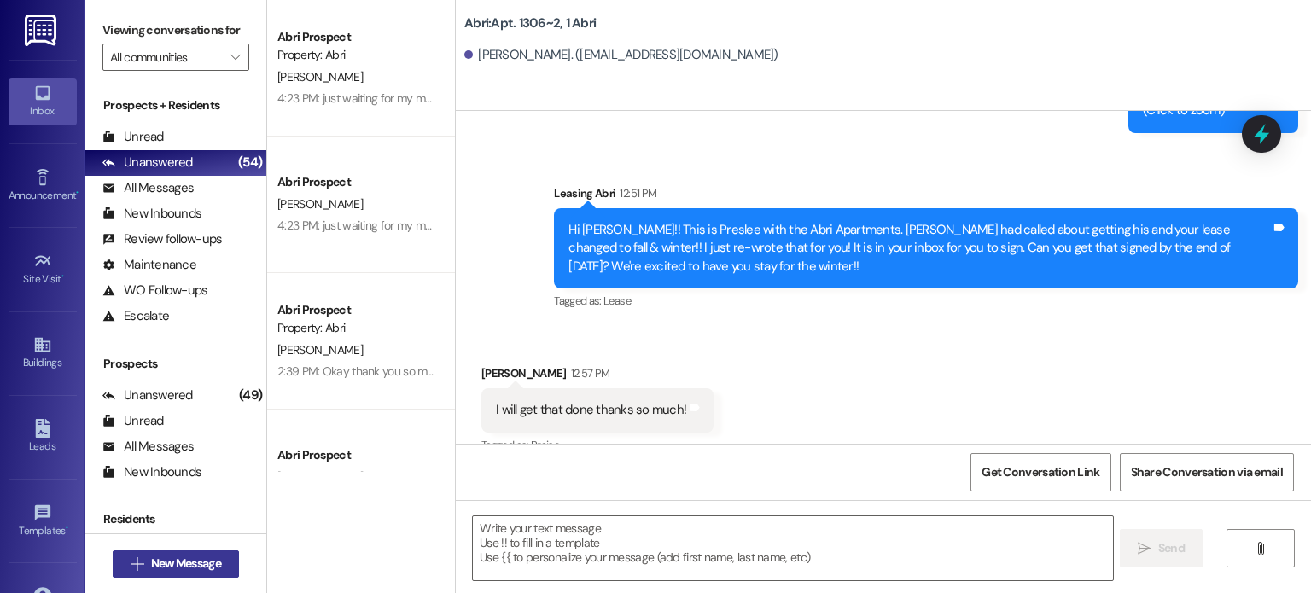
click at [131, 570] on span " New Message" at bounding box center [175, 564] width 97 height 18
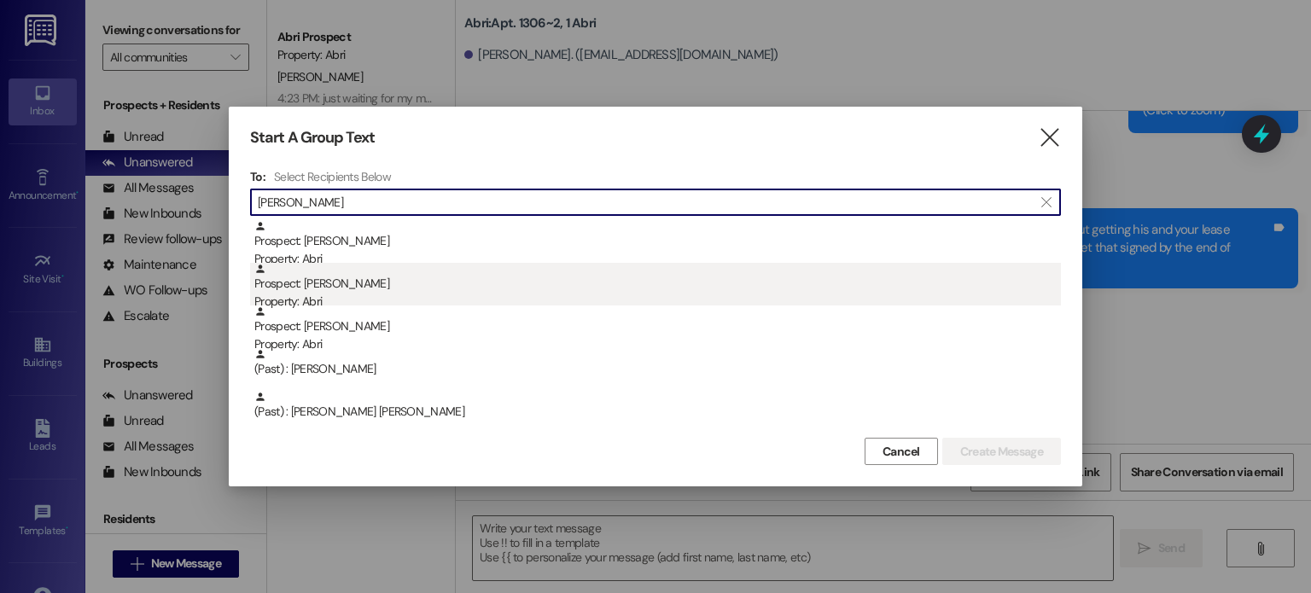
type input "[PERSON_NAME]"
click at [327, 279] on div "Prospect: [PERSON_NAME] Property: Abri" at bounding box center [657, 287] width 807 height 49
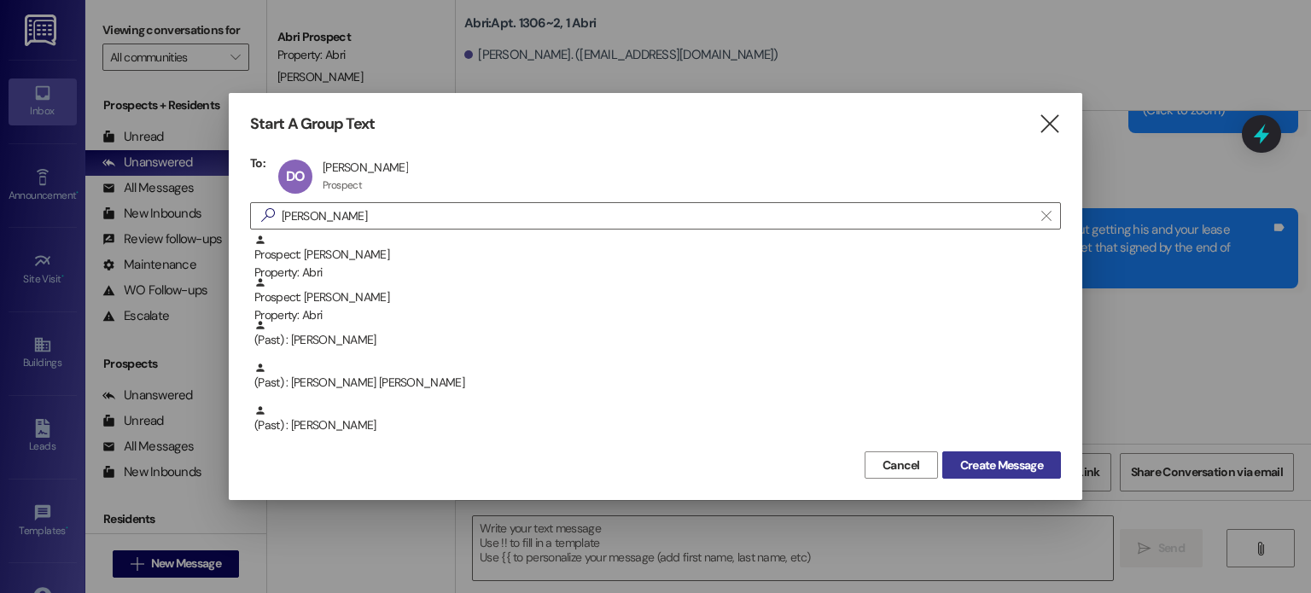
click at [983, 462] on span "Create Message" at bounding box center [1001, 466] width 83 height 18
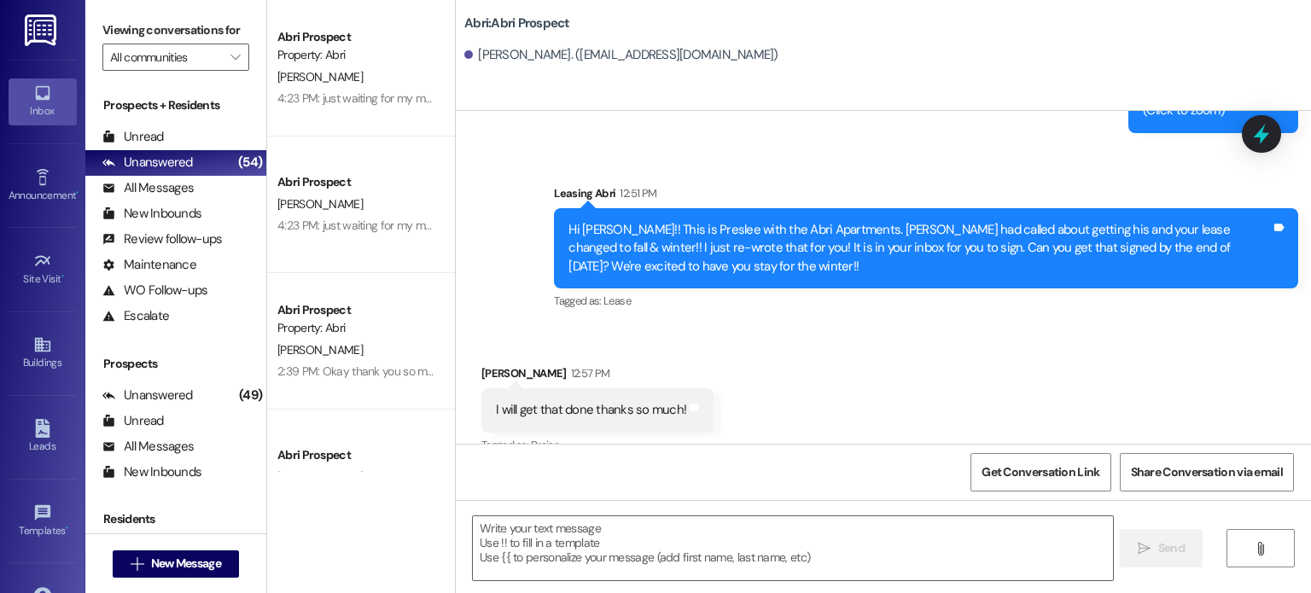
scroll to position [774, 0]
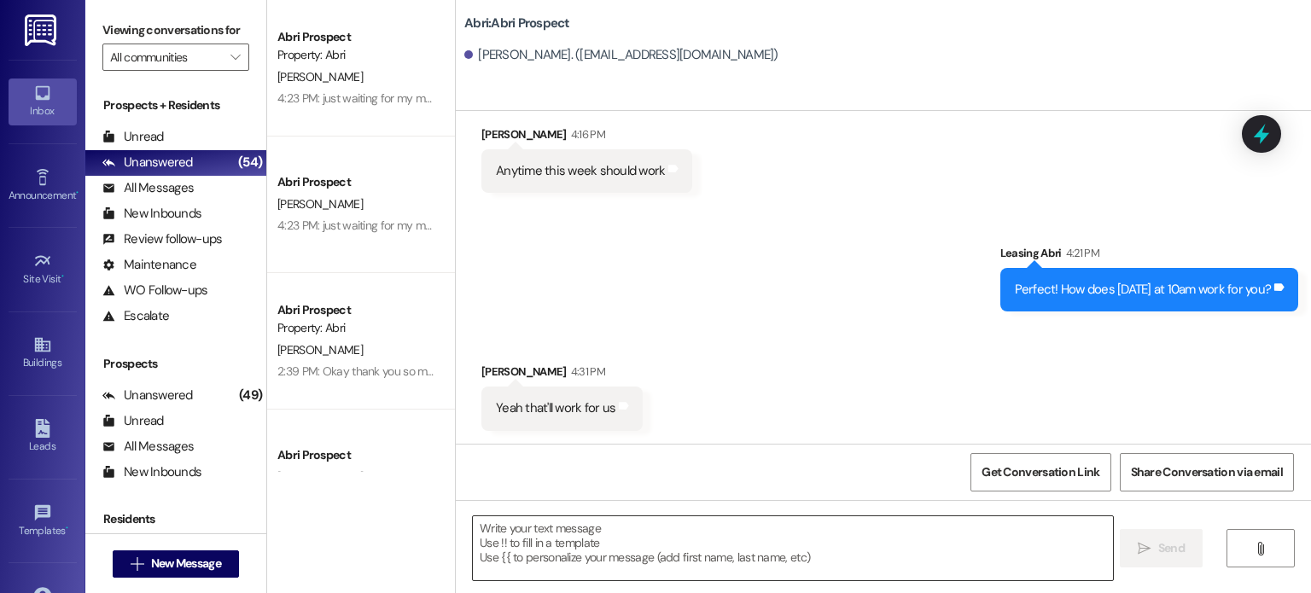
click at [755, 539] on textarea at bounding box center [792, 548] width 639 height 64
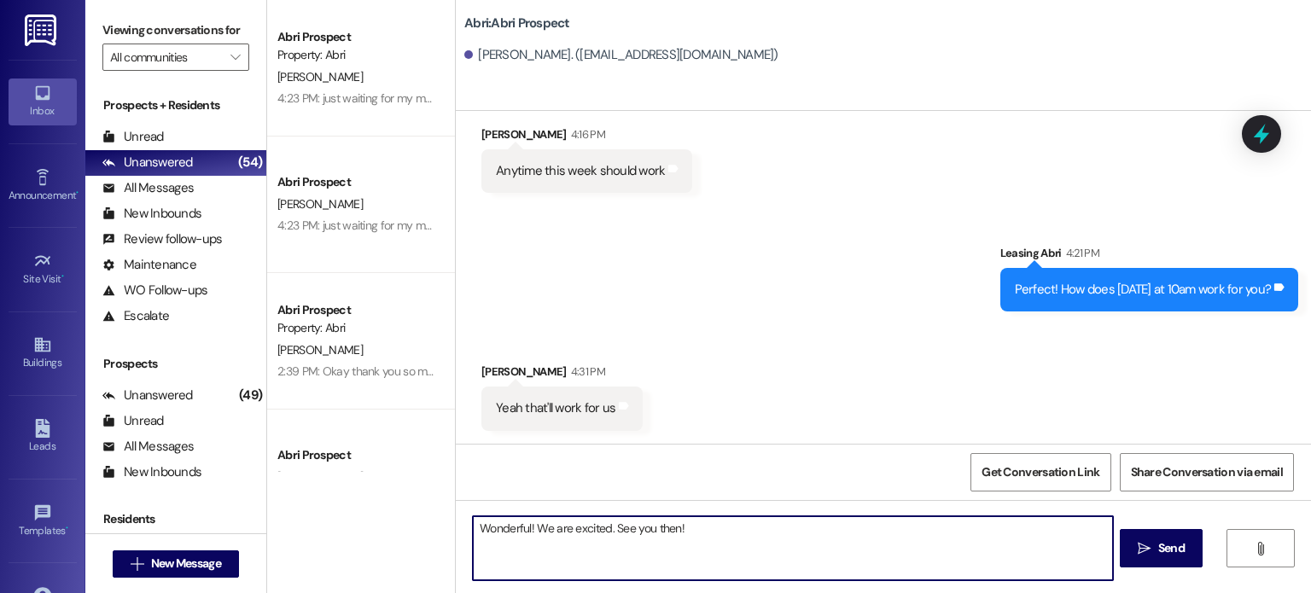
click at [608, 528] on textarea "Wonderful! We are excited. See you then!" at bounding box center [792, 548] width 639 height 64
click at [563, 526] on textarea "Wonderful! See you then!" at bounding box center [792, 548] width 639 height 64
type textarea "Wonderful! See y'all then!"
click at [627, 540] on textarea "Wonderful! See y'all then!" at bounding box center [792, 548] width 639 height 64
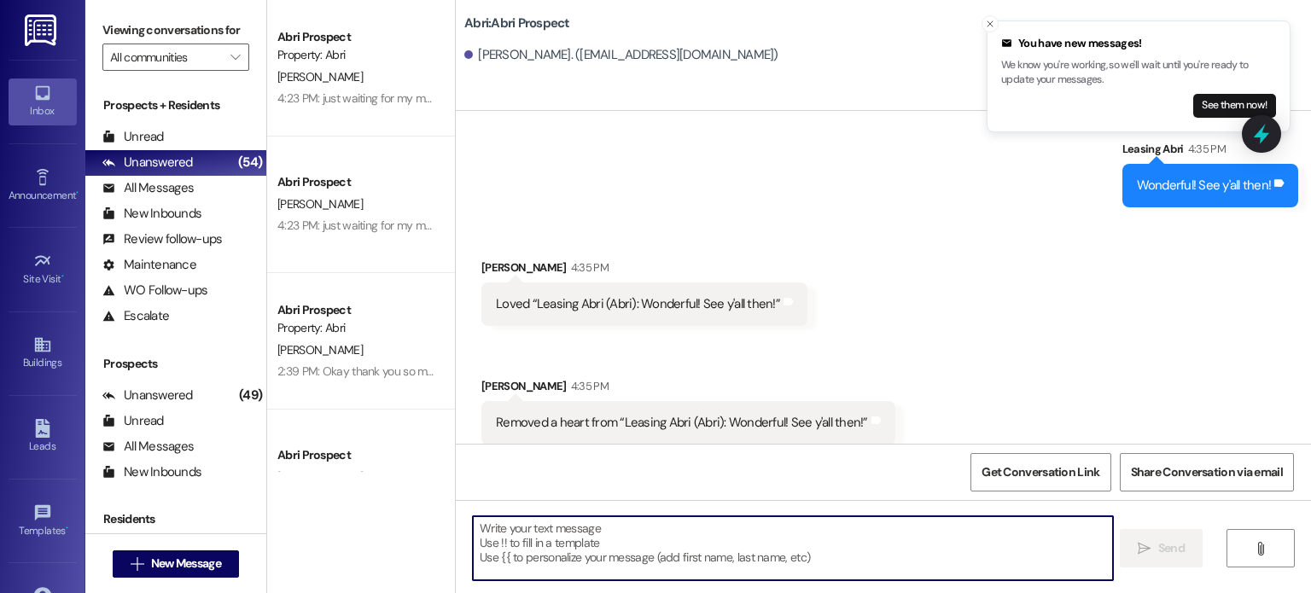
scroll to position [1130, 0]
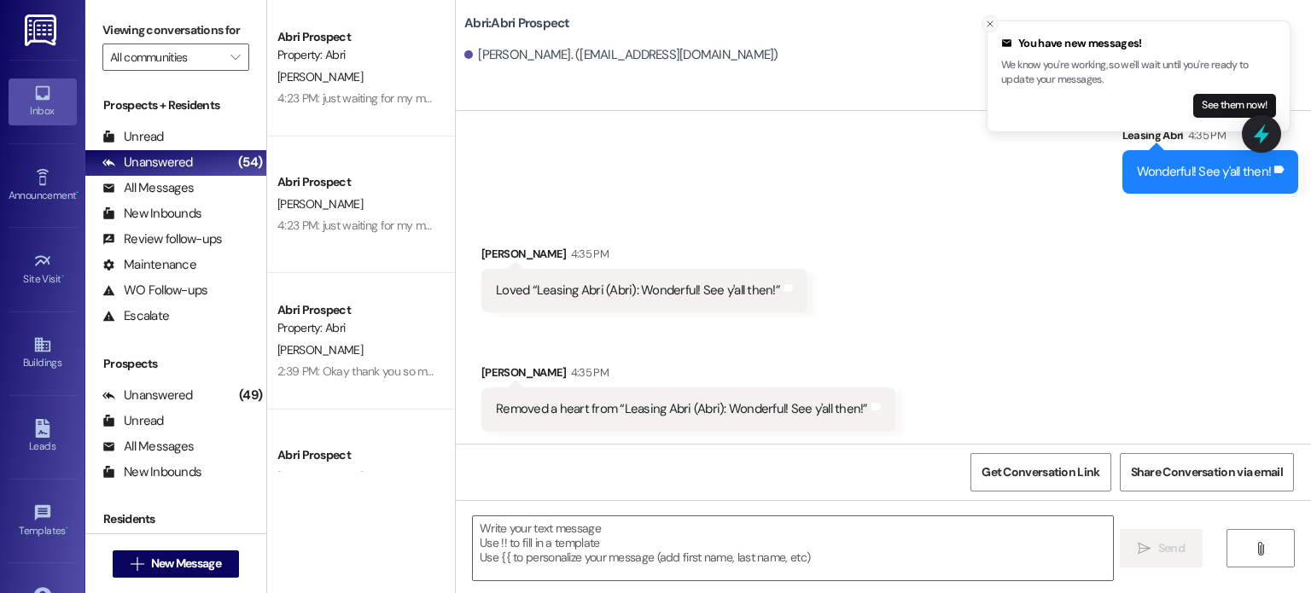
click at [989, 23] on line "Close toast" at bounding box center [990, 23] width 5 height 5
